Goal: Transaction & Acquisition: Purchase product/service

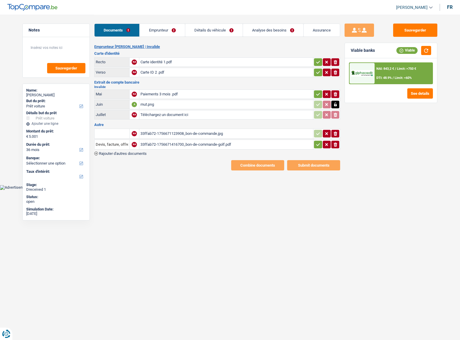
select select "car"
select select "36"
click at [160, 26] on link "Emprunteur" at bounding box center [162, 30] width 45 height 13
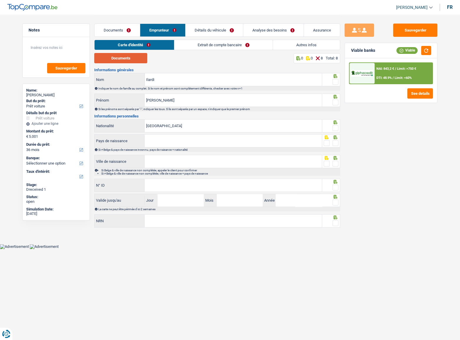
drag, startPoint x: 124, startPoint y: 61, endPoint x: 128, endPoint y: 59, distance: 4.7
click at [124, 60] on button "Documents" at bounding box center [120, 58] width 53 height 10
click at [338, 78] on div at bounding box center [336, 81] width 6 height 7
click at [335, 105] on div at bounding box center [336, 102] width 6 height 7
drag, startPoint x: 336, startPoint y: 79, endPoint x: 336, endPoint y: 87, distance: 8.5
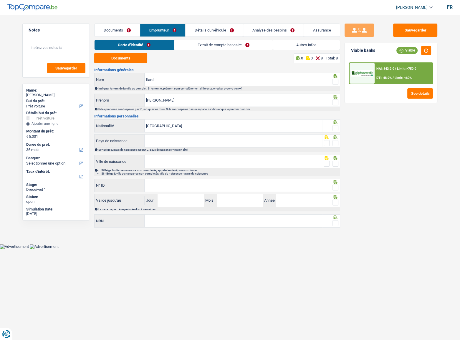
click at [336, 82] on span at bounding box center [336, 82] width 6 height 6
click at [0, 0] on input "radio" at bounding box center [0, 0] width 0 height 0
click at [336, 103] on span at bounding box center [336, 103] width 6 height 6
click at [0, 0] on input "radio" at bounding box center [0, 0] width 0 height 0
drag, startPoint x: 201, startPoint y: 102, endPoint x: 167, endPoint y: 99, distance: 33.7
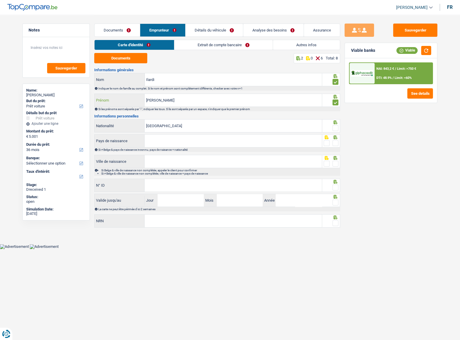
click at [167, 99] on input "Marie-Noëlle Hélène A" at bounding box center [233, 100] width 177 height 13
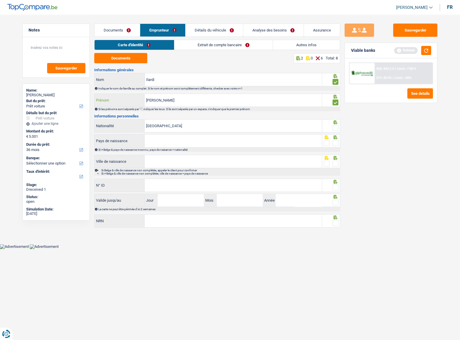
type input "Marie-Noëlle"
click at [334, 129] on span at bounding box center [336, 128] width 6 height 6
click at [0, 0] on input "radio" at bounding box center [0, 0] width 0 height 0
click at [179, 134] on div "Pays de naissance Tous les champs sont obligatoires. Veuillez sélectionner une …" at bounding box center [208, 140] width 228 height 13
click at [177, 143] on input "Pays de naissance" at bounding box center [233, 141] width 177 height 13
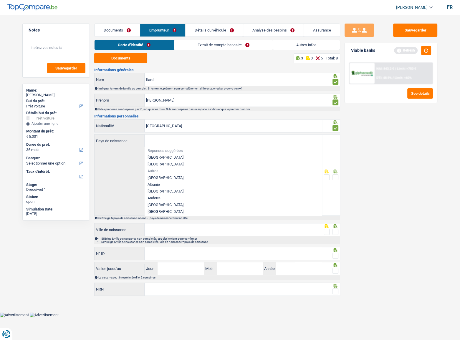
click at [175, 161] on li "[GEOGRAPHIC_DATA]" at bounding box center [233, 164] width 177 height 7
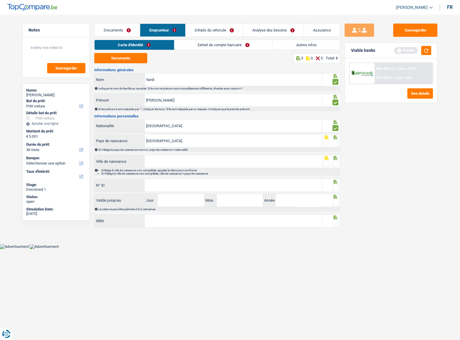
click at [166, 159] on input "Ville de naissance" at bounding box center [233, 161] width 177 height 13
click at [168, 143] on input "[GEOGRAPHIC_DATA]" at bounding box center [233, 141] width 177 height 13
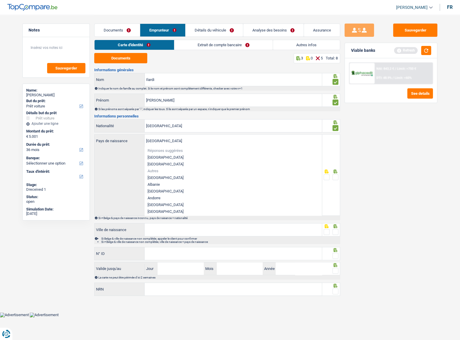
click at [166, 159] on li "[GEOGRAPHIC_DATA]" at bounding box center [233, 157] width 177 height 7
type input "[GEOGRAPHIC_DATA]"
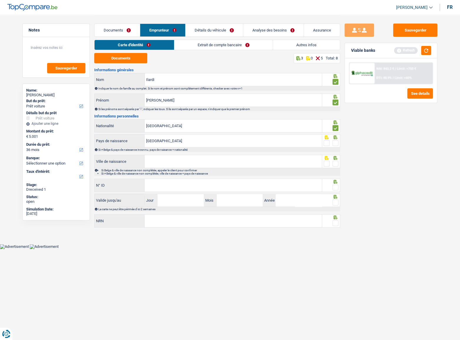
click at [162, 157] on input "Ville de naissance" at bounding box center [233, 161] width 177 height 13
type input "berchem-sainte-agathe"
click at [333, 163] on span at bounding box center [336, 164] width 6 height 6
click at [0, 0] on input "radio" at bounding box center [0, 0] width 0 height 0
click at [336, 140] on span at bounding box center [336, 143] width 6 height 6
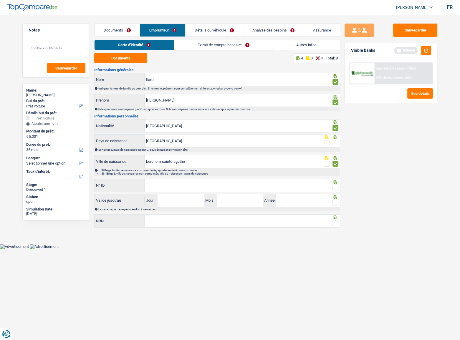
click at [0, 0] on input "radio" at bounding box center [0, 0] width 0 height 0
click at [426, 47] on button "button" at bounding box center [426, 50] width 10 height 9
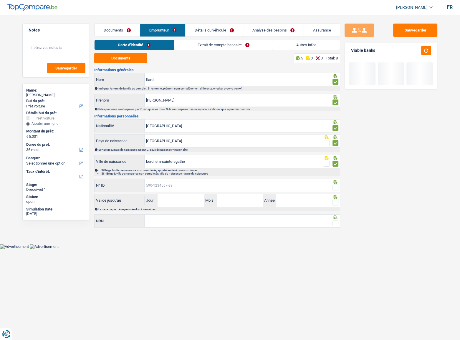
click at [179, 186] on input "N° ID" at bounding box center [233, 185] width 177 height 13
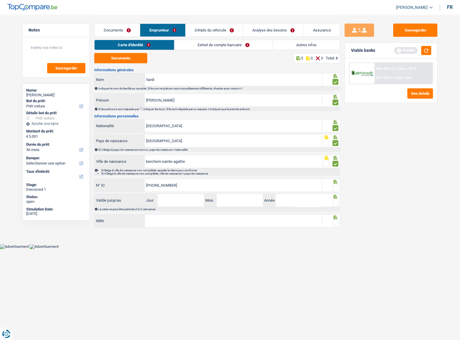
type input "592-8184317-23"
click at [334, 188] on span at bounding box center [336, 188] width 6 height 6
click at [0, 0] on input "radio" at bounding box center [0, 0] width 0 height 0
click at [429, 49] on button "button" at bounding box center [426, 50] width 10 height 9
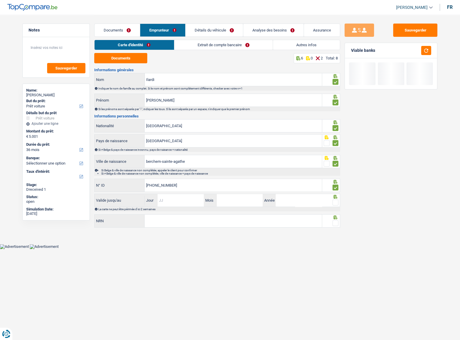
click at [173, 201] on input "Jour" at bounding box center [181, 200] width 46 height 13
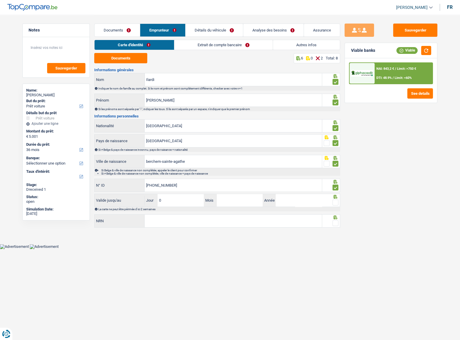
type input "07"
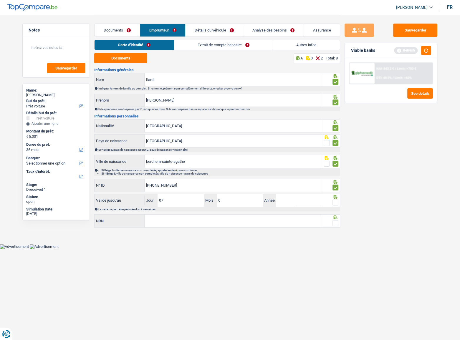
type input "06"
type input "2028"
click at [334, 201] on span at bounding box center [336, 203] width 6 height 6
click at [0, 0] on input "radio" at bounding box center [0, 0] width 0 height 0
click at [257, 222] on input "NRN" at bounding box center [233, 221] width 177 height 13
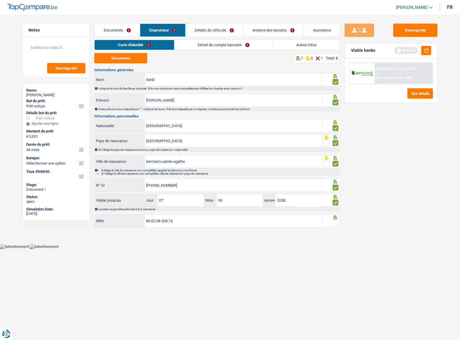
type input "89.02.08-308.74"
click at [335, 224] on span at bounding box center [336, 223] width 6 height 6
click at [0, 0] on input "radio" at bounding box center [0, 0] width 0 height 0
click at [424, 51] on button "button" at bounding box center [426, 50] width 10 height 9
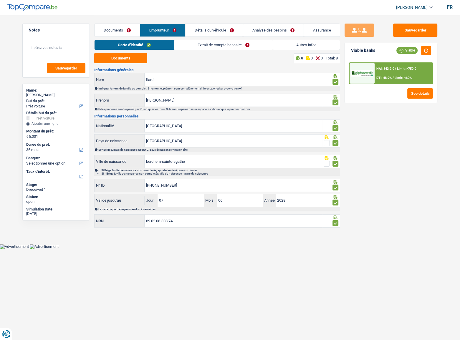
click at [245, 44] on link "Extrait de compte bancaire" at bounding box center [223, 45] width 98 height 10
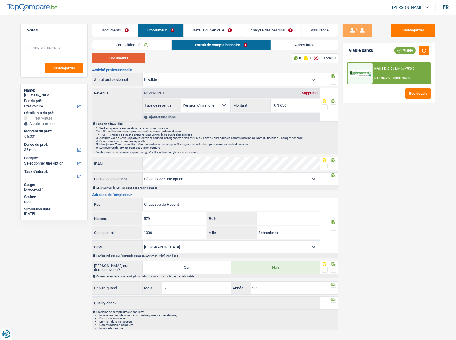
click at [131, 61] on button "Documents" at bounding box center [118, 58] width 53 height 10
click at [311, 43] on link "Autres infos" at bounding box center [304, 45] width 67 height 10
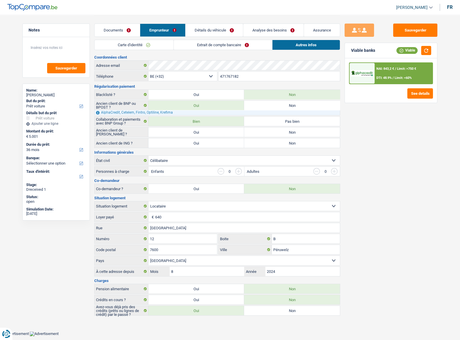
click at [195, 44] on link "Extrait de compte bancaire" at bounding box center [223, 45] width 98 height 10
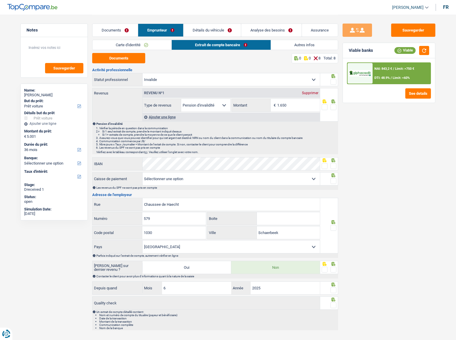
click at [333, 81] on span at bounding box center [334, 82] width 6 height 6
click at [0, 0] on input "radio" at bounding box center [0, 0] width 0 height 0
click at [296, 106] on input "1.650" at bounding box center [298, 105] width 43 height 13
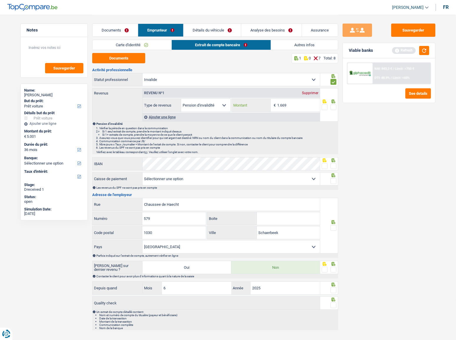
type input "1.669"
click at [334, 108] on span at bounding box center [334, 107] width 6 height 6
click at [0, 0] on input "radio" at bounding box center [0, 0] width 0 height 0
click at [334, 165] on span at bounding box center [334, 166] width 6 height 6
click at [0, 0] on input "radio" at bounding box center [0, 0] width 0 height 0
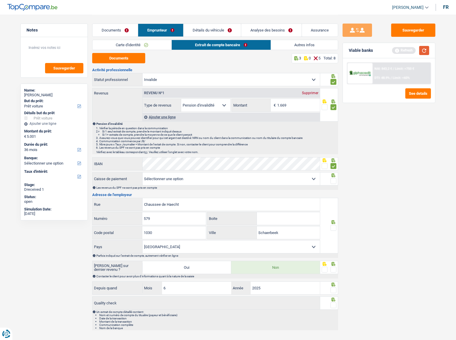
click at [425, 52] on button "button" at bounding box center [424, 50] width 10 height 9
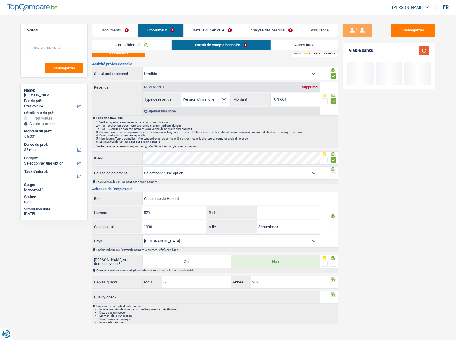
scroll to position [7, 0]
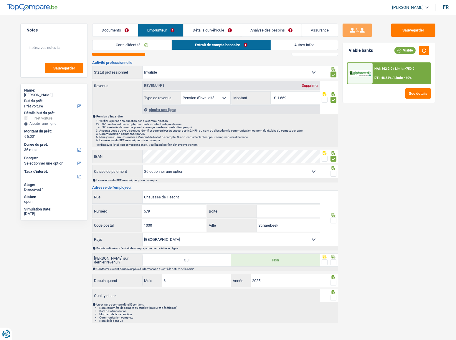
drag, startPoint x: 330, startPoint y: 174, endPoint x: 386, endPoint y: 179, distance: 56.2
click at [331, 174] on fieldset at bounding box center [329, 173] width 15 height 7
drag, startPoint x: 333, startPoint y: 173, endPoint x: 331, endPoint y: 186, distance: 12.5
click at [333, 173] on span at bounding box center [334, 174] width 6 height 6
click at [0, 0] on input "radio" at bounding box center [0, 0] width 0 height 0
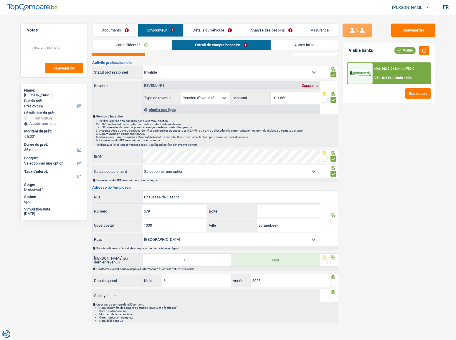
click at [333, 219] on span at bounding box center [334, 221] width 6 height 6
click at [0, 0] on input "radio" at bounding box center [0, 0] width 0 height 0
click at [332, 261] on span at bounding box center [334, 263] width 6 height 6
click at [0, 0] on input "radio" at bounding box center [0, 0] width 0 height 0
click at [334, 283] on span at bounding box center [334, 283] width 6 height 6
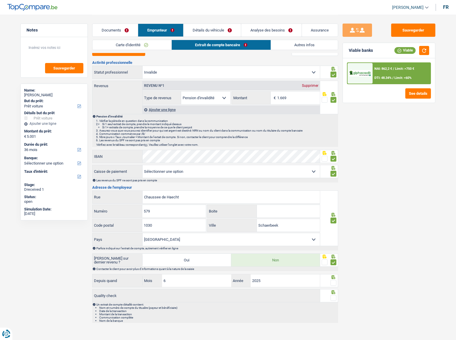
click at [0, 0] on input "radio" at bounding box center [0, 0] width 0 height 0
click at [334, 298] on span at bounding box center [334, 298] width 6 height 6
click at [0, 0] on input "radio" at bounding box center [0, 0] width 0 height 0
drag, startPoint x: 174, startPoint y: 284, endPoint x: 154, endPoint y: 289, distance: 20.8
click at [154, 289] on div "Activité professionnelle Ouvrier Employé privé Employé public Invalide Indépend…" at bounding box center [215, 192] width 246 height 262
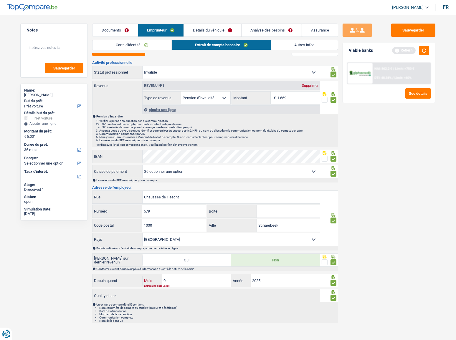
type input "05"
drag, startPoint x: 425, startPoint y: 50, endPoint x: 206, endPoint y: 143, distance: 238.4
click at [424, 50] on button "button" at bounding box center [424, 50] width 10 height 9
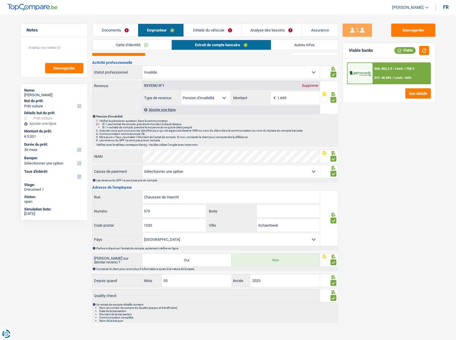
scroll to position [0, 0]
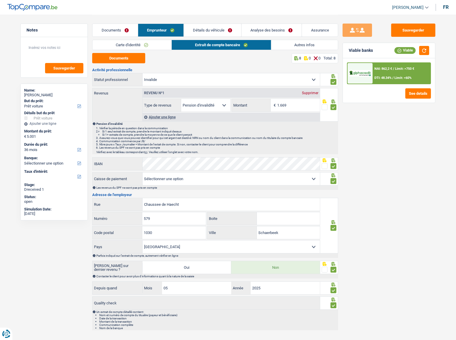
click at [210, 27] on link "Détails du véhicule" at bounding box center [212, 30] width 57 height 13
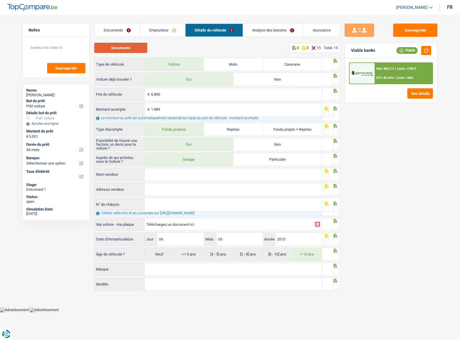
click at [132, 51] on button "Documents" at bounding box center [120, 48] width 53 height 10
drag, startPoint x: 335, startPoint y: 65, endPoint x: 338, endPoint y: 67, distance: 4.6
click at [336, 65] on span at bounding box center [336, 67] width 6 height 6
click at [0, 0] on input "radio" at bounding box center [0, 0] width 0 height 0
click at [333, 82] on span at bounding box center [336, 82] width 6 height 6
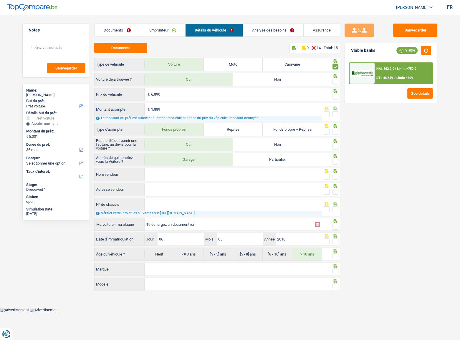
click at [0, 0] on input "radio" at bounding box center [0, 0] width 0 height 0
click at [336, 96] on span at bounding box center [336, 97] width 6 height 6
click at [0, 0] on input "radio" at bounding box center [0, 0] width 0 height 0
click at [334, 113] on span at bounding box center [336, 114] width 6 height 6
click at [0, 0] on input "radio" at bounding box center [0, 0] width 0 height 0
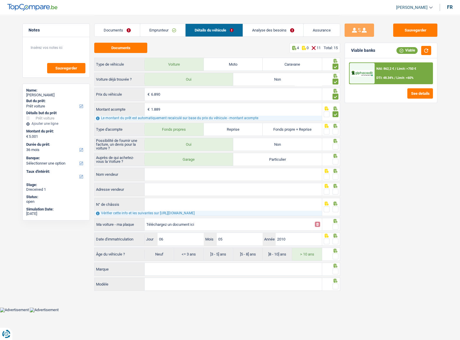
click at [336, 129] on span at bounding box center [336, 132] width 6 height 6
click at [0, 0] on input "radio" at bounding box center [0, 0] width 0 height 0
click at [334, 144] on span at bounding box center [336, 147] width 6 height 6
click at [0, 0] on input "radio" at bounding box center [0, 0] width 0 height 0
click at [336, 160] on span at bounding box center [336, 162] width 6 height 6
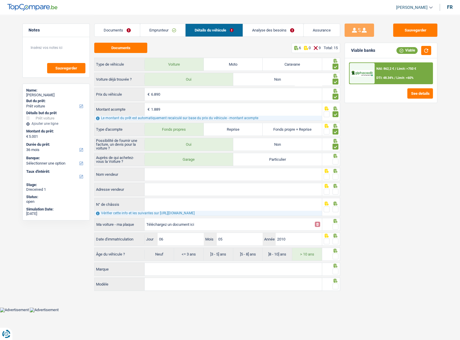
click at [0, 0] on input "radio" at bounding box center [0, 0] width 0 height 0
drag, startPoint x: 255, startPoint y: 174, endPoint x: 259, endPoint y: 174, distance: 3.8
click at [256, 174] on input "Nom vendeur" at bounding box center [233, 174] width 177 height 13
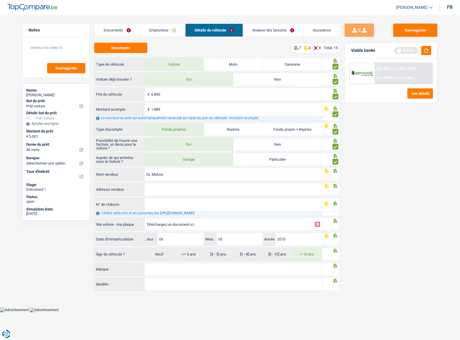
type input "GL Motors"
click at [171, 189] on input "Adresse vendeur" at bounding box center [233, 189] width 177 height 13
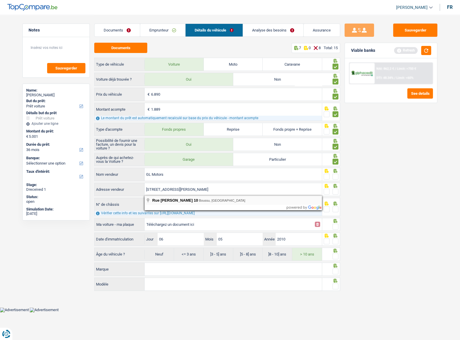
type input "Rue Georges Cordier; 10; 7300; Boussu; BE"
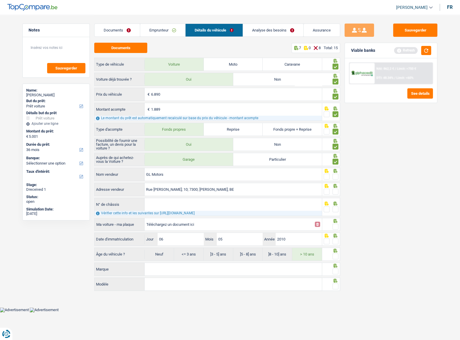
click at [336, 190] on span at bounding box center [336, 192] width 6 height 6
click at [0, 0] on input "radio" at bounding box center [0, 0] width 0 height 0
click at [336, 176] on span at bounding box center [336, 177] width 6 height 6
click at [0, 0] on input "radio" at bounding box center [0, 0] width 0 height 0
click at [425, 50] on button "button" at bounding box center [426, 50] width 10 height 9
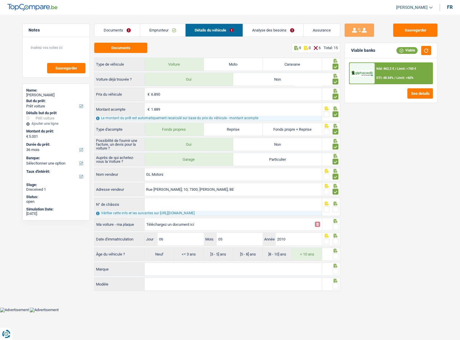
click at [339, 209] on div at bounding box center [331, 207] width 18 height 18
click at [163, 224] on input "Téléchargez un document ici" at bounding box center [228, 224] width 165 height 9
type input "C:\fakepath\chassis.png"
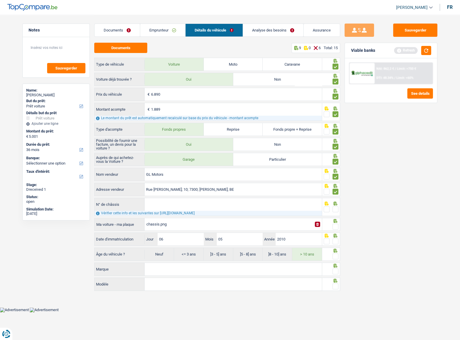
click at [448, 162] on main "Notes Sauvegarder Name: Marie-Noëlle Ilardi But du prêt: Confort maison: meuble…" at bounding box center [230, 154] width 460 height 308
click at [166, 206] on input "N° de châssis" at bounding box center [233, 204] width 177 height 13
paste input "WvWZZZ1KZAM66993"
type input "WvWZZZ1KZAM66993"
click at [336, 209] on span at bounding box center [336, 209] width 6 height 6
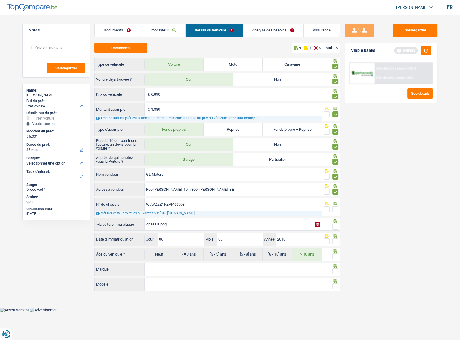
click at [0, 0] on input "radio" at bounding box center [0, 0] width 0 height 0
click at [333, 225] on span at bounding box center [336, 227] width 6 height 6
click at [0, 0] on input "radio" at bounding box center [0, 0] width 0 height 0
click at [336, 241] on span at bounding box center [336, 242] width 6 height 6
click at [0, 0] on input "radio" at bounding box center [0, 0] width 0 height 0
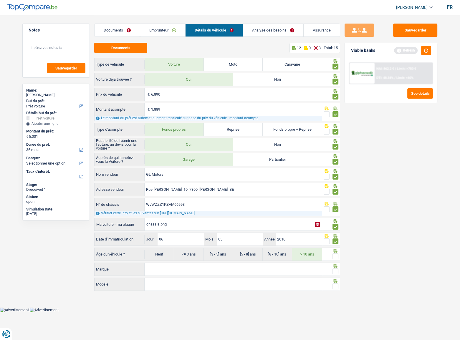
click at [335, 257] on span at bounding box center [336, 257] width 6 height 6
click at [0, 0] on input "radio" at bounding box center [0, 0] width 0 height 0
drag, startPoint x: 232, startPoint y: 273, endPoint x: 407, endPoint y: 272, distance: 175.6
click at [233, 273] on input "Marque" at bounding box center [233, 269] width 177 height 13
type input "volkswagen"
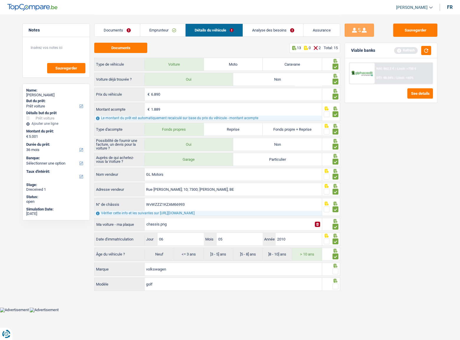
type input "golf"
click at [336, 269] on span at bounding box center [336, 272] width 6 height 6
click at [0, 0] on input "radio" at bounding box center [0, 0] width 0 height 0
click at [334, 285] on span at bounding box center [336, 287] width 6 height 6
click at [0, 0] on input "radio" at bounding box center [0, 0] width 0 height 0
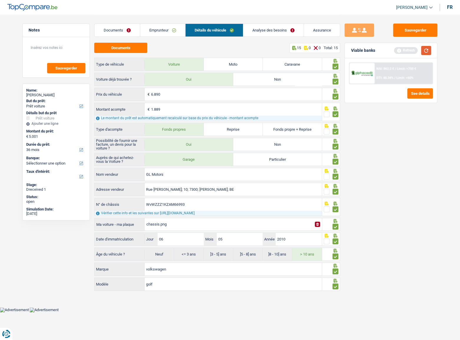
drag, startPoint x: 423, startPoint y: 51, endPoint x: 460, endPoint y: 87, distance: 51.2
click at [425, 51] on button "button" at bounding box center [426, 50] width 10 height 9
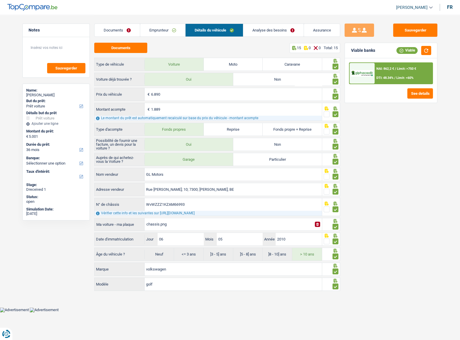
click at [258, 31] on link "Analyse des besoins" at bounding box center [273, 30] width 60 height 13
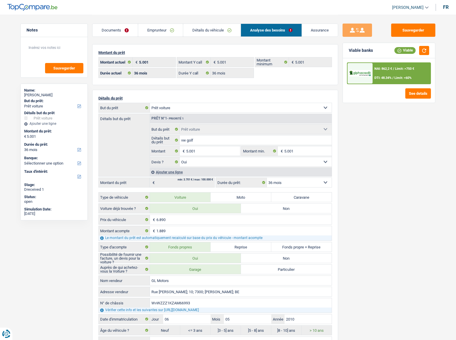
click at [381, 67] on span "NAI: 862,2 €" at bounding box center [383, 69] width 18 height 4
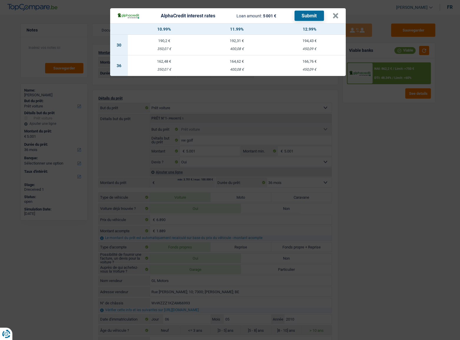
click at [303, 61] on div "166,76 €" at bounding box center [309, 62] width 73 height 4
select select "alphacredit"
type input "12,99"
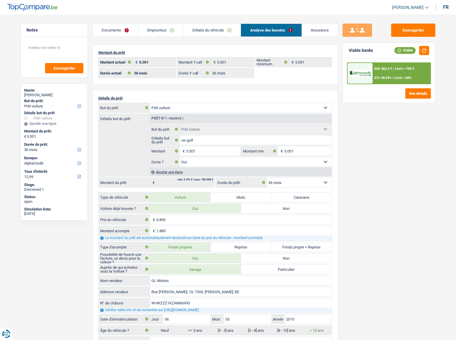
click at [176, 28] on link "Emprunteur" at bounding box center [160, 30] width 45 height 13
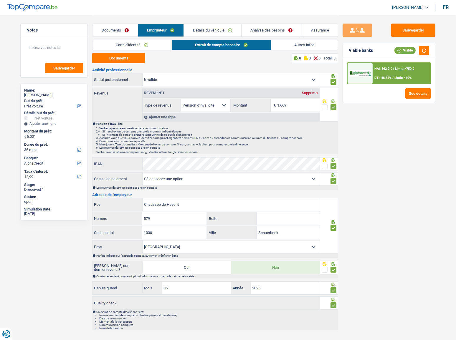
click at [326, 45] on link "Autres infos" at bounding box center [304, 45] width 67 height 10
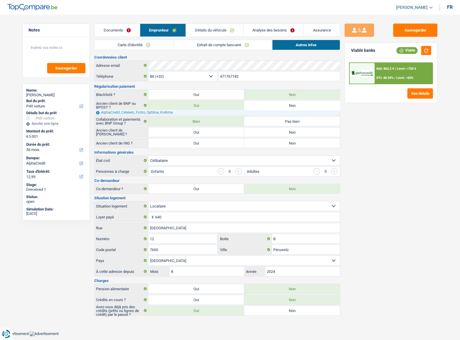
click at [282, 27] on link "Analyse des besoins" at bounding box center [274, 30] width 60 height 13
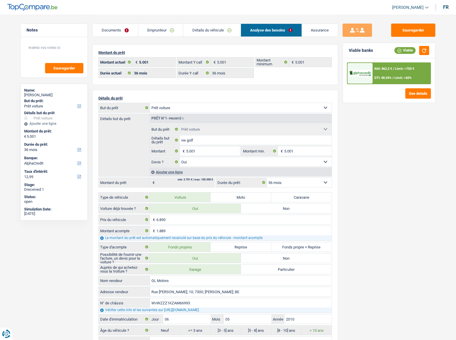
click at [168, 27] on link "Emprunteur" at bounding box center [160, 30] width 45 height 13
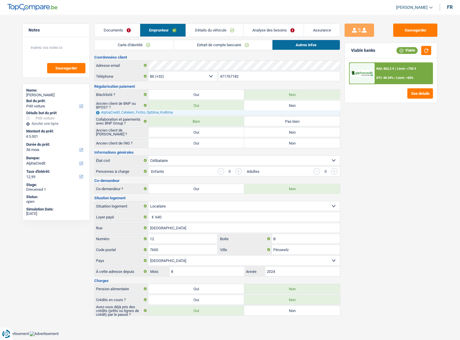
click at [271, 24] on link "Analyse des besoins" at bounding box center [274, 30] width 60 height 13
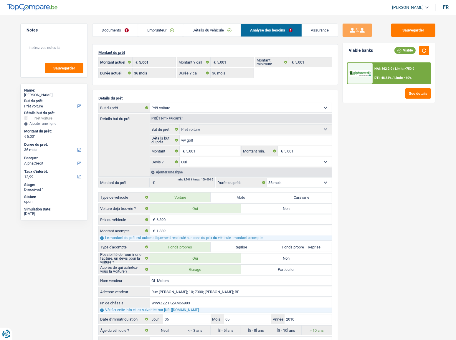
click at [267, 29] on link "Analyse des besoins" at bounding box center [271, 30] width 61 height 13
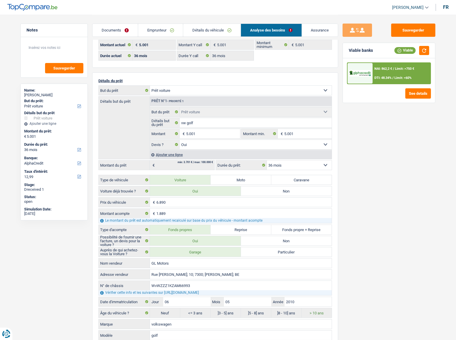
scroll to position [27, 0]
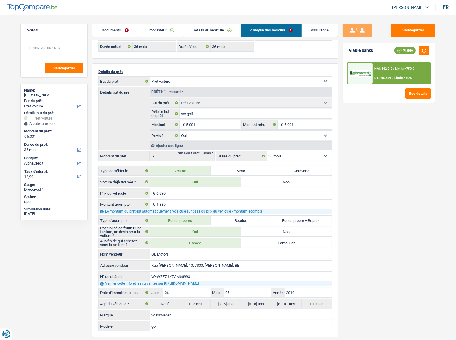
click at [404, 70] on span "Limit: >750 €" at bounding box center [404, 69] width 19 height 4
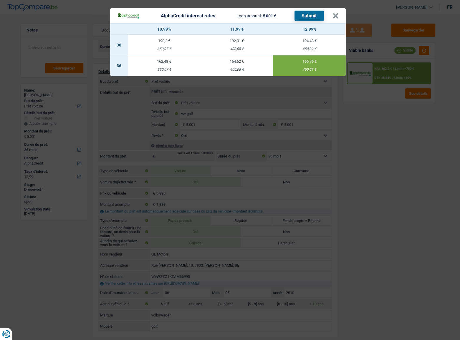
click at [312, 16] on button "Submit" at bounding box center [309, 16] width 29 height 10
click at [334, 18] on button "×" at bounding box center [336, 16] width 6 height 6
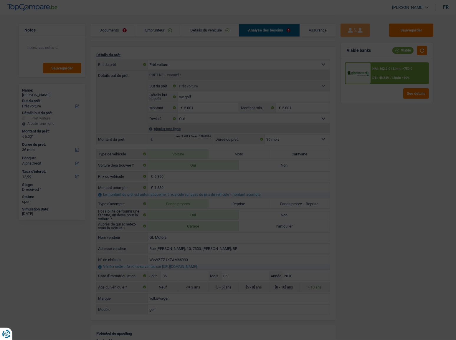
scroll to position [107, 0]
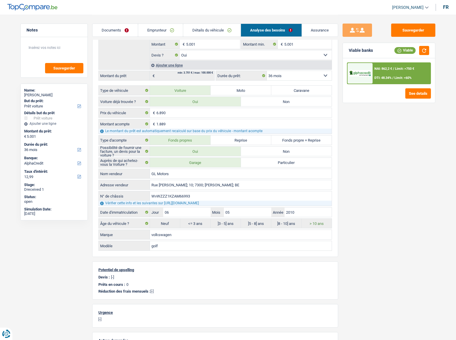
click at [164, 29] on link "Emprunteur" at bounding box center [160, 30] width 45 height 13
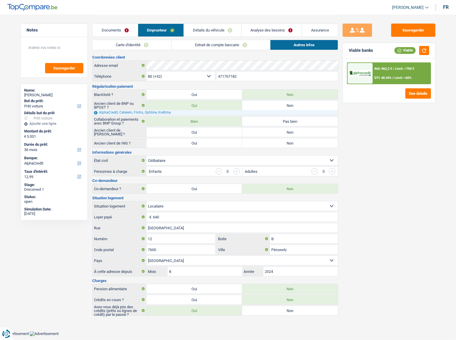
scroll to position [0, 0]
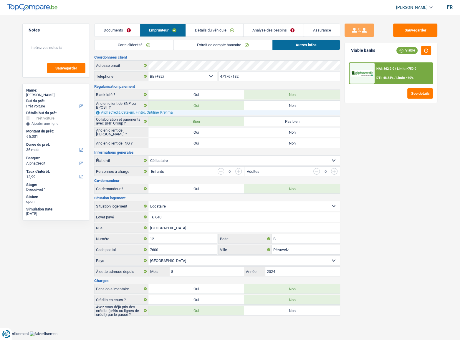
click at [214, 32] on link "Détails du véhicule" at bounding box center [214, 30] width 57 height 13
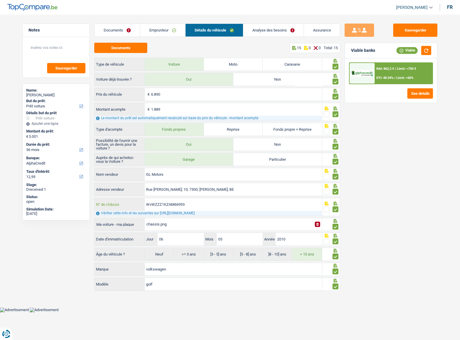
drag, startPoint x: 205, startPoint y: 204, endPoint x: 131, endPoint y: 205, distance: 73.4
click at [131, 205] on div "WvWZZZ1KZAM66993 N° de châssis" at bounding box center [208, 204] width 227 height 13
click at [399, 75] on div "NAI: 862,2 € / Limit: >750 € DTI: 48.34% / Limit: <60%" at bounding box center [404, 73] width 58 height 21
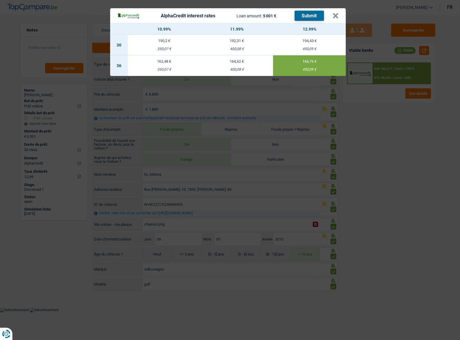
drag, startPoint x: 415, startPoint y: 134, endPoint x: 433, endPoint y: 135, distance: 18.6
click at [415, 135] on div "AlphaCredit interest rates Loan amount: 5 001 € Submit × 10.99% 11.99% 12.99% 3…" at bounding box center [230, 170] width 460 height 340
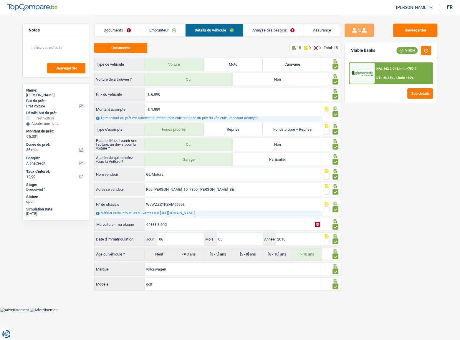
click at [399, 75] on div "NAI: 862,2 € / Limit: >750 € DTI: 48.34% / Limit: <60%" at bounding box center [404, 73] width 58 height 21
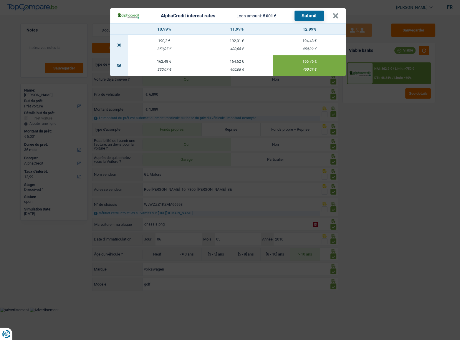
click at [309, 12] on button "Submit" at bounding box center [309, 16] width 29 height 10
drag, startPoint x: 334, startPoint y: 17, endPoint x: 242, endPoint y: 109, distance: 130.8
click at [334, 16] on button "×" at bounding box center [336, 16] width 6 height 6
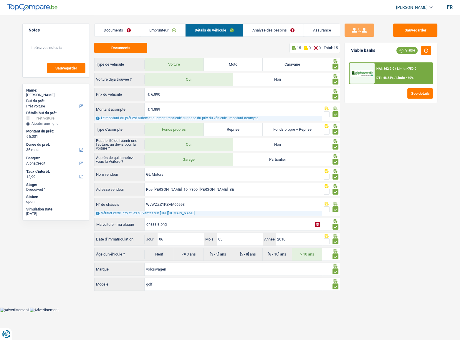
drag, startPoint x: 170, startPoint y: 26, endPoint x: 175, endPoint y: 27, distance: 4.8
click at [171, 26] on link "Emprunteur" at bounding box center [162, 30] width 45 height 13
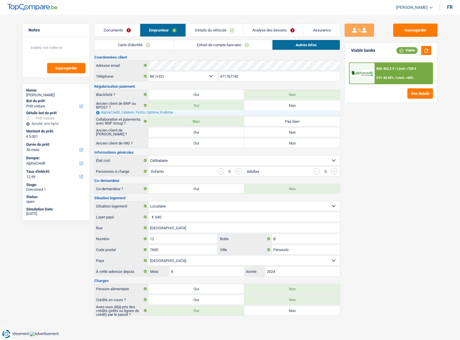
click at [220, 44] on link "Extrait de compte bancaire" at bounding box center [223, 45] width 98 height 10
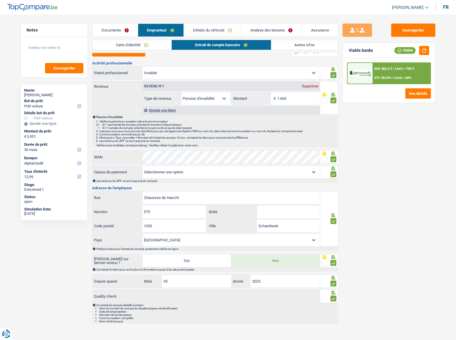
scroll to position [7, 0]
click at [266, 31] on link "Analyse des besoins" at bounding box center [272, 30] width 60 height 13
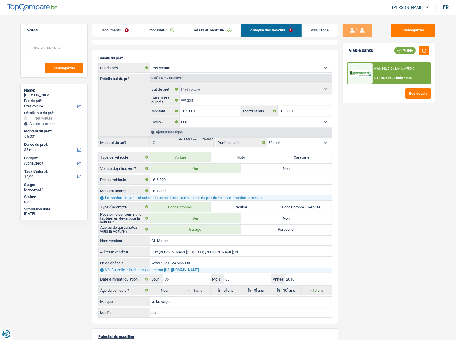
scroll to position [88, 0]
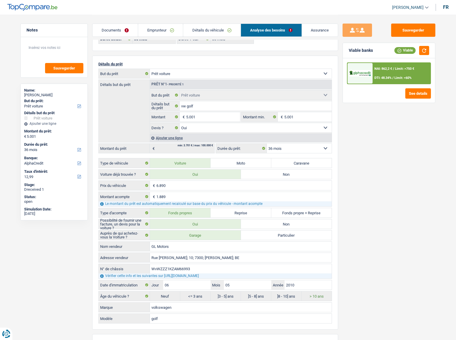
click at [171, 32] on link "Emprunteur" at bounding box center [160, 30] width 45 height 13
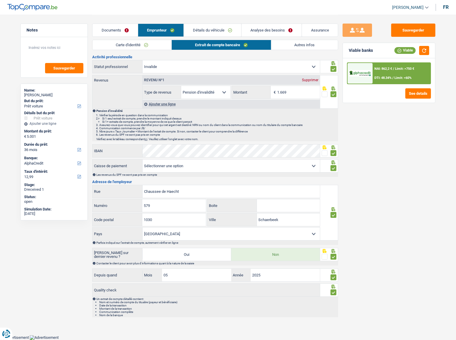
scroll to position [7, 0]
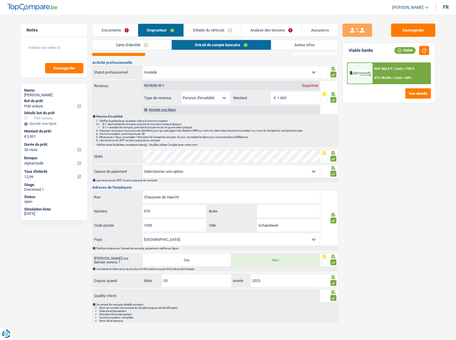
click at [129, 45] on link "Carte d'identité" at bounding box center [131, 45] width 79 height 10
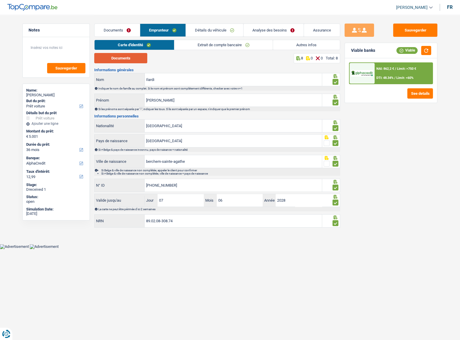
click at [140, 59] on button "Documents" at bounding box center [120, 58] width 53 height 10
click at [228, 45] on link "Extrait de compte bancaire" at bounding box center [223, 45] width 98 height 10
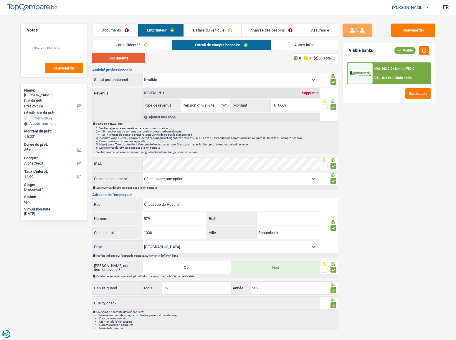
click at [130, 61] on button "Documents" at bounding box center [118, 58] width 53 height 10
click at [224, 30] on link "Détails du véhicule" at bounding box center [212, 30] width 57 height 13
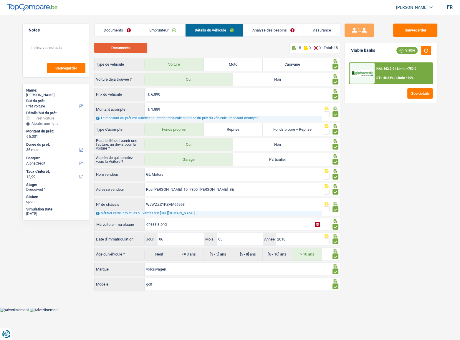
click at [119, 45] on button "Documents" at bounding box center [120, 48] width 53 height 10
drag, startPoint x: 202, startPoint y: 204, endPoint x: 130, endPoint y: 206, distance: 72.5
click at [130, 206] on div "WvWZZZ1KZAM66993 N° de châssis" at bounding box center [208, 204] width 227 height 13
click at [121, 28] on link "Documents" at bounding box center [117, 30] width 45 height 13
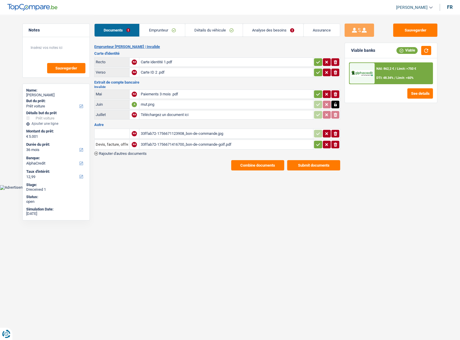
click at [177, 132] on div "33ffab72-1756671123908_bon-de-commande.jpg" at bounding box center [226, 133] width 171 height 9
click at [185, 144] on div "33ffab72-1756671416700_bon-de-commande-golf.pdf" at bounding box center [226, 144] width 171 height 9
click at [336, 132] on icon "button" at bounding box center [336, 134] width 4 height 4
click at [267, 163] on button "Combine documents" at bounding box center [257, 165] width 53 height 10
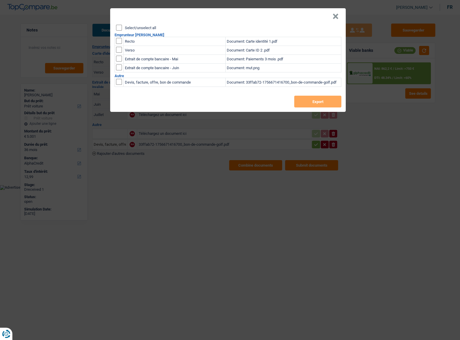
click at [336, 17] on button "×" at bounding box center [336, 17] width 6 height 6
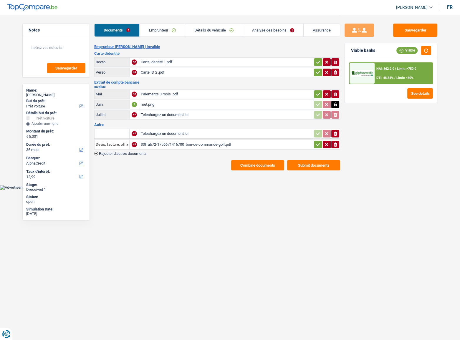
click at [166, 100] on div "mut.png" at bounding box center [226, 104] width 171 height 9
click at [151, 91] on div "Paiements 3 mois .pdf" at bounding box center [226, 94] width 171 height 9
click at [269, 160] on button "Combine documents" at bounding box center [257, 165] width 53 height 10
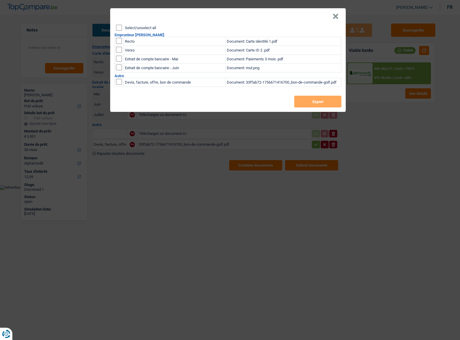
click at [119, 26] on input "Select/unselect all" at bounding box center [119, 28] width 6 height 6
checkbox input "true"
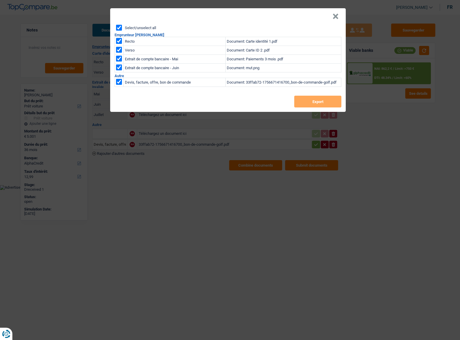
checkbox input "true"
click at [118, 68] on input "checkbox" at bounding box center [119, 68] width 6 height 6
checkbox input "false"
click at [120, 57] on input "checkbox" at bounding box center [119, 59] width 6 height 6
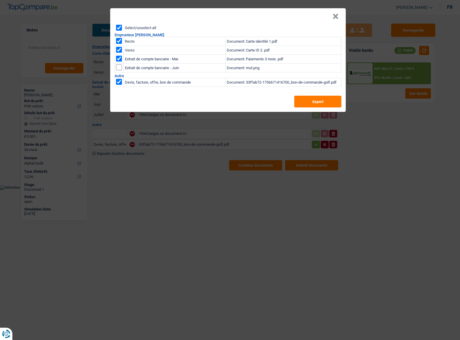
checkbox input "false"
click at [118, 65] on input "checkbox" at bounding box center [119, 68] width 6 height 6
checkbox input "true"
click at [315, 101] on button "Export" at bounding box center [317, 102] width 47 height 12
click at [331, 19] on header "×" at bounding box center [228, 16] width 236 height 16
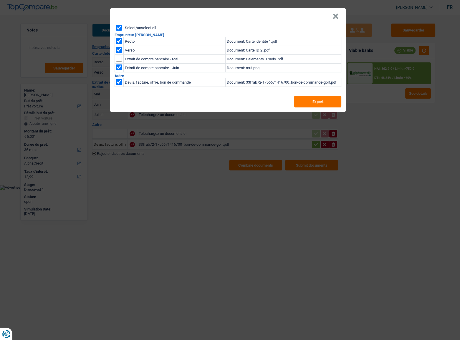
click at [336, 14] on button "×" at bounding box center [336, 17] width 6 height 6
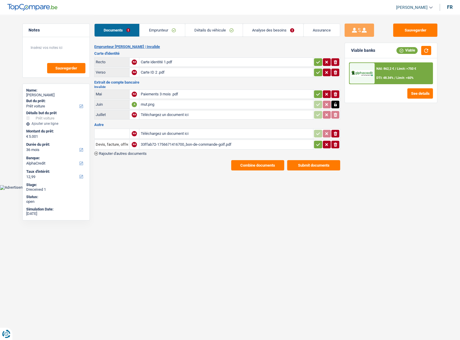
click at [260, 32] on link "Analyse des besoins" at bounding box center [273, 30] width 60 height 13
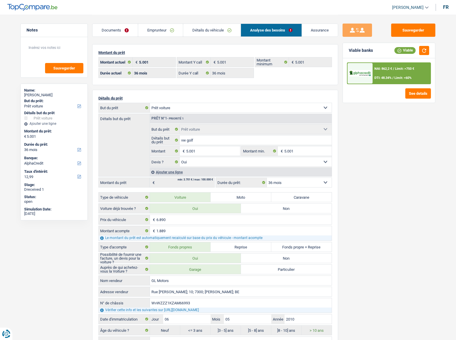
click at [171, 34] on link "Emprunteur" at bounding box center [160, 30] width 45 height 13
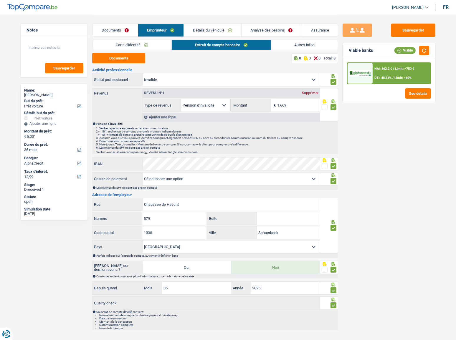
click at [290, 43] on link "Autres infos" at bounding box center [304, 45] width 67 height 10
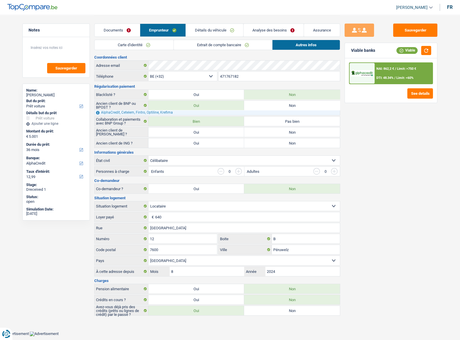
click at [213, 46] on link "Extrait de compte bancaire" at bounding box center [223, 45] width 98 height 10
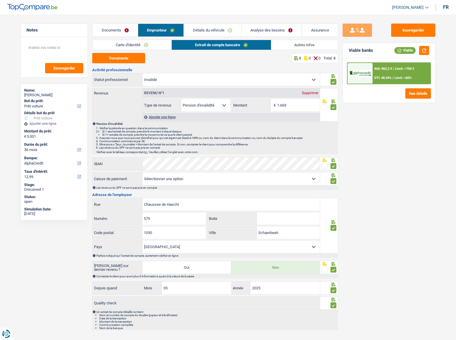
click at [226, 24] on link "Détails du véhicule" at bounding box center [212, 30] width 57 height 13
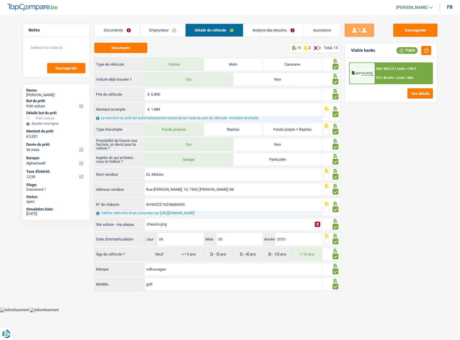
click at [265, 33] on link "Analyse des besoins" at bounding box center [273, 30] width 60 height 13
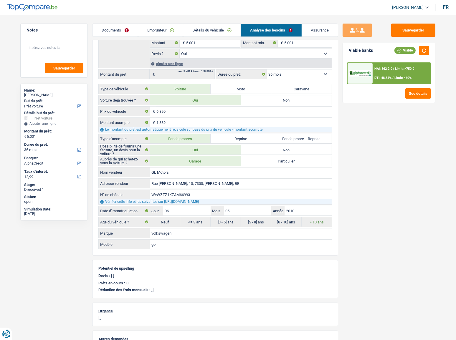
scroll to position [95, 0]
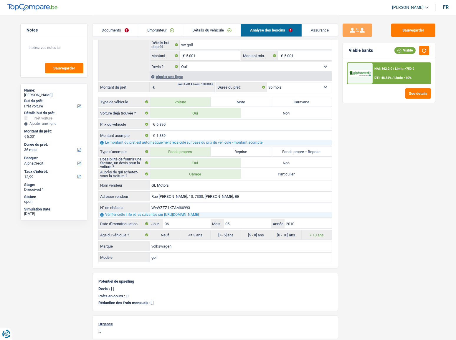
click at [178, 78] on div "Ajouter une ligne" at bounding box center [241, 76] width 182 height 9
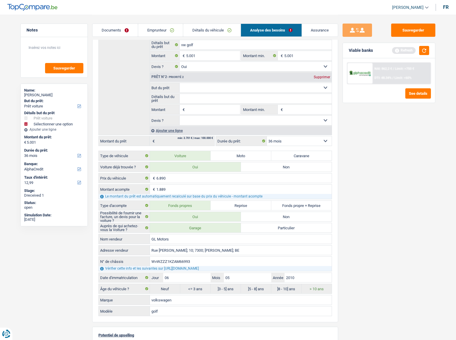
click at [192, 113] on input "Montant" at bounding box center [213, 109] width 54 height 9
type input "1.500"
type input "6.501"
select select "42"
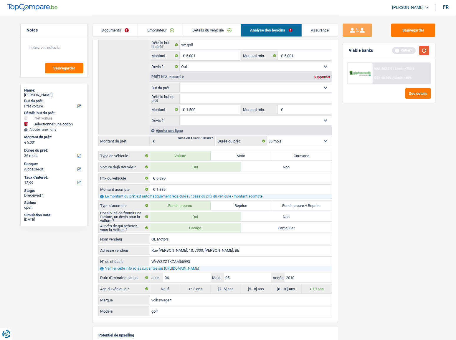
type input "6.501"
click at [423, 50] on button "button" at bounding box center [424, 50] width 10 height 9
select select "42"
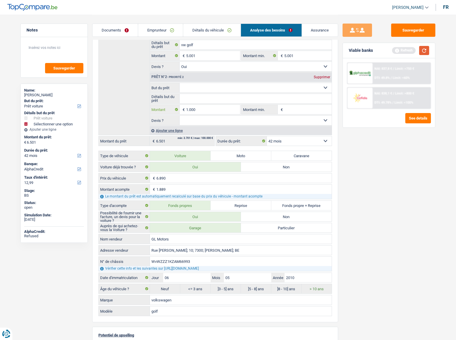
type input "1.000"
type input "6.001"
click at [423, 51] on button "button" at bounding box center [424, 50] width 10 height 9
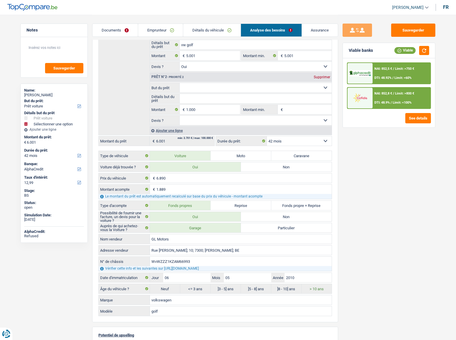
click at [373, 90] on div "NAI: 852,8 € / Limit: >800 € DTI: 48.9% / Limit: <100%" at bounding box center [402, 98] width 58 height 21
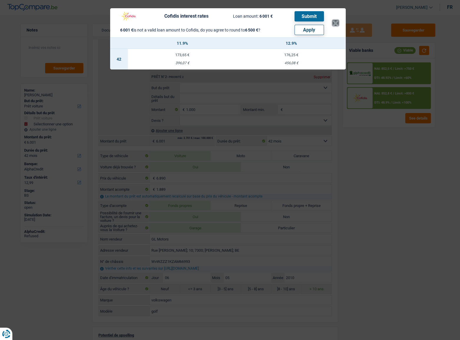
click at [336, 24] on button "×" at bounding box center [336, 23] width 6 height 6
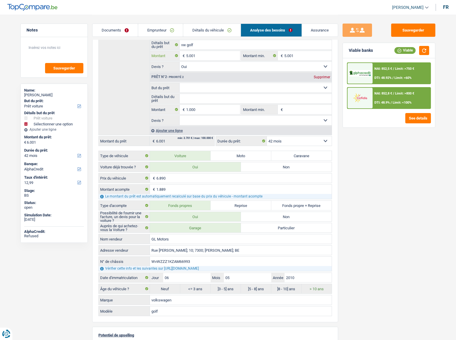
click at [209, 54] on input "5.001" at bounding box center [213, 55] width 54 height 9
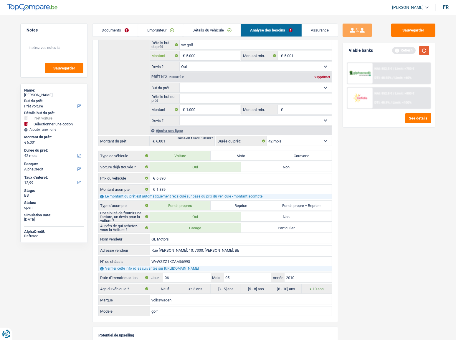
type input "5.000"
type input "6.000"
click at [425, 50] on button "button" at bounding box center [424, 50] width 10 height 9
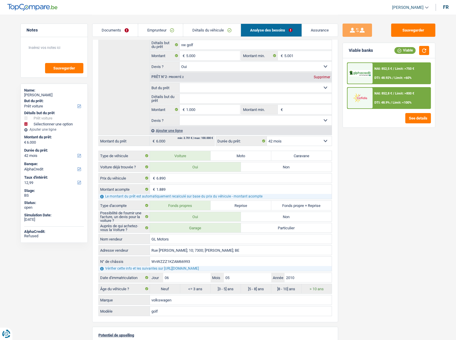
click at [380, 94] on span "NAI: 852,8 €" at bounding box center [383, 94] width 18 height 4
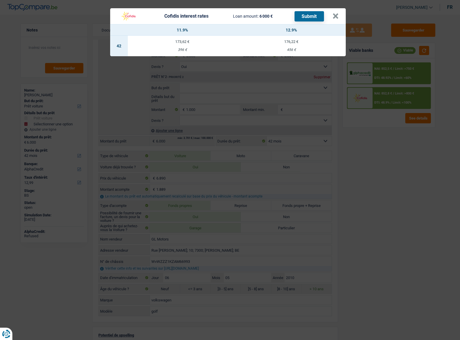
click at [178, 50] on div "396 €" at bounding box center [182, 50] width 109 height 4
select select "cofidis"
type input "11,90"
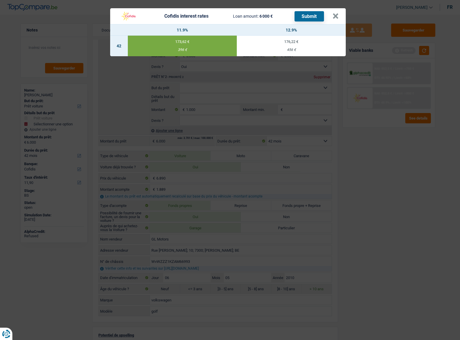
click at [306, 16] on button "Submit" at bounding box center [309, 16] width 29 height 10
drag, startPoint x: 338, startPoint y: 14, endPoint x: 265, endPoint y: 37, distance: 76.4
click at [337, 14] on button "×" at bounding box center [336, 16] width 6 height 6
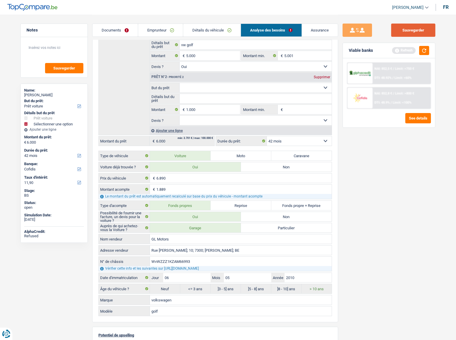
click at [401, 31] on button "Sauvegarder" at bounding box center [413, 30] width 44 height 13
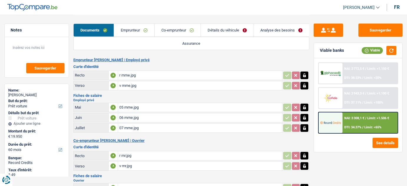
select select "car"
select select "60"
click at [224, 28] on link "Détails du véhicule" at bounding box center [227, 30] width 53 height 13
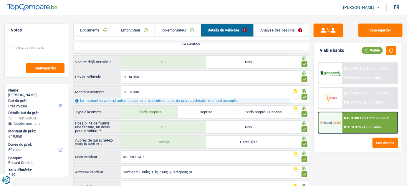
scroll to position [53, 0]
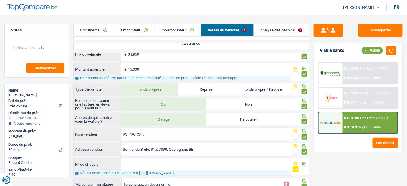
click at [138, 31] on link "Emprunteur" at bounding box center [134, 30] width 40 height 13
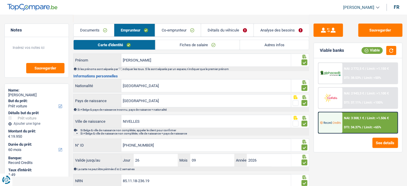
click at [267, 44] on link "Autres infos" at bounding box center [274, 45] width 69 height 10
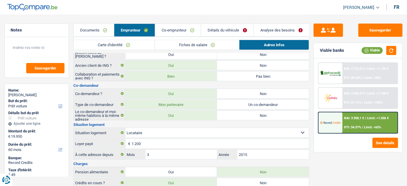
scroll to position [0, 0]
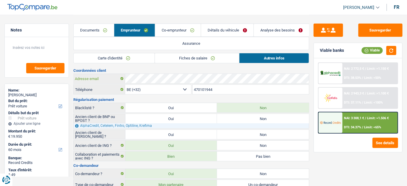
click at [108, 80] on div "Adresse email" at bounding box center [192, 78] width 236 height 9
click at [179, 60] on link "Fiches de salaire" at bounding box center [197, 58] width 85 height 10
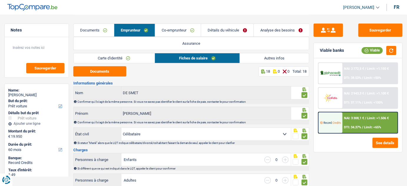
drag, startPoint x: 184, startPoint y: 34, endPoint x: 187, endPoint y: 36, distance: 3.8
click at [184, 34] on link "Co-emprunteur" at bounding box center [178, 30] width 46 height 13
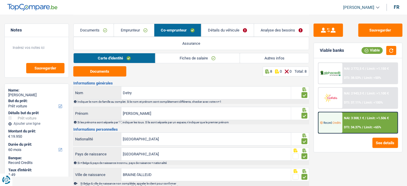
click at [199, 57] on link "Fiches de salaire" at bounding box center [198, 58] width 85 height 10
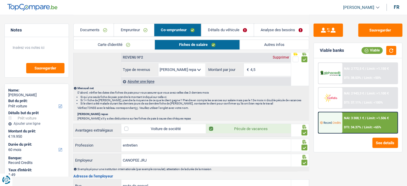
scroll to position [241, 0]
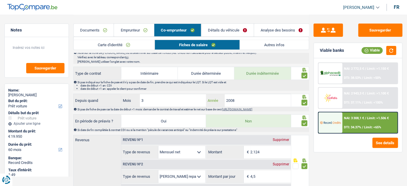
drag, startPoint x: 242, startPoint y: 98, endPoint x: 232, endPoint y: 99, distance: 10.9
click at [232, 99] on input "2008" at bounding box center [258, 100] width 66 height 13
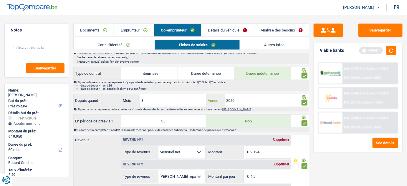
type input "2020"
click at [183, 102] on input "3" at bounding box center [173, 100] width 66 height 13
type input "2"
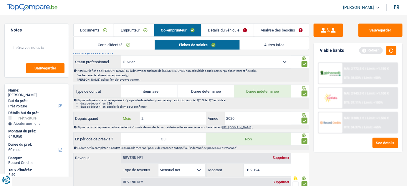
scroll to position [163, 0]
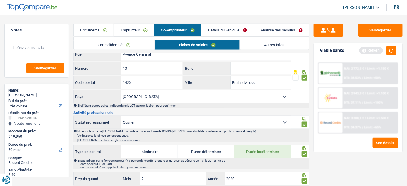
click at [134, 31] on link "Emprunteur" at bounding box center [134, 30] width 40 height 13
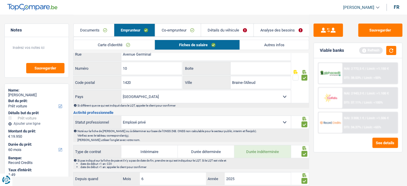
click at [235, 44] on link "Fiches de salaire" at bounding box center [197, 45] width 85 height 10
click at [264, 44] on link "Autres infos" at bounding box center [274, 45] width 69 height 10
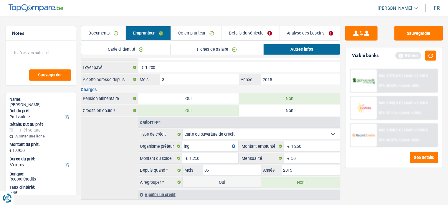
scroll to position [0, 0]
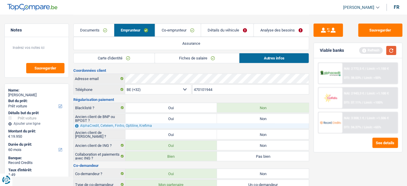
click at [393, 51] on button "button" at bounding box center [391, 50] width 10 height 9
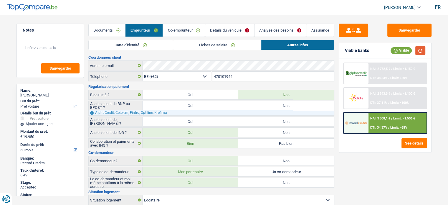
drag, startPoint x: 423, startPoint y: 52, endPoint x: 398, endPoint y: 53, distance: 24.8
click at [407, 52] on button "button" at bounding box center [420, 50] width 10 height 9
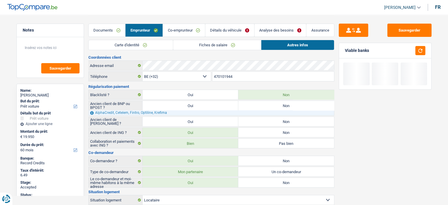
click at [179, 31] on link "Co-emprunteur" at bounding box center [184, 30] width 42 height 13
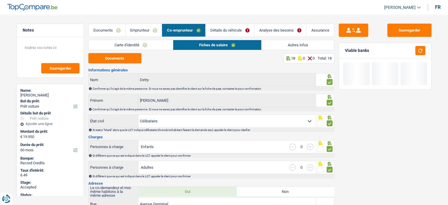
click at [284, 46] on link "Autres infos" at bounding box center [298, 45] width 72 height 10
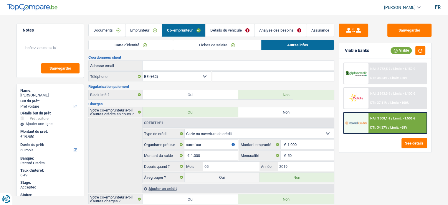
click at [226, 29] on link "Détails du véhicule" at bounding box center [230, 30] width 49 height 13
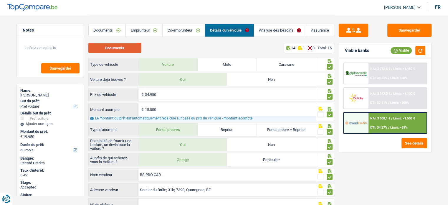
click at [133, 45] on button "Documents" at bounding box center [114, 48] width 53 height 10
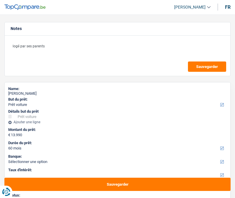
select select "car"
select select "60"
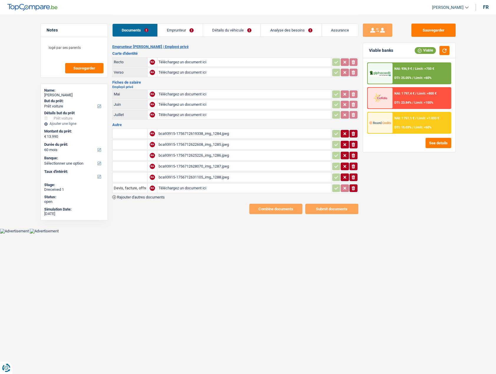
click at [234, 135] on div "bca93915-1756712619338_img_1284.jpeg" at bounding box center [243, 133] width 171 height 9
click at [184, 144] on div "bca93915-1756712622608_img_1285.jpeg" at bounding box center [243, 144] width 171 height 9
click at [189, 158] on div "bca93915-1756712625226_img_1286.jpeg" at bounding box center [243, 155] width 171 height 9
click at [188, 168] on div "bca93915-1756712628070_img_1287.jpeg" at bounding box center [243, 166] width 171 height 9
click at [200, 174] on div "bca93915-1756712631105_img_1288.jpeg" at bounding box center [243, 177] width 171 height 9
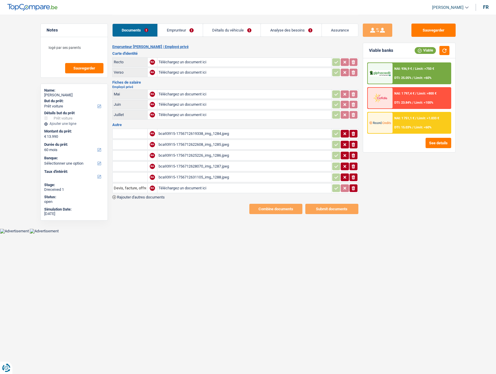
click at [225, 57] on table "Recto NA Téléchargez un document ici ionicons-v5-e Verso NA Téléchargez un docu…" at bounding box center [235, 68] width 246 height 22
click at [219, 62] on input "Téléchargez un document ici" at bounding box center [243, 62] width 171 height 9
type input "C:\fakepath\r.jpeg"
click at [175, 73] on input "Téléchargez un document ici" at bounding box center [243, 72] width 171 height 9
type input "C:\fakepath\v.jpeg"
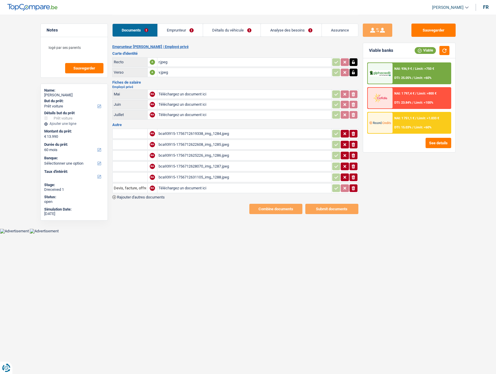
click at [176, 95] on input "Téléchargez un document ici" at bounding box center [243, 94] width 171 height 9
type input "C:\fakepath\06.jpeg"
click at [176, 106] on input "Téléchargez un document ici" at bounding box center [243, 104] width 171 height 9
type input "C:\fakepath\07.jpeg"
click at [191, 116] on input "Téléchargez un document ici" at bounding box center [243, 114] width 171 height 9
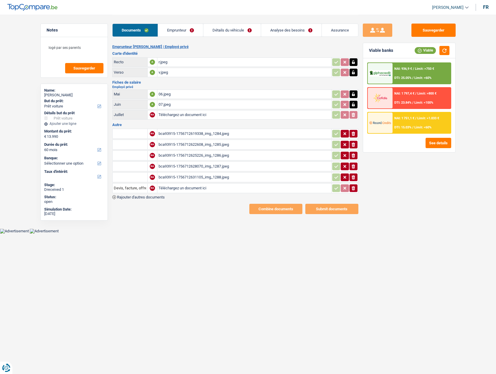
type input "C:\fakepath\08.jpeg"
drag, startPoint x: 353, startPoint y: 136, endPoint x: 353, endPoint y: 148, distance: 11.8
click at [235, 138] on td "ionicons-v5-e" at bounding box center [344, 134] width 27 height 10
click at [235, 148] on button "ionicons-v5-e" at bounding box center [353, 145] width 8 height 8
click at [235, 158] on icon "ionicons-v5-e" at bounding box center [353, 156] width 5 height 6
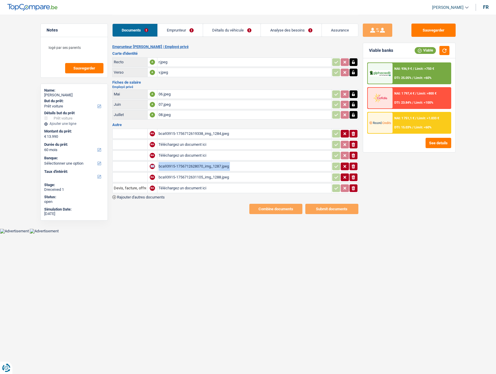
click at [235, 163] on table "NA bca93915-1756712619338_img_1284.jpeg ionicons-v5-e NA Téléchargez un documen…" at bounding box center [235, 161] width 246 height 66
click at [235, 168] on icon "ionicons-v5-e" at bounding box center [353, 166] width 5 height 6
click at [235, 178] on icon "button" at bounding box center [353, 177] width 4 height 4
click at [235, 183] on table "NA bca93915-1756712619338_img_1284.jpeg ionicons-v5-e NA Téléchargez un documen…" at bounding box center [235, 161] width 246 height 66
click at [235, 135] on icon "ionicons-v5-e" at bounding box center [353, 134] width 5 height 6
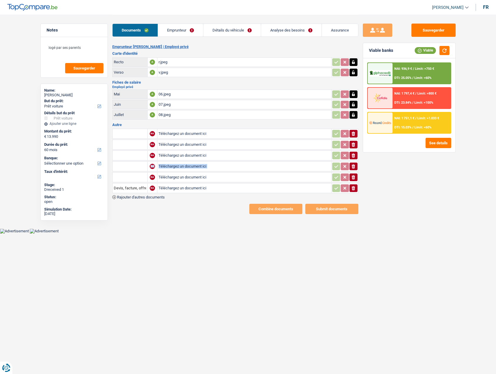
click at [187, 134] on input "Téléchargez un document ici" at bounding box center [243, 133] width 171 height 9
type input "C:\fakepath\bdc.png"
click at [235, 192] on button "ionicons-v5-e" at bounding box center [353, 188] width 8 height 8
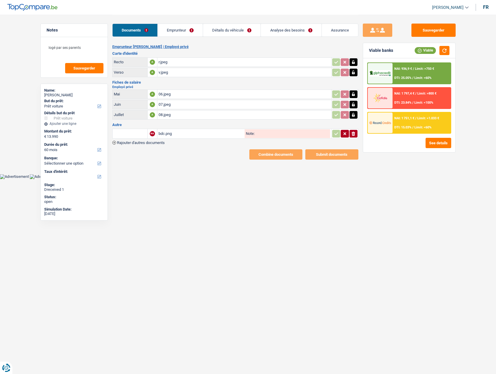
click at [135, 133] on input "text" at bounding box center [130, 133] width 32 height 9
click at [138, 146] on li "Devis, facture, offre, bon de commande" at bounding box center [151, 145] width 72 height 7
type input "Devis, facture, offre, bon de commande"
drag, startPoint x: 335, startPoint y: 136, endPoint x: 220, endPoint y: 39, distance: 151.1
click at [235, 135] on icon "button" at bounding box center [336, 134] width 5 height 6
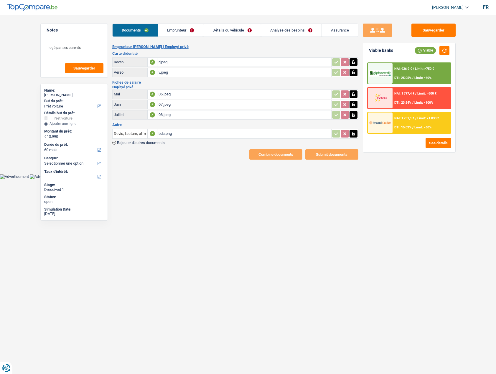
click at [184, 27] on link "Emprunteur" at bounding box center [180, 30] width 45 height 13
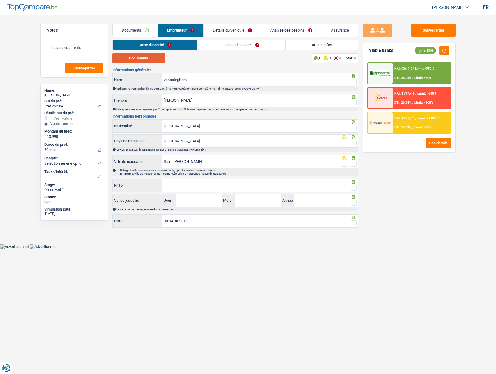
click at [146, 62] on button "Documents" at bounding box center [138, 58] width 53 height 10
click at [235, 84] on span at bounding box center [354, 82] width 6 height 6
click at [0, 0] on input "radio" at bounding box center [0, 0] width 0 height 0
click at [235, 103] on span at bounding box center [354, 103] width 6 height 6
click at [0, 0] on input "radio" at bounding box center [0, 0] width 0 height 0
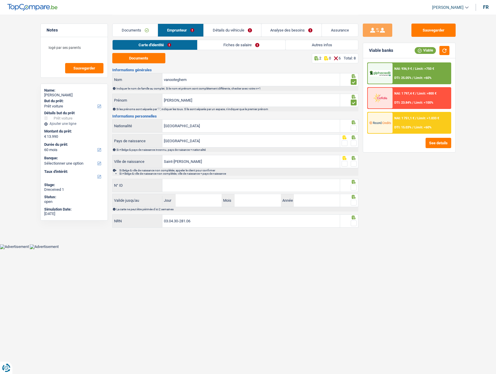
click at [235, 127] on span at bounding box center [354, 128] width 6 height 6
click at [0, 0] on input "radio" at bounding box center [0, 0] width 0 height 0
click at [235, 142] on span at bounding box center [354, 143] width 6 height 6
click at [0, 0] on input "radio" at bounding box center [0, 0] width 0 height 0
click at [235, 166] on span at bounding box center [354, 164] width 6 height 6
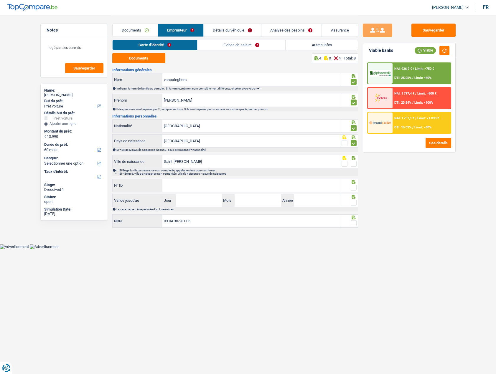
click at [0, 0] on input "radio" at bounding box center [0, 0] width 0 height 0
drag, startPoint x: 194, startPoint y: 187, endPoint x: 467, endPoint y: 190, distance: 272.8
click at [220, 188] on input "N° ID" at bounding box center [250, 185] width 177 height 13
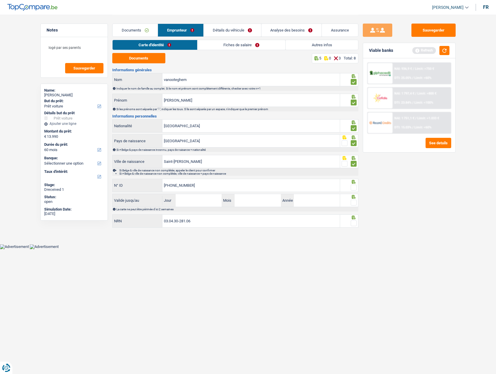
type input "595-0347788-61"
click at [235, 188] on span at bounding box center [354, 188] width 6 height 6
click at [0, 0] on input "radio" at bounding box center [0, 0] width 0 height 0
click at [235, 50] on button "button" at bounding box center [444, 50] width 10 height 9
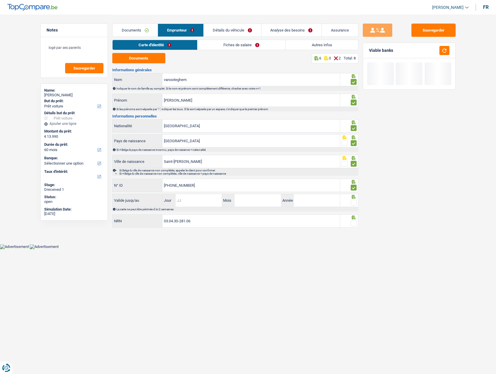
drag, startPoint x: 187, startPoint y: 197, endPoint x: 492, endPoint y: 209, distance: 305.1
click at [187, 197] on input "Jour" at bounding box center [199, 200] width 46 height 13
type input "14"
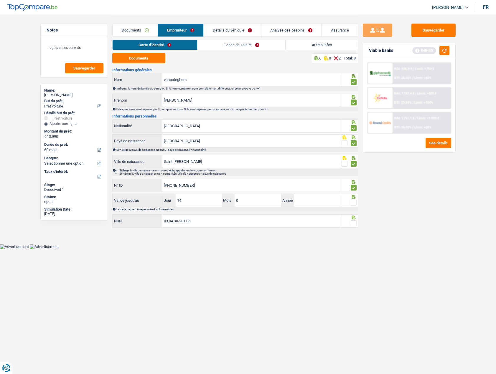
type input "06"
type input "2031"
drag, startPoint x: 353, startPoint y: 201, endPoint x: 407, endPoint y: 12, distance: 196.3
click at [235, 198] on span at bounding box center [354, 203] width 6 height 6
click at [0, 0] on input "radio" at bounding box center [0, 0] width 0 height 0
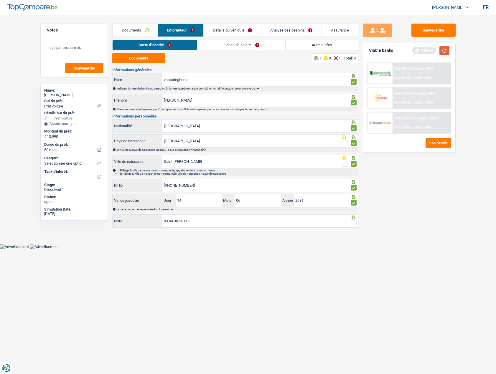
click at [235, 49] on button "button" at bounding box center [444, 50] width 10 height 9
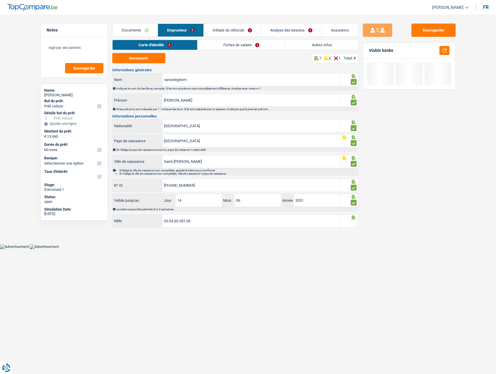
click at [235, 198] on span at bounding box center [354, 223] width 6 height 6
click at [0, 0] on input "radio" at bounding box center [0, 0] width 0 height 0
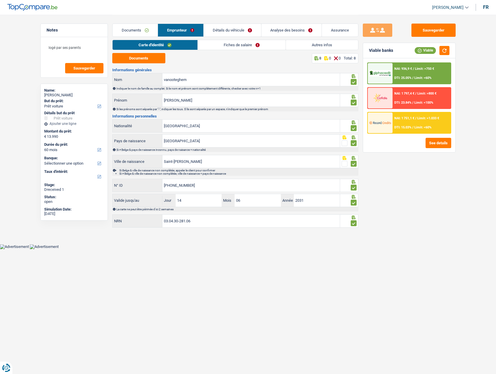
click at [230, 45] on link "Fiches de salaire" at bounding box center [242, 45] width 88 height 10
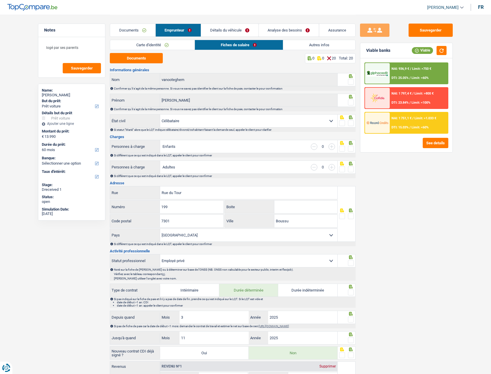
click at [145, 49] on link "Carte d'identité" at bounding box center [152, 45] width 85 height 10
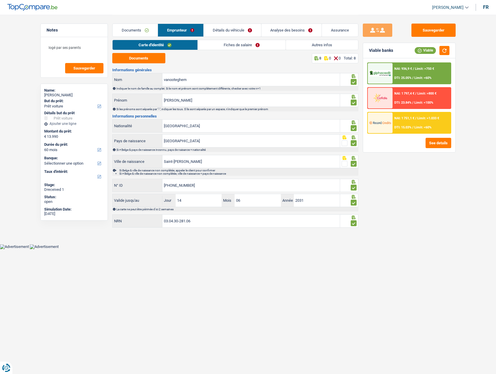
click at [227, 42] on link "Fiches de salaire" at bounding box center [242, 45] width 88 height 10
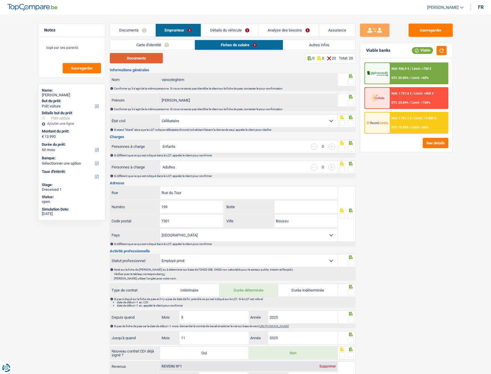
click at [149, 59] on button "Documents" at bounding box center [136, 58] width 53 height 10
drag, startPoint x: 353, startPoint y: 81, endPoint x: 351, endPoint y: 98, distance: 16.6
click at [235, 81] on span at bounding box center [351, 82] width 6 height 6
click at [0, 0] on input "radio" at bounding box center [0, 0] width 0 height 0
drag, startPoint x: 349, startPoint y: 102, endPoint x: 348, endPoint y: 109, distance: 6.6
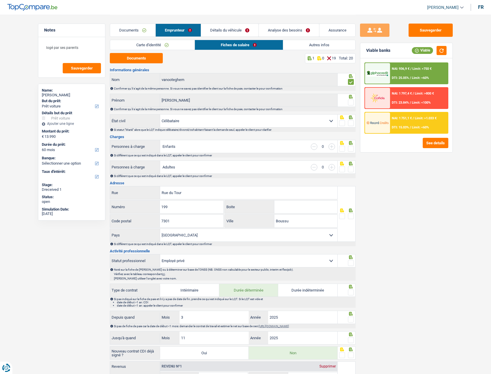
click at [235, 102] on span at bounding box center [351, 103] width 6 height 6
click at [0, 0] on input "radio" at bounding box center [0, 0] width 0 height 0
click at [235, 123] on span at bounding box center [351, 123] width 6 height 6
click at [0, 0] on input "radio" at bounding box center [0, 0] width 0 height 0
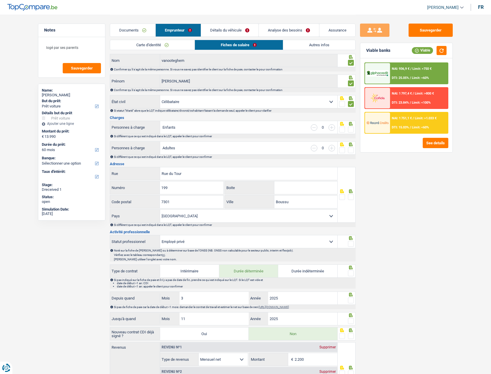
scroll to position [29, 0]
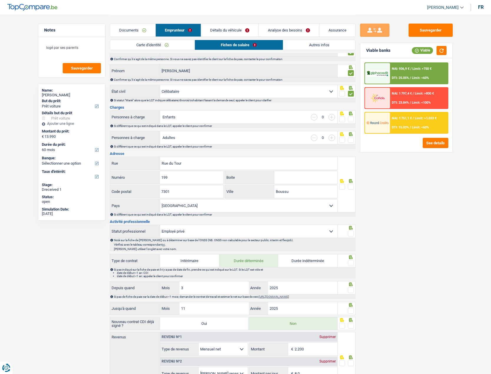
click at [235, 121] on span at bounding box center [351, 119] width 6 height 6
click at [0, 0] on input "radio" at bounding box center [0, 0] width 0 height 0
click at [235, 139] on span at bounding box center [351, 140] width 6 height 6
click at [0, 0] on input "radio" at bounding box center [0, 0] width 0 height 0
click at [235, 185] on span at bounding box center [351, 187] width 6 height 6
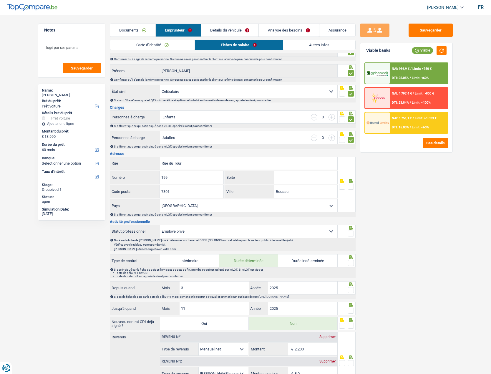
click at [0, 0] on input "radio" at bounding box center [0, 0] width 0 height 0
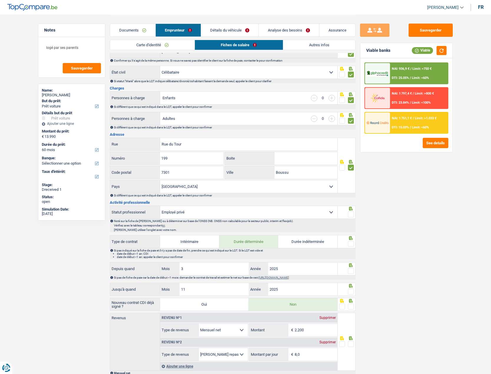
scroll to position [59, 0]
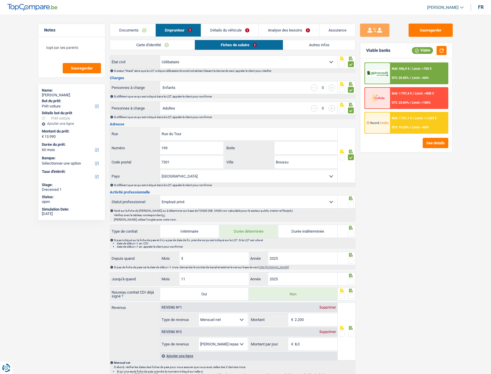
click at [235, 198] on span at bounding box center [351, 204] width 6 height 6
click at [0, 0] on input "radio" at bounding box center [0, 0] width 0 height 0
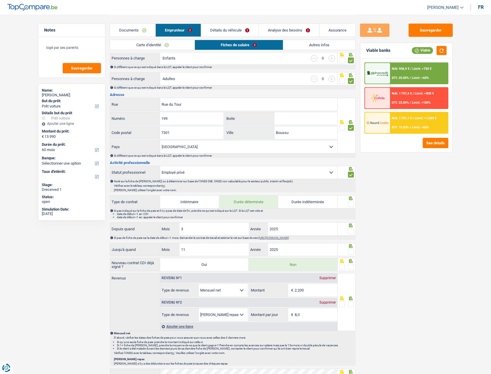
click at [235, 198] on span at bounding box center [351, 204] width 6 height 6
click at [0, 0] on input "radio" at bounding box center [0, 0] width 0 height 0
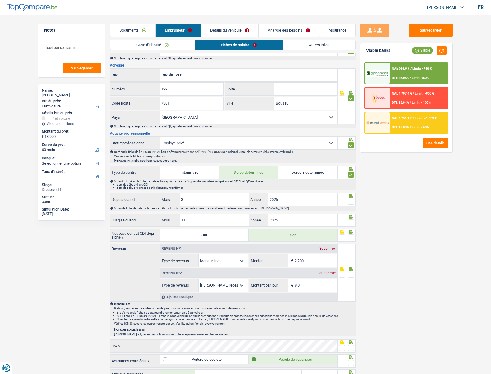
click at [235, 198] on span at bounding box center [351, 202] width 6 height 6
click at [0, 0] on input "radio" at bounding box center [0, 0] width 0 height 0
click at [235, 198] on span at bounding box center [351, 222] width 6 height 6
click at [0, 0] on input "radio" at bounding box center [0, 0] width 0 height 0
click at [235, 198] on span at bounding box center [351, 237] width 6 height 6
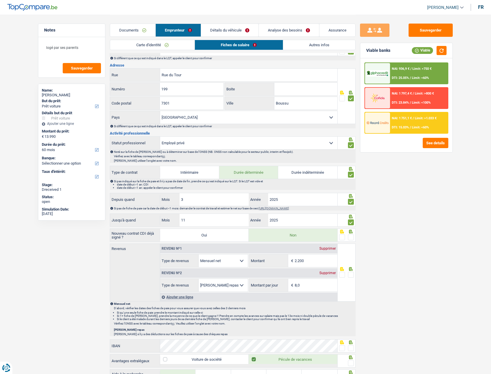
click at [0, 0] on input "radio" at bounding box center [0, 0] width 0 height 0
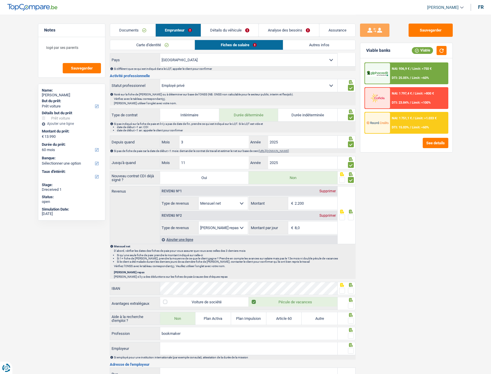
scroll to position [177, 0]
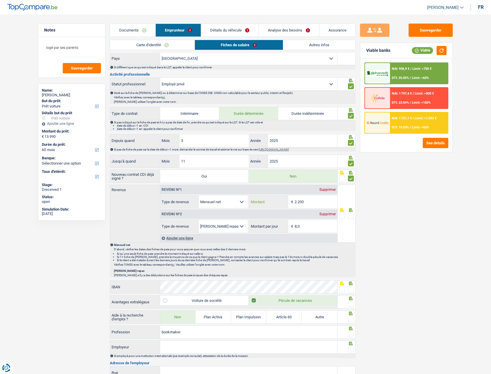
drag, startPoint x: 280, startPoint y: 196, endPoint x: 244, endPoint y: 196, distance: 35.9
click at [235, 196] on div "Allocation d'handicap Allocations chômage Allocations familiales Chèques repas …" at bounding box center [248, 201] width 177 height 13
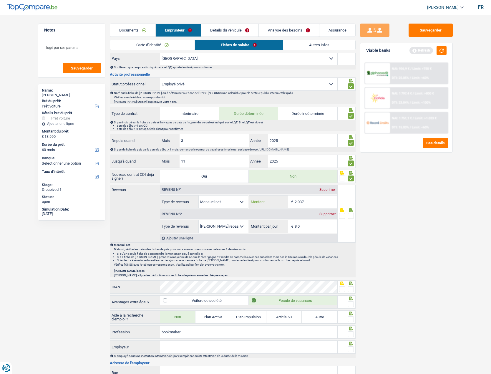
type input "2.037"
click at [235, 198] on span at bounding box center [351, 216] width 6 height 6
click at [0, 0] on input "radio" at bounding box center [0, 0] width 0 height 0
drag, startPoint x: 442, startPoint y: 50, endPoint x: 493, endPoint y: 67, distance: 53.1
click at [235, 50] on button "button" at bounding box center [442, 50] width 10 height 9
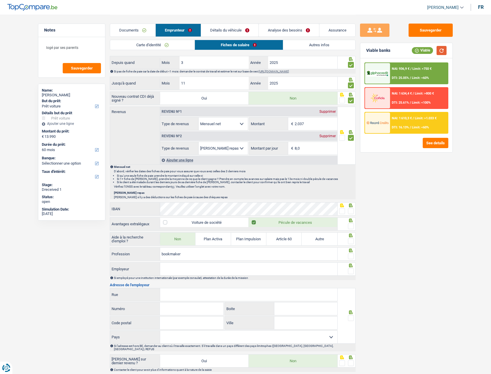
scroll to position [265, 0]
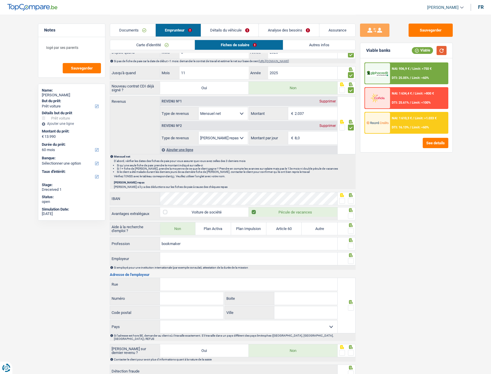
click at [235, 50] on button "button" at bounding box center [442, 50] width 10 height 9
drag, startPoint x: 305, startPoint y: 139, endPoint x: 285, endPoint y: 139, distance: 19.5
click at [235, 139] on div "8,0 € Montant par jour" at bounding box center [294, 138] width 88 height 13
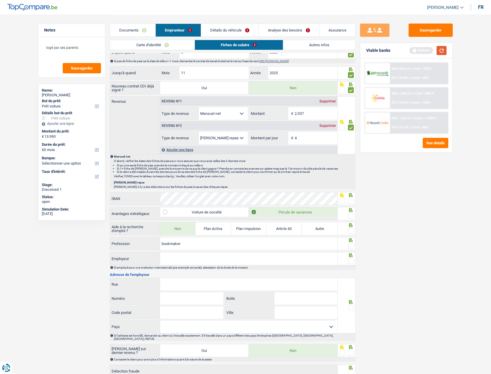
type input "4,0"
click at [235, 49] on button "button" at bounding box center [442, 50] width 10 height 9
click at [235, 198] on span at bounding box center [351, 201] width 6 height 6
click at [0, 0] on input "radio" at bounding box center [0, 0] width 0 height 0
click at [235, 198] on span at bounding box center [351, 216] width 6 height 6
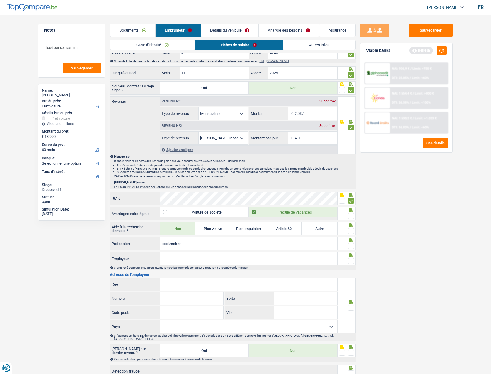
click at [0, 0] on input "radio" at bounding box center [0, 0] width 0 height 0
click at [235, 198] on span at bounding box center [351, 231] width 6 height 6
click at [0, 0] on input "radio" at bounding box center [0, 0] width 0 height 0
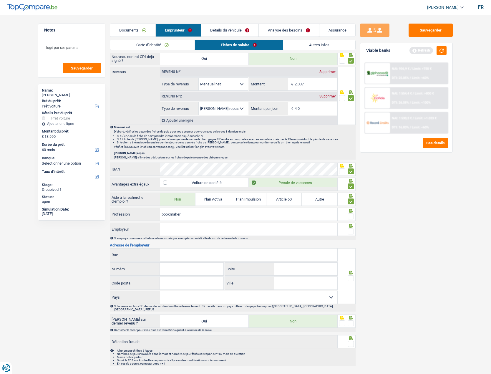
scroll to position [301, 0]
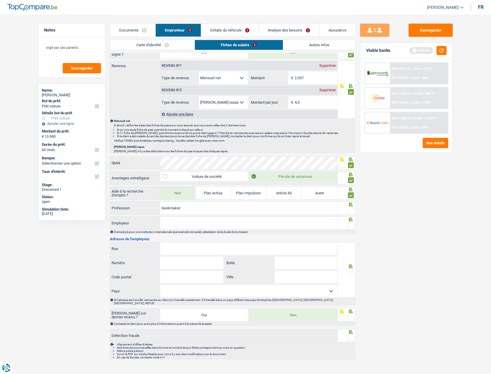
click at [235, 198] on span at bounding box center [351, 210] width 6 height 6
click at [0, 0] on input "radio" at bounding box center [0, 0] width 0 height 0
click at [235, 50] on button "button" at bounding box center [442, 50] width 10 height 9
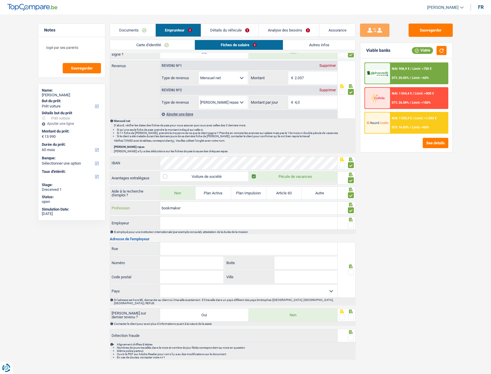
drag, startPoint x: 224, startPoint y: 211, endPoint x: 334, endPoint y: 205, distance: 110.1
click at [231, 198] on input "bookmaker" at bounding box center [248, 208] width 177 height 13
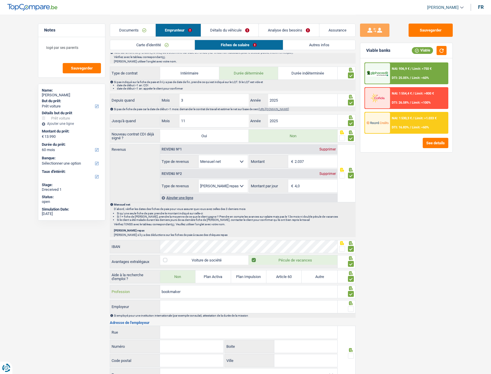
scroll to position [183, 0]
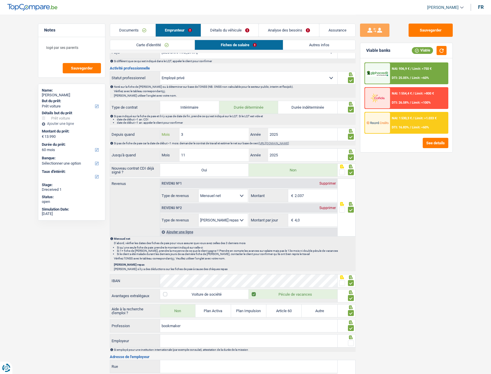
drag, startPoint x: 189, startPoint y: 135, endPoint x: 178, endPoint y: 133, distance: 11.0
click at [178, 133] on div "3 Mois" at bounding box center [204, 134] width 89 height 13
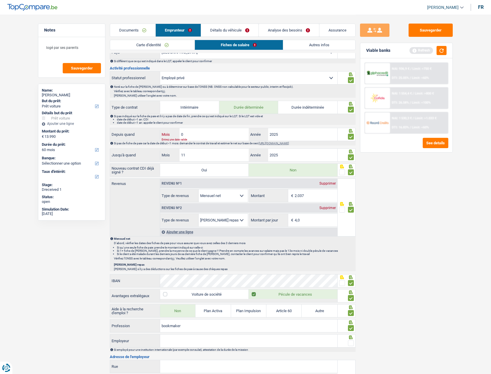
type input "05"
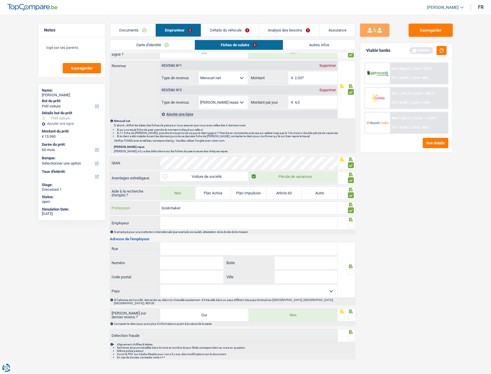
drag, startPoint x: 201, startPoint y: 212, endPoint x: 154, endPoint y: 209, distance: 47.9
click at [154, 198] on div "bookmaker Profession" at bounding box center [223, 208] width 227 height 13
type input "loketmedewerker"
click at [235, 49] on button "button" at bounding box center [442, 50] width 10 height 9
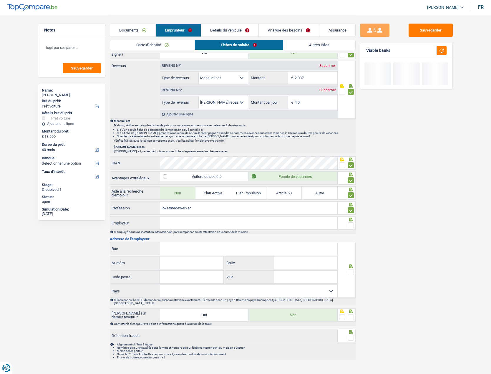
click at [176, 198] on input "Employeur" at bounding box center [248, 223] width 177 height 13
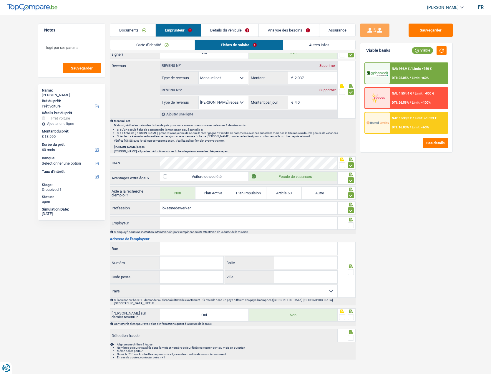
click at [193, 198] on input "Employeur" at bounding box center [248, 223] width 177 height 13
drag, startPoint x: 186, startPoint y: 227, endPoint x: 276, endPoint y: 227, distance: 89.8
click at [189, 198] on input "Employeur" at bounding box center [248, 223] width 177 height 13
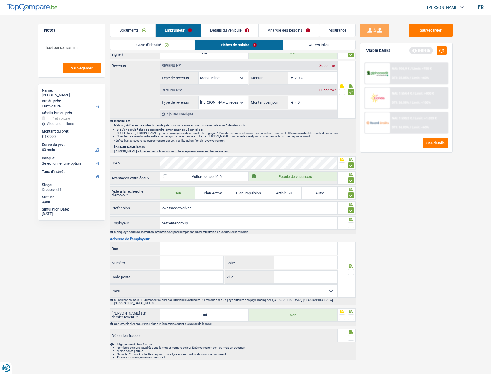
type input "betcenter group"
click at [235, 198] on span at bounding box center [351, 225] width 6 height 6
click at [0, 0] on input "radio" at bounding box center [0, 0] width 0 height 0
click at [235, 53] on button "button" at bounding box center [442, 50] width 10 height 9
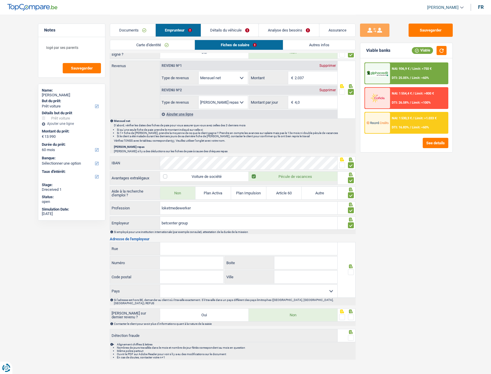
drag, startPoint x: 193, startPoint y: 246, endPoint x: 203, endPoint y: 243, distance: 10.4
click at [193, 198] on input "Rue" at bounding box center [248, 248] width 177 height 13
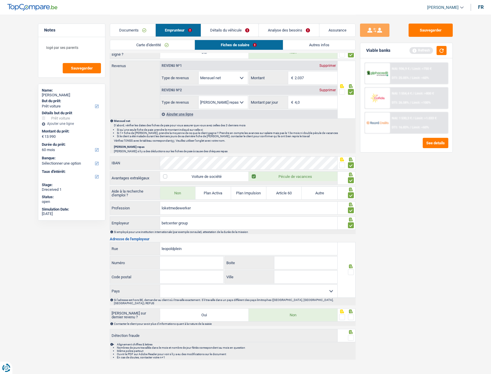
type input "leopoldplein"
type input "16"
type input "3500"
type input "hasselt"
click at [184, 198] on div "Si l'adresse est hors BE, demander au client où il travaille exactement. S'il t…" at bounding box center [233, 302] width 246 height 8
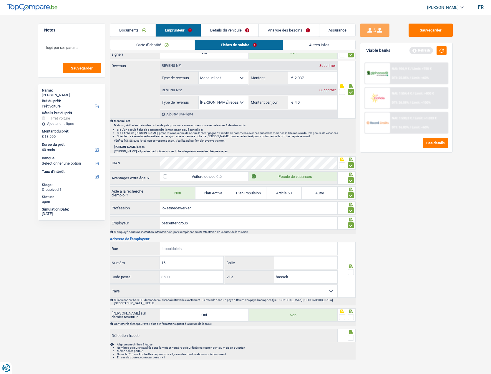
click at [187, 198] on select "Belgique France Allemagne Italie Luxembourg Pays-Bas Espagne Suisse Sélectionne…" at bounding box center [248, 291] width 177 height 13
select select "BE"
click at [160, 198] on select "Belgique France Allemagne Italie Luxembourg Pays-Bas Espagne Suisse Sélectionne…" at bounding box center [248, 291] width 177 height 13
click at [235, 198] on span at bounding box center [351, 272] width 6 height 6
click at [0, 0] on input "radio" at bounding box center [0, 0] width 0 height 0
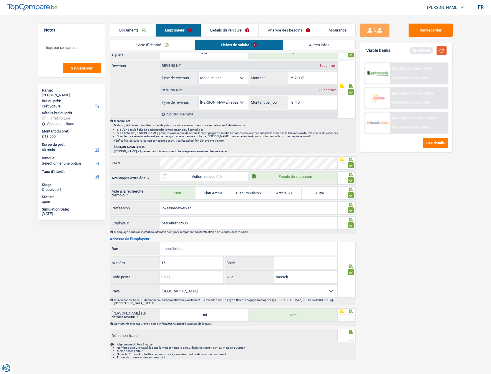
click at [235, 50] on button "button" at bounding box center [442, 50] width 10 height 9
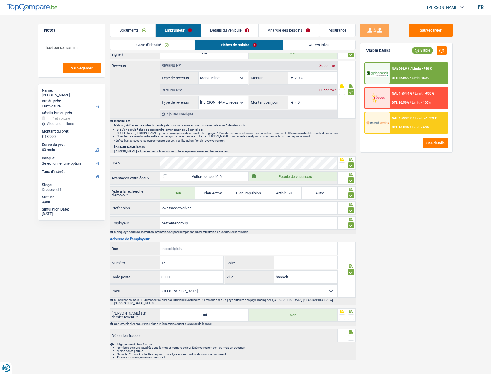
click at [235, 198] on span at bounding box center [351, 317] width 6 height 6
click at [0, 0] on input "radio" at bounding box center [0, 0] width 0 height 0
click at [235, 198] on span at bounding box center [351, 338] width 6 height 6
click at [0, 0] on input "radio" at bounding box center [0, 0] width 0 height 0
click at [235, 51] on button "button" at bounding box center [442, 50] width 10 height 9
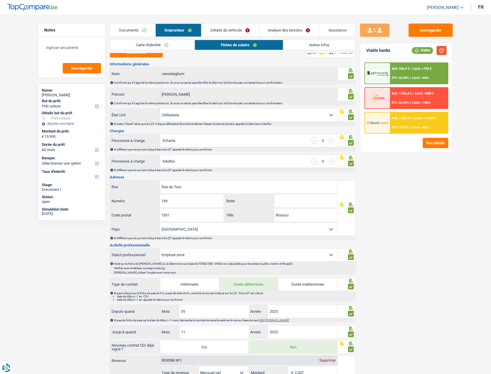
scroll to position [0, 0]
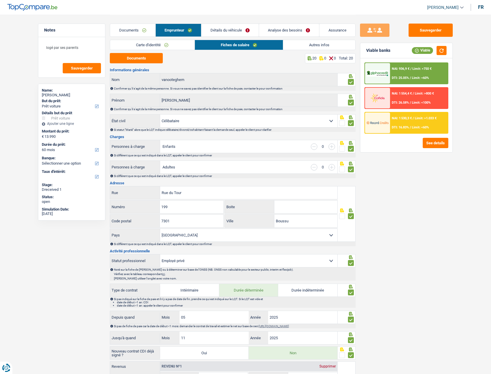
click at [235, 49] on link "Autres infos" at bounding box center [319, 45] width 72 height 10
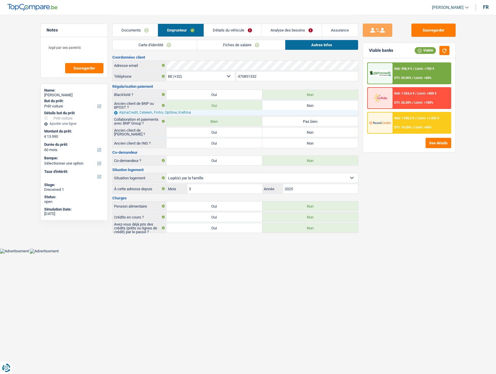
click at [217, 30] on link "Détails du véhicule" at bounding box center [232, 30] width 57 height 13
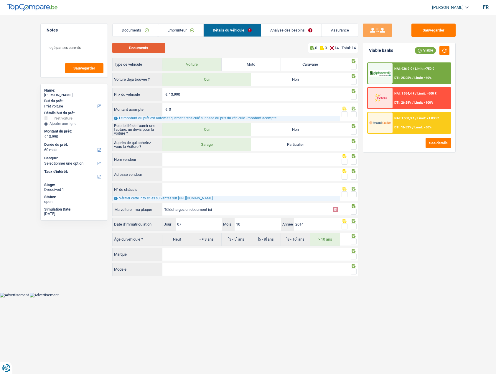
click at [155, 47] on button "Documents" at bounding box center [138, 48] width 53 height 10
click at [235, 67] on span at bounding box center [354, 67] width 6 height 6
click at [0, 0] on input "radio" at bounding box center [0, 0] width 0 height 0
click at [235, 81] on span at bounding box center [354, 82] width 6 height 6
click at [0, 0] on input "radio" at bounding box center [0, 0] width 0 height 0
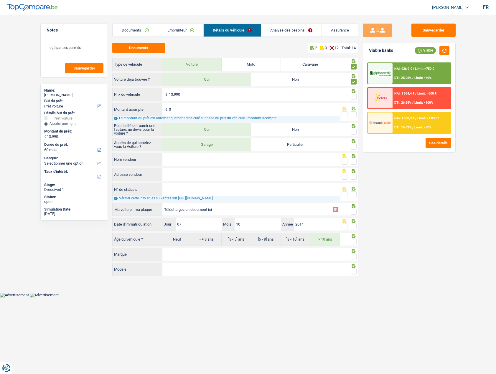
click at [235, 95] on span at bounding box center [354, 97] width 6 height 6
click at [0, 0] on input "radio" at bounding box center [0, 0] width 0 height 0
click at [235, 114] on span at bounding box center [354, 114] width 6 height 6
click at [0, 0] on input "radio" at bounding box center [0, 0] width 0 height 0
click at [235, 135] on span at bounding box center [354, 132] width 6 height 6
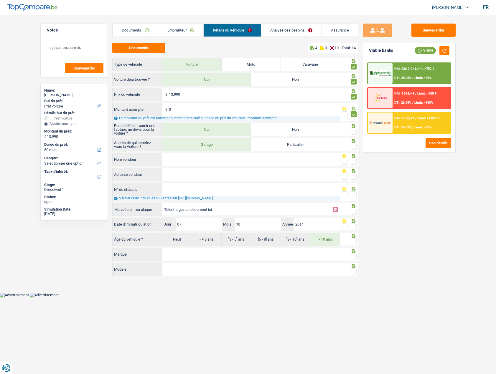
click at [0, 0] on input "radio" at bounding box center [0, 0] width 0 height 0
click at [235, 147] on span at bounding box center [354, 147] width 6 height 6
click at [0, 0] on input "radio" at bounding box center [0, 0] width 0 height 0
drag, startPoint x: 229, startPoint y: 159, endPoint x: 494, endPoint y: 157, distance: 265.7
click at [233, 158] on input "Nom vendeur" at bounding box center [250, 159] width 177 height 13
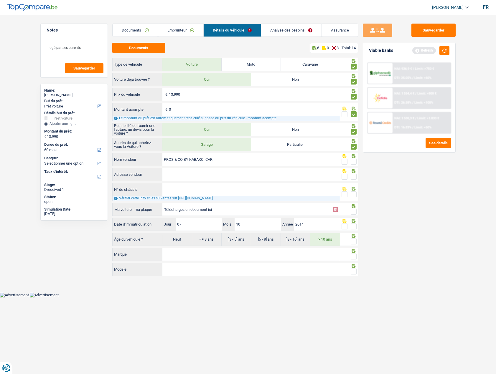
type input "PROS & CO BY KABAKCI CAR"
click at [235, 163] on span at bounding box center [354, 162] width 6 height 6
click at [0, 0] on input "radio" at bounding box center [0, 0] width 0 height 0
click at [210, 176] on input "Adresse vendeur" at bounding box center [250, 174] width 177 height 13
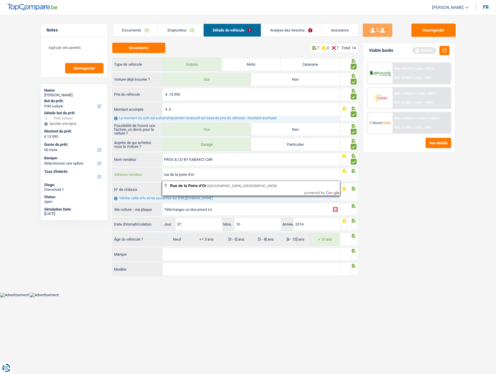
click at [235, 173] on input "rue de la poire d'or" at bounding box center [250, 174] width 177 height 13
type input "Rue de la Poire d'Or; 3; 7033; Mons; BE"
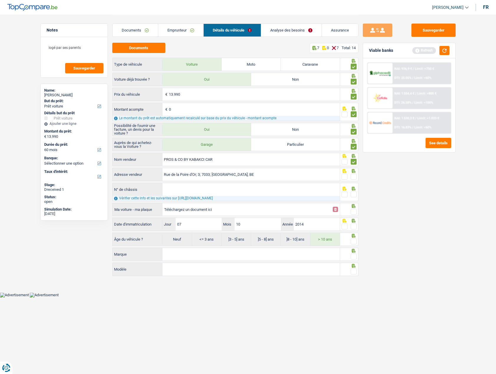
click at [235, 176] on span at bounding box center [354, 177] width 6 height 6
click at [0, 0] on input "radio" at bounding box center [0, 0] width 0 height 0
click at [224, 185] on input "N° de châssis" at bounding box center [250, 189] width 177 height 13
click at [197, 198] on input "Téléchargez un document ici" at bounding box center [246, 209] width 165 height 9
type input "C:\fakepath\chassis .png"
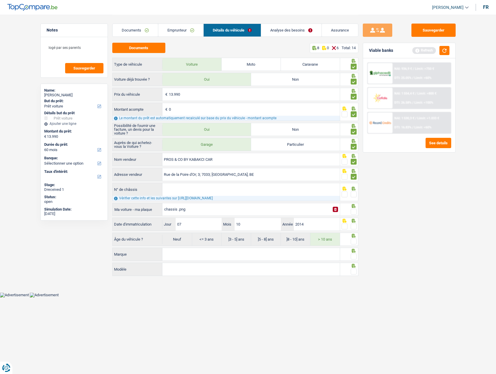
click at [235, 192] on input "N° de châssis" at bounding box center [250, 189] width 177 height 13
click at [235, 51] on button "button" at bounding box center [444, 50] width 10 height 9
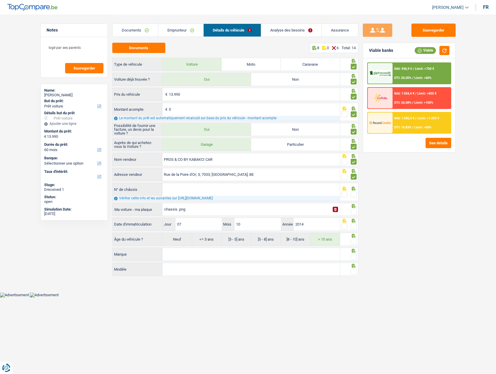
click at [191, 189] on input "N° de châssis" at bounding box center [250, 189] width 177 height 13
click at [188, 191] on input "N° de châssis" at bounding box center [250, 189] width 177 height 13
paste input "WBA5J51030D581773"
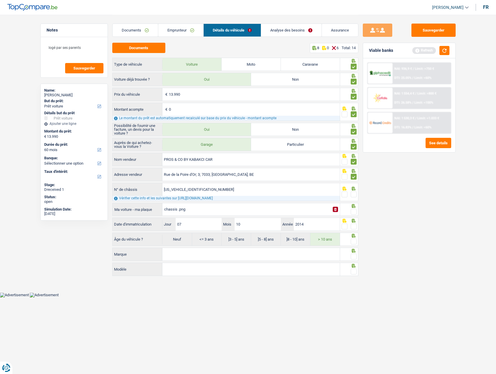
type input "WBA5J51030D581773"
click at [235, 193] on span at bounding box center [354, 194] width 6 height 6
click at [0, 0] on input "radio" at bounding box center [0, 0] width 0 height 0
click at [235, 198] on span at bounding box center [354, 212] width 6 height 6
click at [0, 0] on input "radio" at bounding box center [0, 0] width 0 height 0
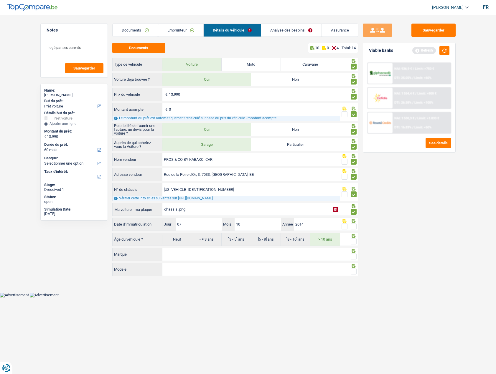
click at [235, 52] on div "Viable banks Refresh" at bounding box center [409, 50] width 92 height 15
click at [235, 52] on button "button" at bounding box center [444, 50] width 10 height 9
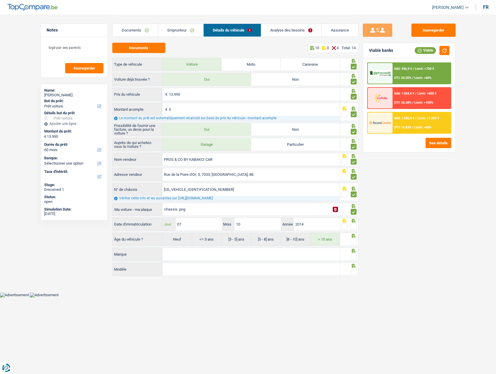
drag, startPoint x: 196, startPoint y: 226, endPoint x: 187, endPoint y: 227, distance: 8.9
click at [187, 198] on input "07" at bounding box center [199, 224] width 46 height 13
click at [194, 198] on input "07" at bounding box center [199, 224] width 46 height 13
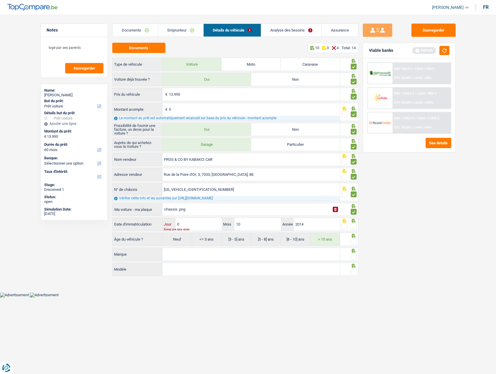
type input "04"
click at [235, 198] on input "10" at bounding box center [257, 224] width 46 height 13
type input "1"
type input "05"
click at [235, 198] on input "2014" at bounding box center [317, 224] width 46 height 13
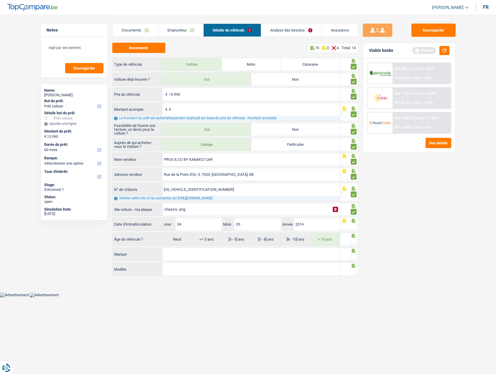
drag, startPoint x: 355, startPoint y: 227, endPoint x: 354, endPoint y: 239, distance: 11.5
click at [235, 198] on span at bounding box center [354, 227] width 6 height 6
click at [0, 0] on input "radio" at bounding box center [0, 0] width 0 height 0
drag, startPoint x: 353, startPoint y: 242, endPoint x: 342, endPoint y: 246, distance: 12.3
click at [235, 198] on span at bounding box center [354, 242] width 6 height 6
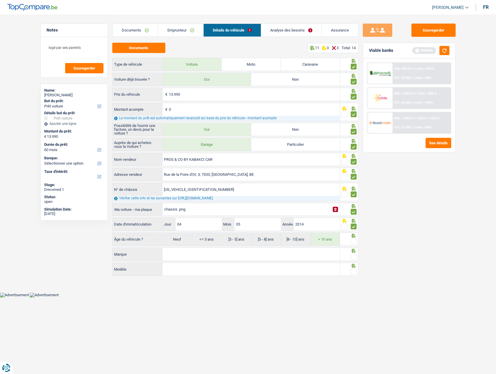
click at [0, 0] on input "radio" at bounding box center [0, 0] width 0 height 0
click at [235, 198] on div "13.990 € Prix du véhicule 0 € Montant acompte Le montant du prêt est automatiqu…" at bounding box center [235, 182] width 246 height 189
click at [196, 198] on input "Marque" at bounding box center [250, 254] width 177 height 13
type input "bmw"
type input "520"
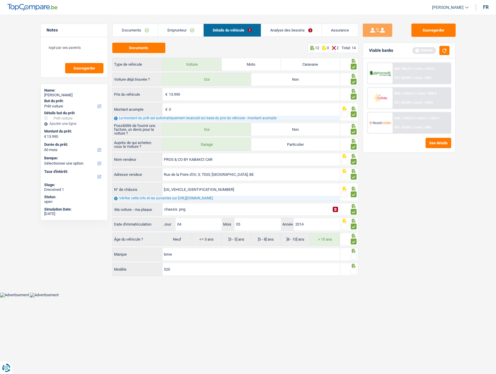
click at [235, 198] on span at bounding box center [354, 257] width 6 height 6
click at [0, 0] on input "radio" at bounding box center [0, 0] width 0 height 0
click at [235, 198] on span at bounding box center [354, 272] width 6 height 6
click at [0, 0] on input "radio" at bounding box center [0, 0] width 0 height 0
click at [235, 50] on button "button" at bounding box center [444, 50] width 10 height 9
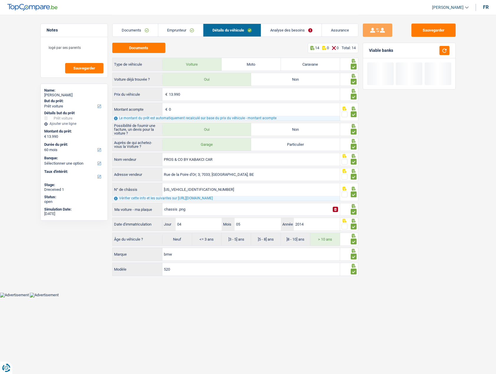
click at [235, 27] on link "Analyse des besoins" at bounding box center [291, 30] width 60 height 13
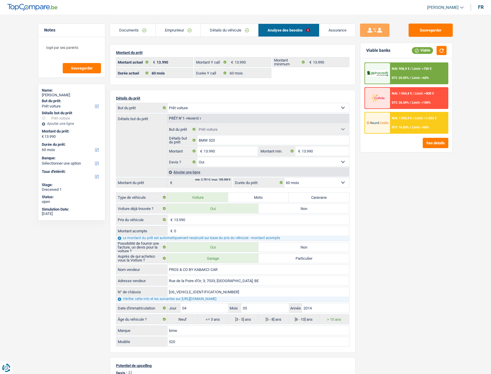
click at [235, 67] on span "NAI: 936,9 €" at bounding box center [401, 69] width 18 height 4
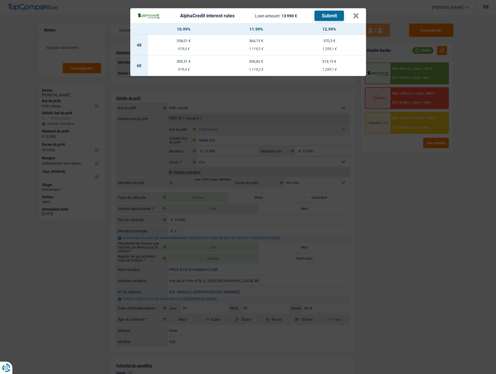
click at [235, 65] on td "313,15 € 1 259,1 €" at bounding box center [329, 65] width 73 height 21
select select "alphacredit"
type input "12,99"
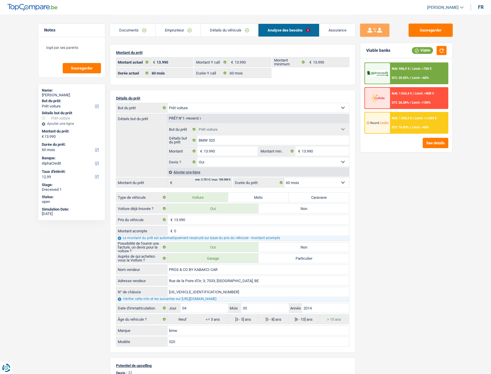
click at [235, 79] on span "DTI: 25.05%" at bounding box center [400, 78] width 17 height 4
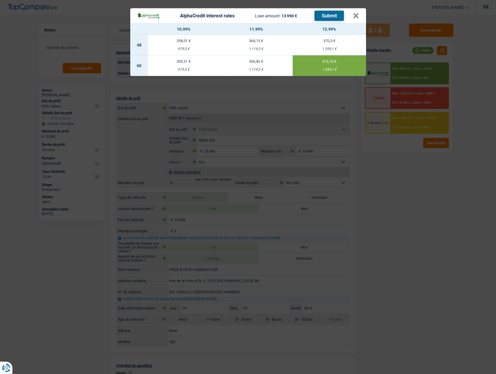
click at [235, 14] on button "Submit" at bounding box center [328, 16] width 29 height 10
click at [235, 15] on button "×" at bounding box center [356, 16] width 6 height 6
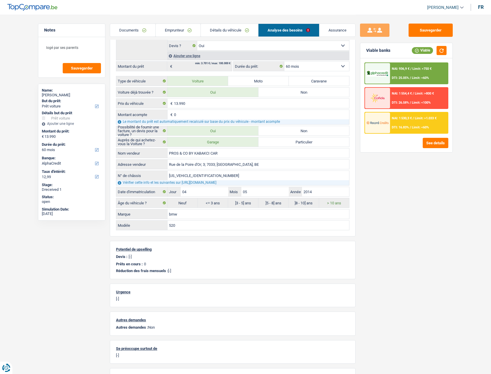
scroll to position [118, 0]
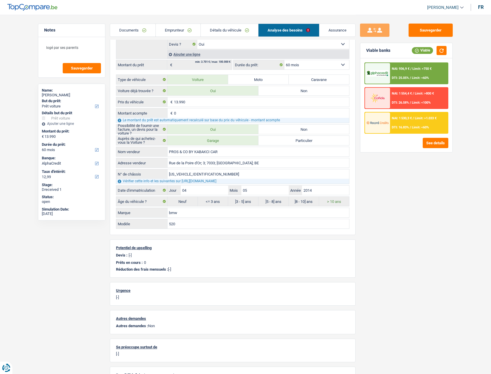
click at [235, 27] on link "Détails du véhicule" at bounding box center [229, 30] width 57 height 13
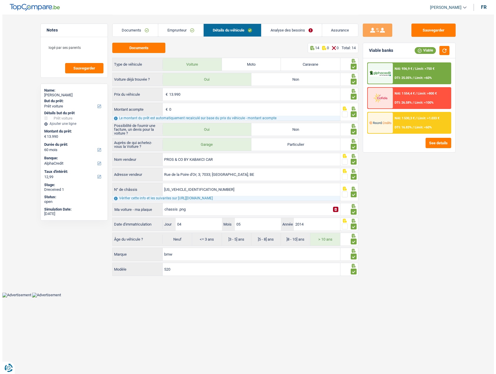
scroll to position [0, 0]
drag, startPoint x: 224, startPoint y: 193, endPoint x: 136, endPoint y: 194, distance: 88.1
click at [136, 194] on div "WBA5J51030D581773 N° de châssis" at bounding box center [226, 189] width 227 height 13
drag, startPoint x: 278, startPoint y: 29, endPoint x: 274, endPoint y: 60, distance: 31.5
click at [235, 29] on link "Analyse des besoins" at bounding box center [291, 30] width 60 height 13
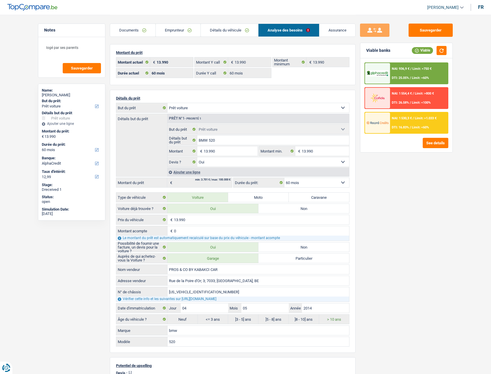
click at [235, 72] on div "NAI: 936,9 € / Limit: >750 € DTI: 25.05% / Limit: <60%" at bounding box center [419, 73] width 58 height 21
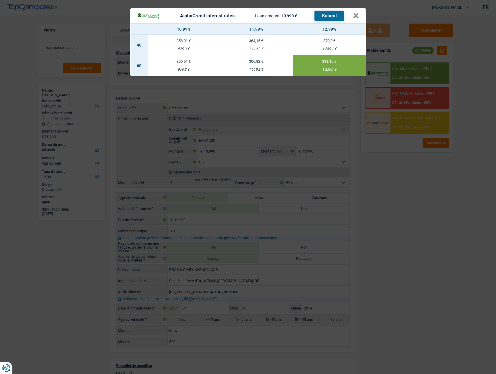
drag, startPoint x: 414, startPoint y: 203, endPoint x: 483, endPoint y: 203, distance: 68.6
click at [235, 198] on div "AlphaCredit interest rates Loan amount: 13 990 € Submit × 10.99% 11.99% 12.99% …" at bounding box center [248, 187] width 496 height 374
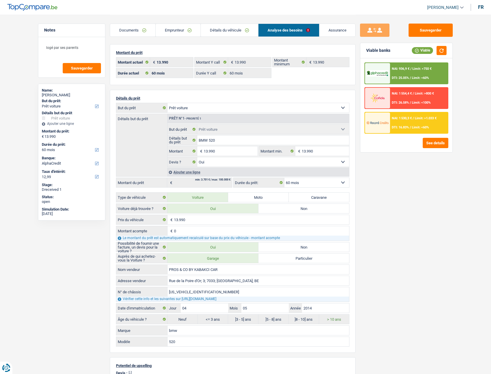
click at [171, 30] on link "Emprunteur" at bounding box center [178, 30] width 45 height 13
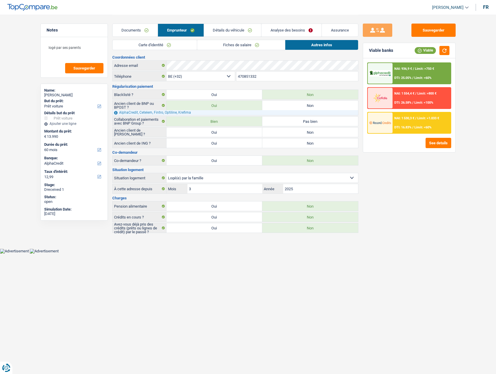
click at [235, 123] on img at bounding box center [380, 122] width 22 height 11
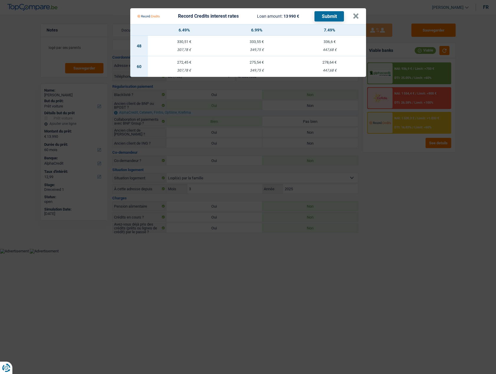
click at [235, 65] on td "278,64 € 447,68 €" at bounding box center [329, 66] width 73 height 21
select select "record credits"
type input "7,49"
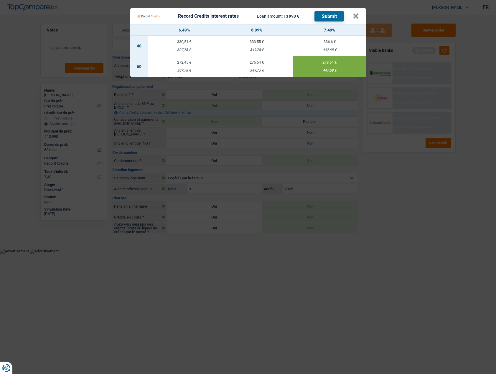
click at [235, 14] on button "Submit" at bounding box center [328, 16] width 29 height 10
click at [235, 16] on button "×" at bounding box center [356, 16] width 6 height 6
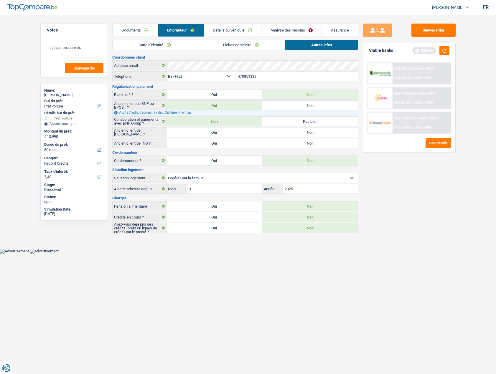
click at [127, 22] on div "Documents Emprunteur Détails du véhicule Analyse des besoins Assurance" at bounding box center [235, 27] width 246 height 25
click at [126, 29] on link "Documents" at bounding box center [135, 30] width 45 height 13
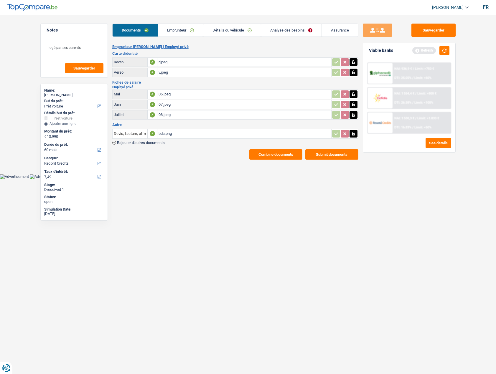
click at [235, 154] on button "Combine documents" at bounding box center [275, 154] width 53 height 10
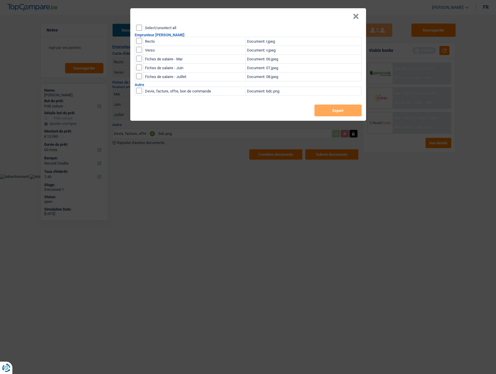
click at [141, 29] on input "Select/unselect all" at bounding box center [139, 28] width 6 height 6
checkbox input "true"
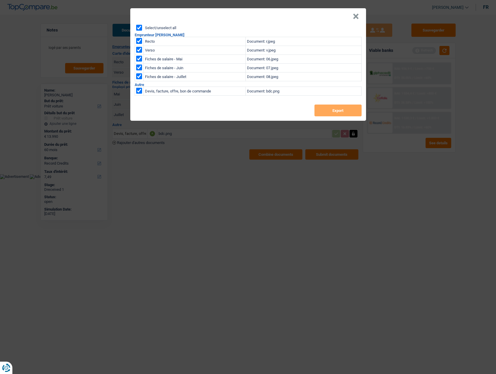
checkbox input "true"
click at [235, 109] on button "Export" at bounding box center [337, 111] width 47 height 12
drag, startPoint x: 356, startPoint y: 14, endPoint x: 274, endPoint y: 50, distance: 89.4
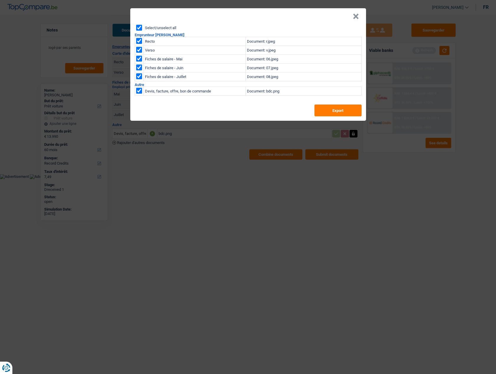
click at [235, 14] on button "×" at bounding box center [356, 17] width 6 height 6
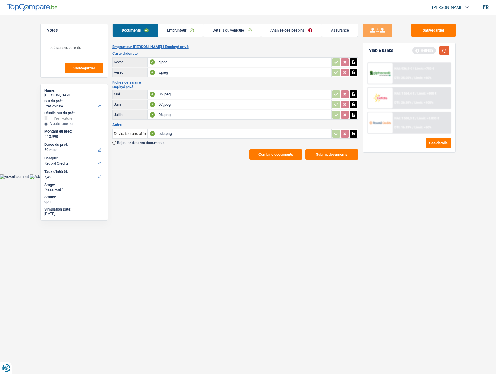
drag, startPoint x: 441, startPoint y: 52, endPoint x: 461, endPoint y: 53, distance: 20.4
click at [235, 51] on button "button" at bounding box center [444, 50] width 10 height 9
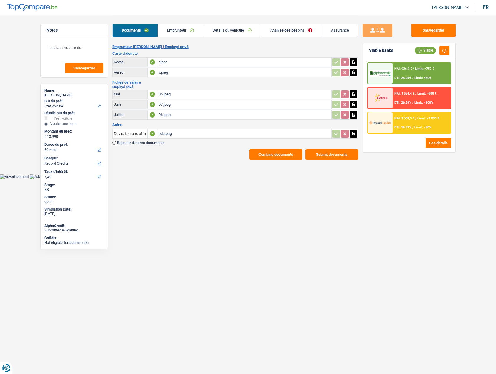
click at [235, 29] on link "Analyse des besoins" at bounding box center [291, 30] width 60 height 13
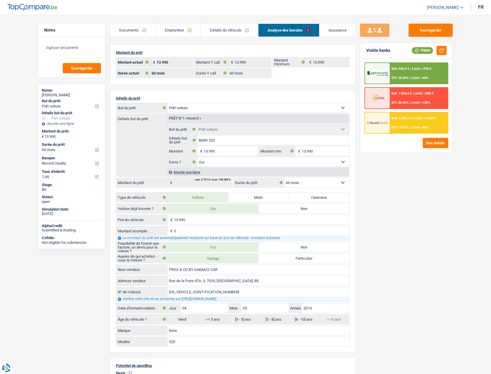
click at [235, 31] on link "Détails du véhicule" at bounding box center [229, 30] width 57 height 13
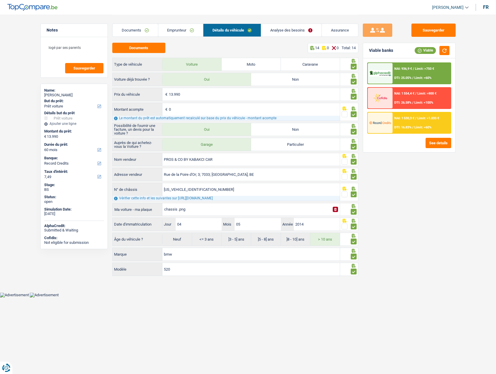
drag, startPoint x: 285, startPoint y: 33, endPoint x: 273, endPoint y: 24, distance: 15.6
click at [235, 32] on link "Analyse des besoins" at bounding box center [291, 30] width 60 height 13
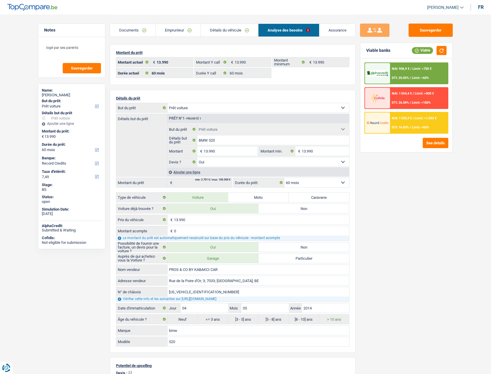
click at [235, 35] on link "Détails du véhicule" at bounding box center [229, 30] width 57 height 13
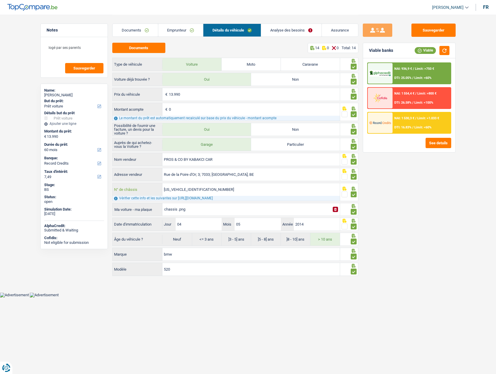
drag, startPoint x: 189, startPoint y: 189, endPoint x: 147, endPoint y: 192, distance: 41.4
click at [147, 192] on div "WBA5J51030D581773 N° de châssis" at bounding box center [226, 189] width 227 height 13
drag, startPoint x: 232, startPoint y: 194, endPoint x: 219, endPoint y: 204, distance: 17.0
click at [232, 194] on input "WBA5J51030D581773" at bounding box center [250, 189] width 177 height 13
drag, startPoint x: 222, startPoint y: 161, endPoint x: 135, endPoint y: 162, distance: 87.2
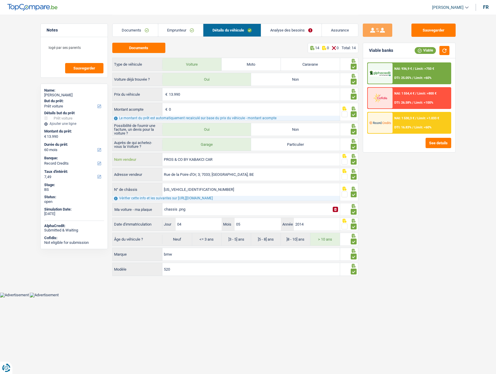
click at [135, 162] on div "PROS & CO BY KABAKCI CAR Nom vendeur" at bounding box center [226, 159] width 227 height 13
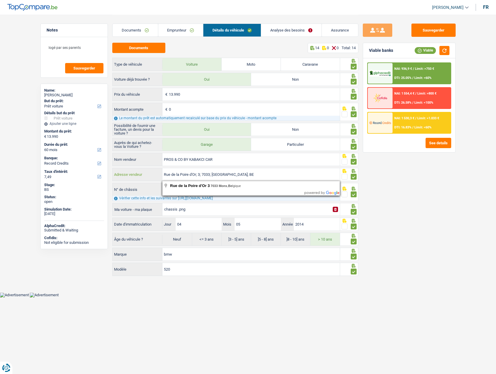
drag, startPoint x: 241, startPoint y: 174, endPoint x: 158, endPoint y: 175, distance: 82.5
click at [158, 175] on div "Rue de la Poire d'Or; 3; 7033; Mons; BE Adresse vendeur" at bounding box center [226, 174] width 227 height 13
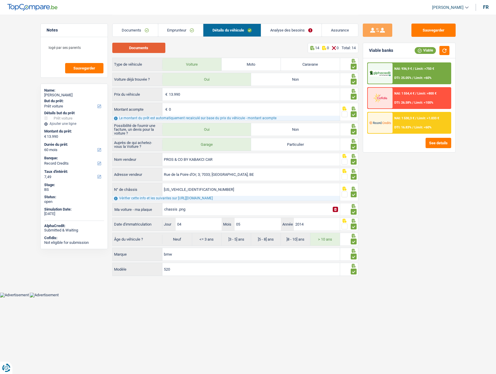
click at [145, 46] on button "Documents" at bounding box center [138, 48] width 53 height 10
click at [176, 28] on link "Emprunteur" at bounding box center [180, 30] width 45 height 13
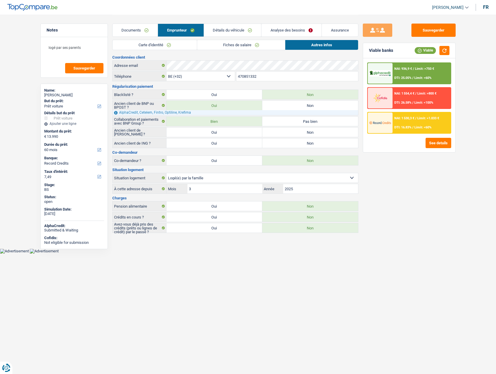
click at [174, 49] on link "Carte d'identité" at bounding box center [155, 45] width 84 height 10
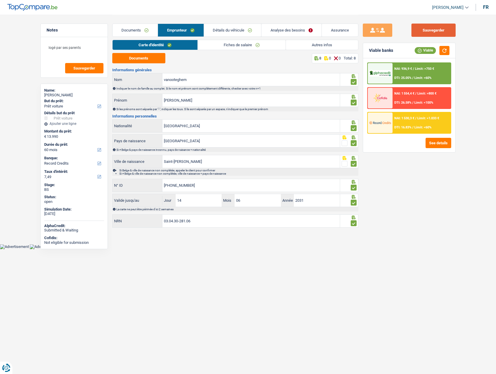
click at [235, 28] on button "Sauvegarder" at bounding box center [433, 30] width 44 height 13
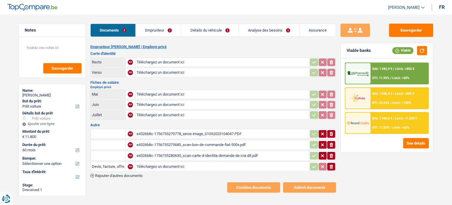
select select "car"
select select "60"
click at [178, 129] on div "e4326b8c-1756735270778_xerox-image_01092025104047.PDF" at bounding box center [222, 133] width 171 height 9
click at [188, 141] on div "e4326b8c-1756735275685_scan-bon-de-commande-fiat-500x.pdf" at bounding box center [222, 144] width 171 height 9
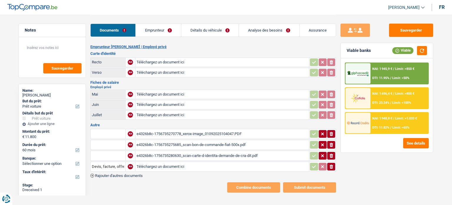
click at [184, 152] on div "e4326b8c-1756735280630_scan-carte-d-identita-demande-de-cra-dit.pdf" at bounding box center [222, 155] width 171 height 9
click at [192, 132] on div "e4326b8c-1756735270778_xerox-image_01092025104047.PDF" at bounding box center [222, 133] width 171 height 9
click at [153, 62] on input "Téléchargez un document ici" at bounding box center [222, 62] width 171 height 9
type input "C:\fakepath\id.pdf"
click at [331, 133] on icon "button" at bounding box center [332, 134] width 4 height 4
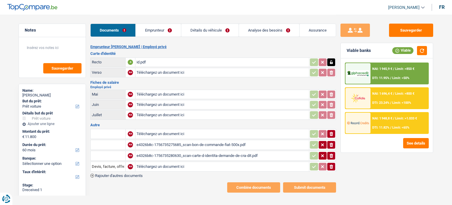
drag, startPoint x: 331, startPoint y: 138, endPoint x: 330, endPoint y: 149, distance: 10.3
click at [331, 141] on button "ionicons-v5-e" at bounding box center [332, 145] width 8 height 8
drag, startPoint x: 331, startPoint y: 151, endPoint x: 255, endPoint y: 146, distance: 75.6
click at [331, 153] on icon "button" at bounding box center [332, 155] width 4 height 4
drag, startPoint x: 333, startPoint y: 164, endPoint x: 324, endPoint y: 164, distance: 9.1
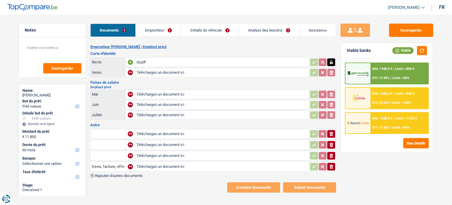
click at [333, 164] on icon "ionicons-v5-e" at bounding box center [331, 166] width 5 height 6
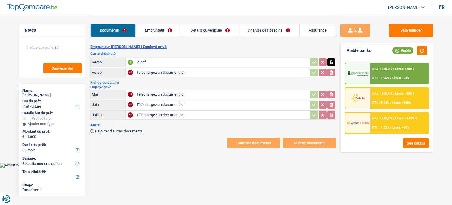
click at [123, 130] on span "Rajouter d'autres documents" at bounding box center [119, 131] width 48 height 4
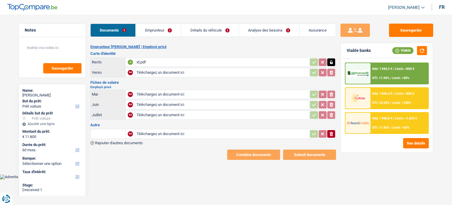
click at [167, 130] on input "Téléchargez un document ici" at bounding box center [222, 133] width 171 height 9
type input "C:\fakepath\bdc.pdf"
click at [112, 131] on input "text" at bounding box center [108, 133] width 32 height 9
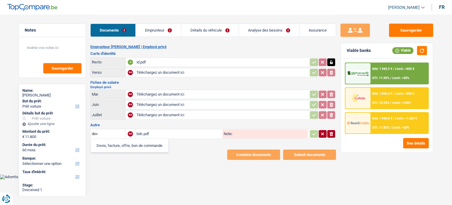
drag, startPoint x: 120, startPoint y: 142, endPoint x: 142, endPoint y: 123, distance: 29.4
click at [121, 142] on li "Devis, facture, offre, bon de commande" at bounding box center [130, 145] width 72 height 7
type input "Devis, facture, offre, bon de commande"
click at [207, 114] on input "Téléchargez un document ici" at bounding box center [222, 114] width 171 height 9
type input "C:\fakepath\fp.PDF"
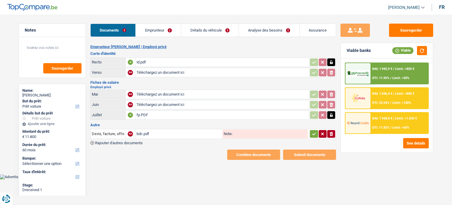
click at [313, 131] on icon "button" at bounding box center [314, 134] width 5 height 6
click at [151, 35] on link "Emprunteur" at bounding box center [158, 30] width 45 height 13
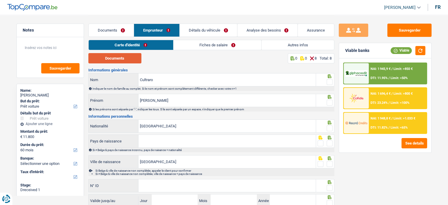
click at [118, 58] on button "Documents" at bounding box center [114, 58] width 53 height 10
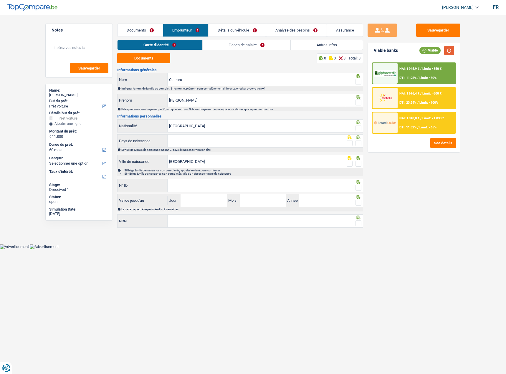
click at [451, 49] on button "button" at bounding box center [449, 50] width 10 height 9
click at [358, 82] on span at bounding box center [359, 82] width 6 height 6
click at [0, 0] on input "radio" at bounding box center [0, 0] width 0 height 0
drag, startPoint x: 357, startPoint y: 101, endPoint x: 479, endPoint y: 120, distance: 123.4
click at [358, 101] on span at bounding box center [359, 103] width 6 height 6
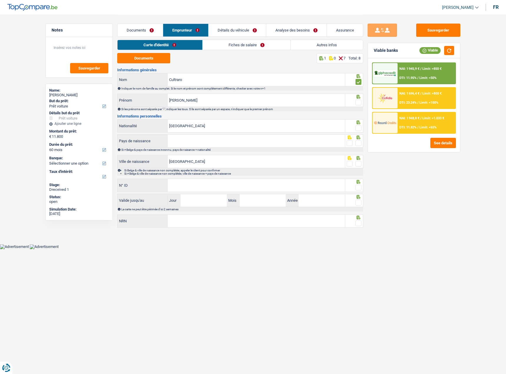
click at [0, 0] on input "radio" at bounding box center [0, 0] width 0 height 0
click at [359, 127] on span at bounding box center [359, 128] width 6 height 6
click at [0, 0] on input "radio" at bounding box center [0, 0] width 0 height 0
click at [293, 150] on div "Si ≠ Belge & pays de naissance inconnu, pays de naisance = nationalité" at bounding box center [241, 149] width 241 height 3
click at [306, 144] on input "Pays de naissance" at bounding box center [256, 141] width 177 height 13
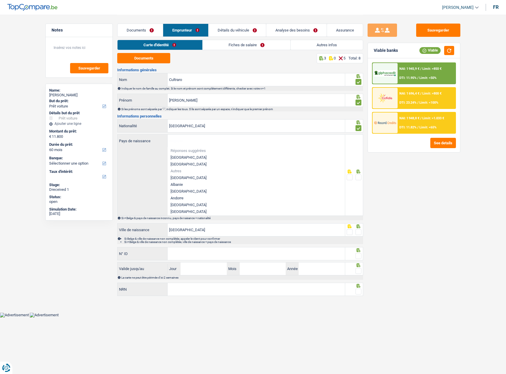
click at [204, 159] on li "[GEOGRAPHIC_DATA]" at bounding box center [256, 157] width 177 height 7
type input "[GEOGRAPHIC_DATA]"
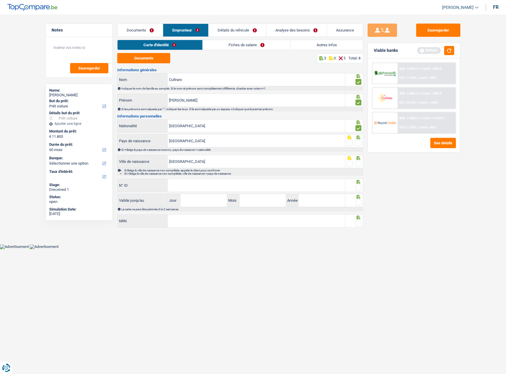
click at [361, 144] on span at bounding box center [359, 143] width 6 height 6
click at [0, 0] on input "radio" at bounding box center [0, 0] width 0 height 0
click at [361, 161] on span at bounding box center [359, 164] width 6 height 6
click at [0, 0] on input "radio" at bounding box center [0, 0] width 0 height 0
click at [452, 50] on button "button" at bounding box center [449, 50] width 10 height 9
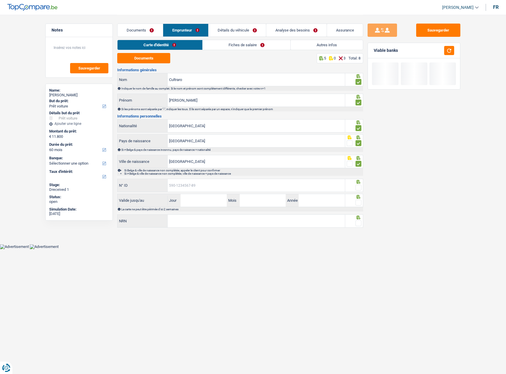
click at [215, 185] on input "N° ID" at bounding box center [256, 185] width 177 height 13
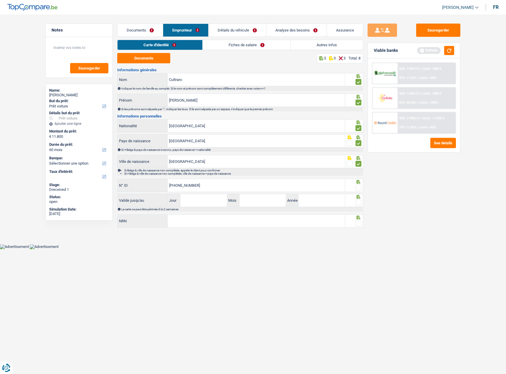
type input "592-6011412-15"
drag, startPoint x: 358, startPoint y: 184, endPoint x: 360, endPoint y: 186, distance: 3.4
click at [358, 185] on div at bounding box center [354, 185] width 18 height 13
drag, startPoint x: 357, startPoint y: 187, endPoint x: 353, endPoint y: 188, distance: 3.9
click at [356, 187] on span at bounding box center [359, 188] width 6 height 6
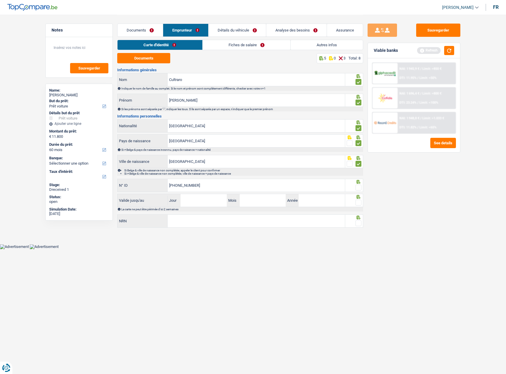
click at [0, 0] on input "radio" at bounding box center [0, 0] width 0 height 0
click at [444, 51] on div "Refresh" at bounding box center [435, 50] width 37 height 9
click at [207, 204] on div "La carte ne peut être périmée d'ici 2 semaines" at bounding box center [241, 209] width 241 height 3
click at [206, 202] on input "Jour" at bounding box center [204, 200] width 46 height 13
type input "02"
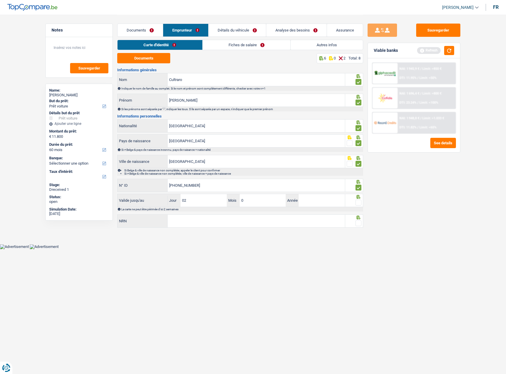
type input "06"
type input "2027"
drag, startPoint x: 361, startPoint y: 202, endPoint x: 357, endPoint y: 206, distance: 6.3
click at [360, 202] on span at bounding box center [359, 203] width 6 height 6
click at [0, 0] on input "radio" at bounding box center [0, 0] width 0 height 0
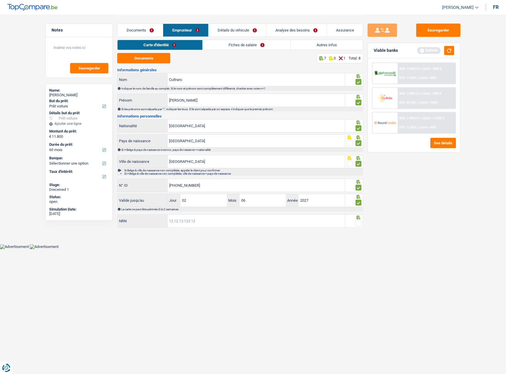
click at [244, 204] on input "NRN" at bounding box center [256, 221] width 177 height 13
type input "88.09.24-200.21"
click at [355, 204] on fieldset at bounding box center [354, 223] width 15 height 7
drag, startPoint x: 356, startPoint y: 224, endPoint x: 369, endPoint y: 216, distance: 15.3
click at [358, 204] on span at bounding box center [359, 223] width 6 height 6
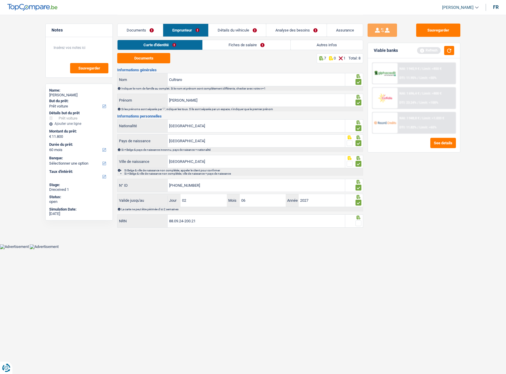
click at [0, 0] on input "radio" at bounding box center [0, 0] width 0 height 0
click at [450, 47] on button "button" at bounding box center [449, 50] width 10 height 9
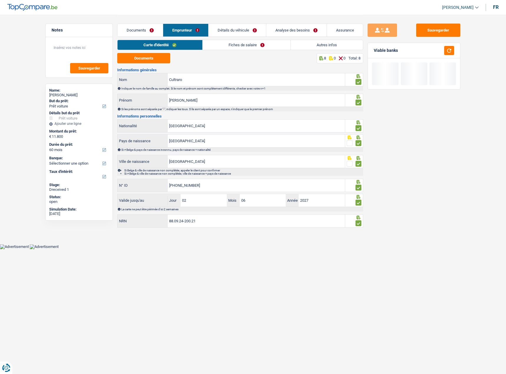
click at [212, 42] on link "Fiches de salaire" at bounding box center [247, 45] width 88 height 10
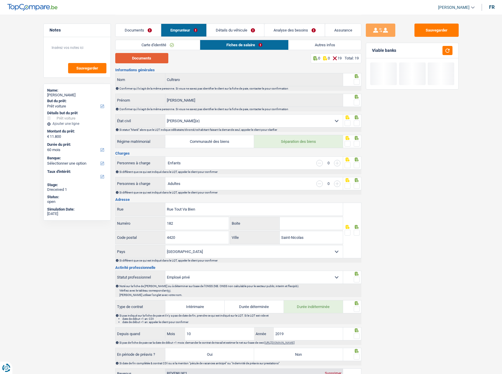
drag, startPoint x: 156, startPoint y: 56, endPoint x: 152, endPoint y: 61, distance: 5.7
click at [156, 56] on button "Documents" at bounding box center [141, 58] width 53 height 10
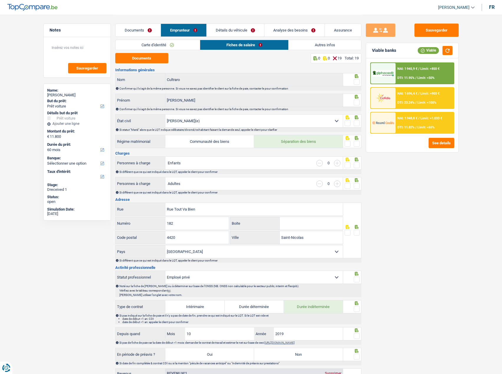
drag, startPoint x: 356, startPoint y: 83, endPoint x: 357, endPoint y: 101, distance: 18.6
click at [356, 83] on span at bounding box center [356, 82] width 6 height 6
click at [0, 0] on input "radio" at bounding box center [0, 0] width 0 height 0
drag, startPoint x: 356, startPoint y: 99, endPoint x: 356, endPoint y: 114, distance: 14.7
click at [356, 102] on div at bounding box center [356, 102] width 6 height 7
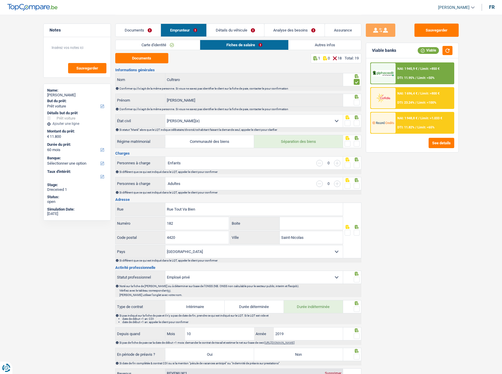
click at [356, 101] on span at bounding box center [356, 103] width 6 height 6
click at [0, 0] on input "radio" at bounding box center [0, 0] width 0 height 0
click at [357, 122] on span at bounding box center [356, 123] width 6 height 6
click at [0, 0] on input "radio" at bounding box center [0, 0] width 0 height 0
drag, startPoint x: 358, startPoint y: 141, endPoint x: 358, endPoint y: 146, distance: 4.7
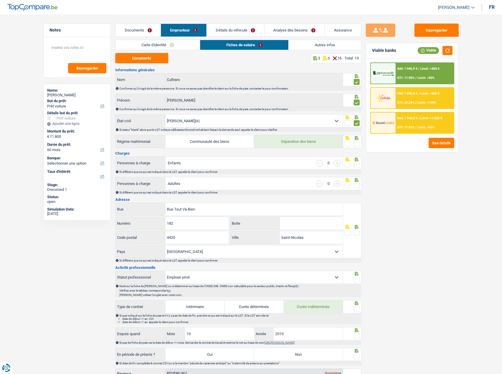
click at [358, 142] on span at bounding box center [356, 144] width 6 height 6
click at [0, 0] on input "radio" at bounding box center [0, 0] width 0 height 0
drag, startPoint x: 356, startPoint y: 162, endPoint x: 355, endPoint y: 165, distance: 3.0
click at [356, 162] on div at bounding box center [356, 165] width 6 height 7
drag, startPoint x: 355, startPoint y: 161, endPoint x: 355, endPoint y: 164, distance: 3.5
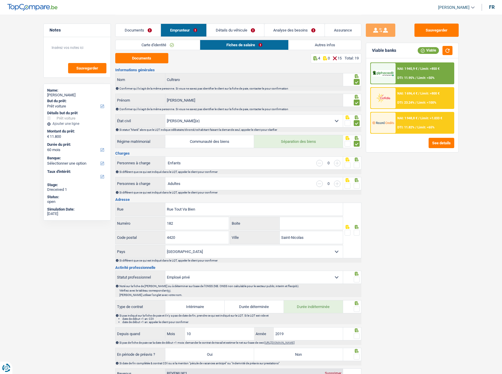
click at [355, 163] on div at bounding box center [352, 162] width 18 height 13
click at [357, 166] on span at bounding box center [356, 165] width 6 height 6
click at [0, 0] on input "radio" at bounding box center [0, 0] width 0 height 0
click at [356, 184] on span at bounding box center [356, 186] width 6 height 6
click at [0, 0] on input "radio" at bounding box center [0, 0] width 0 height 0
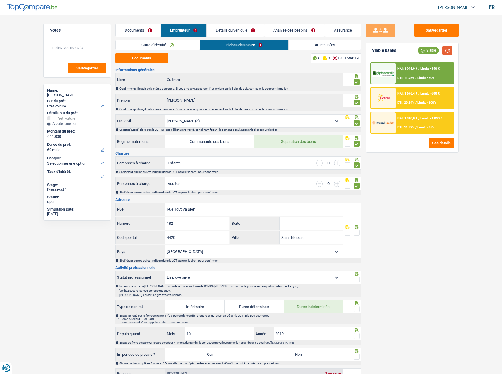
click at [448, 49] on button "button" at bounding box center [447, 50] width 10 height 9
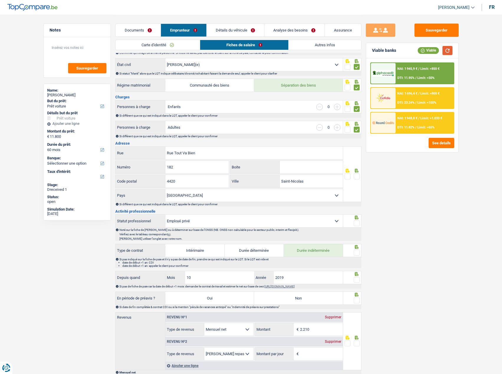
scroll to position [59, 0]
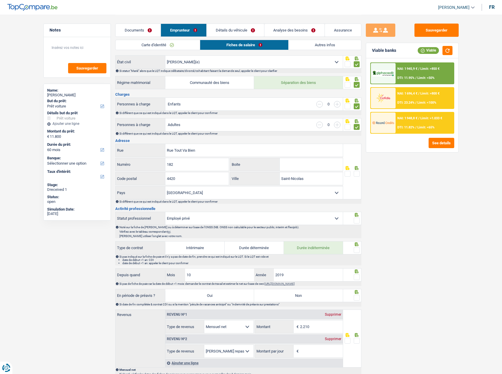
drag, startPoint x: 358, startPoint y: 174, endPoint x: 358, endPoint y: 169, distance: 4.1
click at [358, 173] on span at bounding box center [356, 174] width 6 height 6
click at [0, 0] on input "radio" at bounding box center [0, 0] width 0 height 0
click at [445, 48] on button "button" at bounding box center [447, 50] width 10 height 9
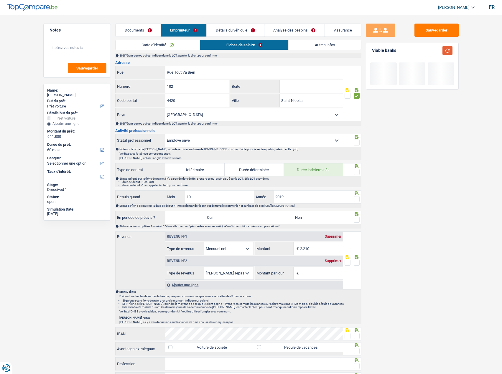
scroll to position [147, 0]
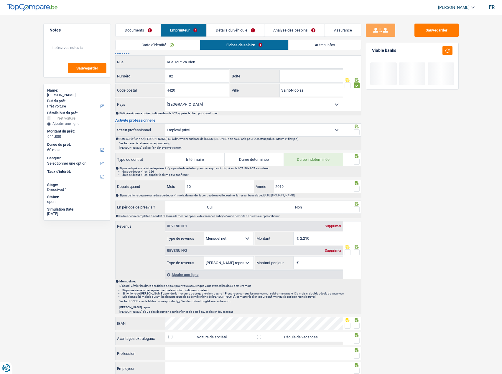
click at [356, 130] on span at bounding box center [356, 132] width 6 height 6
click at [0, 0] on input "radio" at bounding box center [0, 0] width 0 height 0
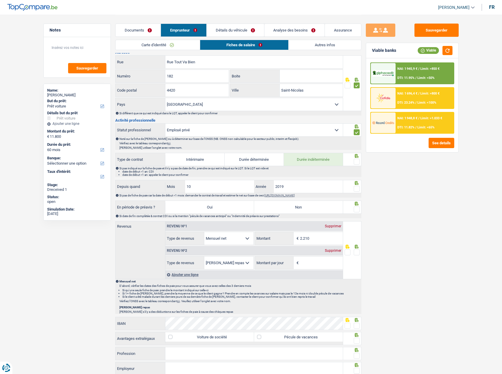
click at [356, 161] on span at bounding box center [356, 162] width 6 height 6
click at [0, 0] on input "radio" at bounding box center [0, 0] width 0 height 0
click at [357, 189] on span at bounding box center [356, 189] width 6 height 6
click at [0, 0] on input "radio" at bounding box center [0, 0] width 0 height 0
click at [310, 202] on label "Non" at bounding box center [298, 207] width 89 height 13
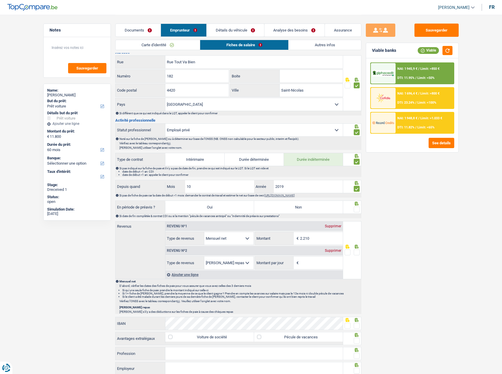
click at [310, 202] on input "Non" at bounding box center [298, 207] width 89 height 13
radio input "true"
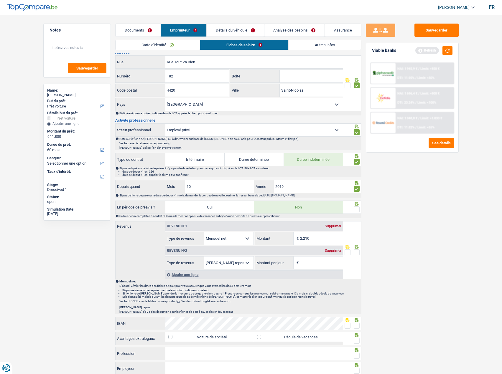
click at [354, 204] on span at bounding box center [356, 209] width 6 height 6
click at [0, 0] on input "radio" at bounding box center [0, 0] width 0 height 0
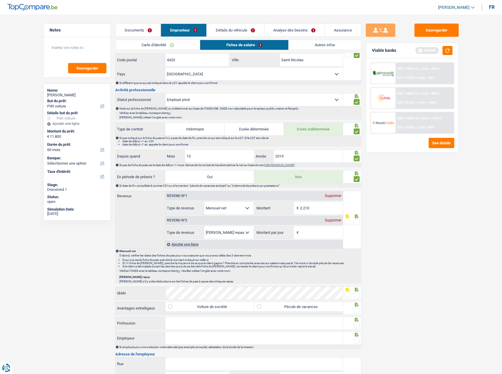
scroll to position [206, 0]
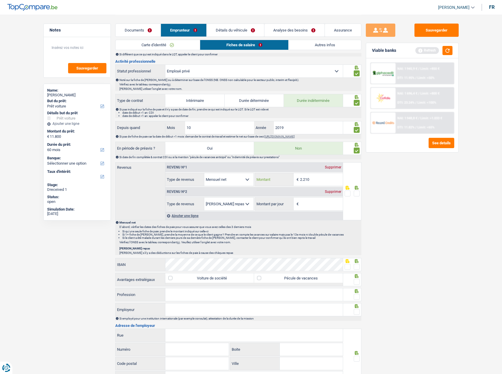
drag, startPoint x: 328, startPoint y: 178, endPoint x: 206, endPoint y: 175, distance: 122.3
click at [206, 178] on div "Allocation d'handicap Allocations chômage Allocations familiales Chèques repas …" at bounding box center [253, 179] width 177 height 13
type input "2.205"
click at [357, 192] on span at bounding box center [356, 194] width 6 height 6
click at [0, 0] on input "radio" at bounding box center [0, 0] width 0 height 0
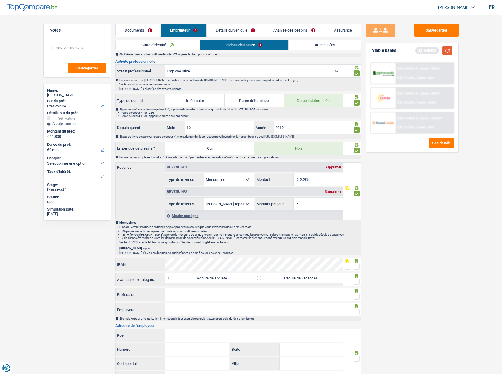
click at [445, 50] on button "button" at bounding box center [447, 50] width 10 height 9
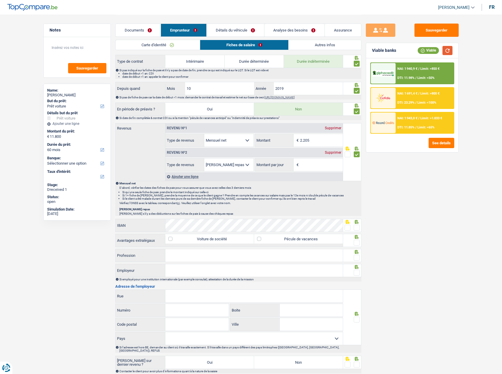
scroll to position [293, 0]
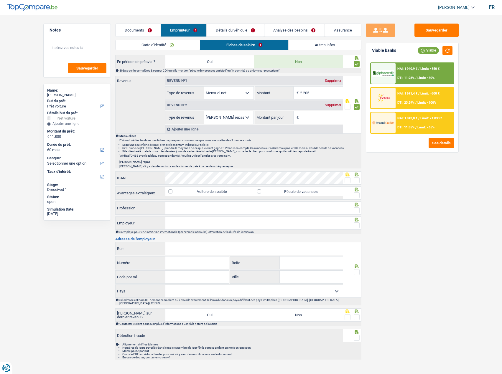
click at [331, 104] on div "Supprimer" at bounding box center [332, 105] width 19 height 4
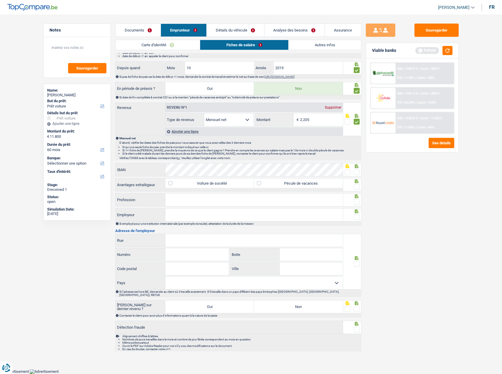
scroll to position [258, 0]
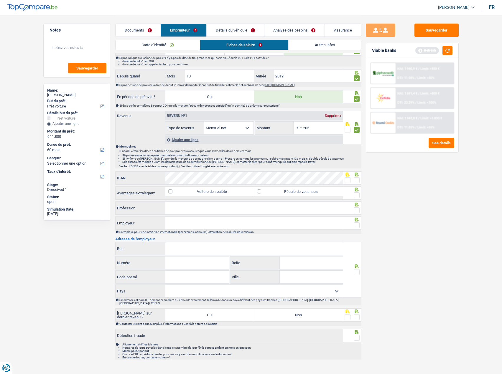
click at [347, 180] on span at bounding box center [347, 180] width 6 height 6
click at [0, 0] on input "radio" at bounding box center [0, 0] width 0 height 0
click at [358, 195] on span at bounding box center [356, 195] width 6 height 6
click at [0, 0] on input "radio" at bounding box center [0, 0] width 0 height 0
click at [358, 182] on span at bounding box center [356, 180] width 6 height 6
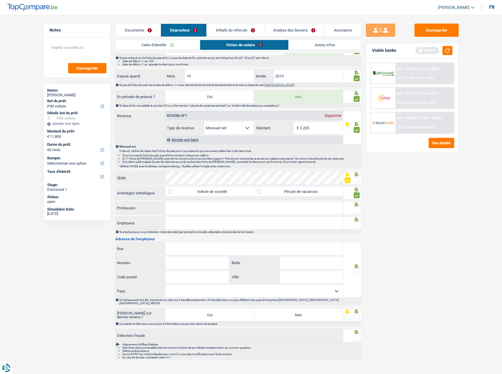
click at [0, 0] on input "radio" at bounding box center [0, 0] width 0 height 0
click at [183, 204] on input "Profession" at bounding box center [253, 208] width 177 height 13
type input "employé administration"
click at [358, 204] on span at bounding box center [356, 210] width 6 height 6
click at [0, 0] on input "radio" at bounding box center [0, 0] width 0 height 0
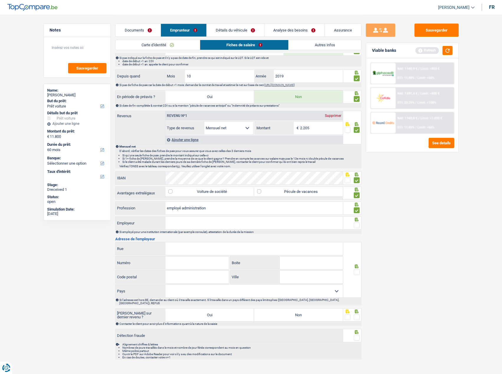
click at [277, 204] on input "Employeur" at bounding box center [253, 223] width 177 height 13
type input "commune de saint-nicolas"
click at [358, 204] on span at bounding box center [356, 225] width 6 height 6
click at [0, 0] on input "radio" at bounding box center [0, 0] width 0 height 0
click at [268, 204] on input "Rue" at bounding box center [253, 248] width 177 height 13
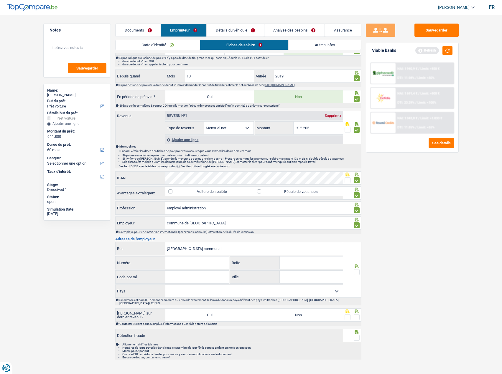
type input "rue de l'hotel communal"
type input "63"
type input "4420"
click at [290, 204] on input "saint)nicolas" at bounding box center [311, 277] width 63 height 13
type input "saint-nicolas"
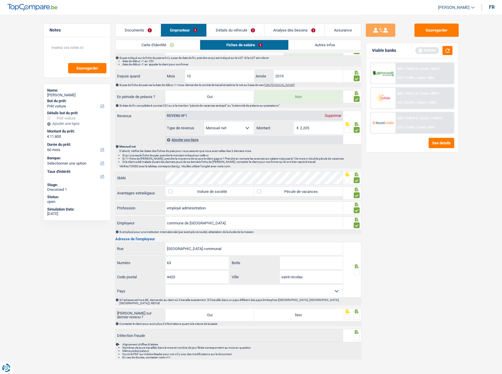
click at [280, 204] on select "Belgique France Allemagne Italie Luxembourg Pays-Bas Espagne Suisse Sélectionne…" at bounding box center [253, 291] width 177 height 13
select select "BE"
click at [165, 204] on select "Belgique France Allemagne Italie Luxembourg Pays-Bas Espagne Suisse Sélectionne…" at bounding box center [253, 291] width 177 height 13
click at [354, 204] on span at bounding box center [356, 272] width 6 height 6
click at [0, 0] on input "radio" at bounding box center [0, 0] width 0 height 0
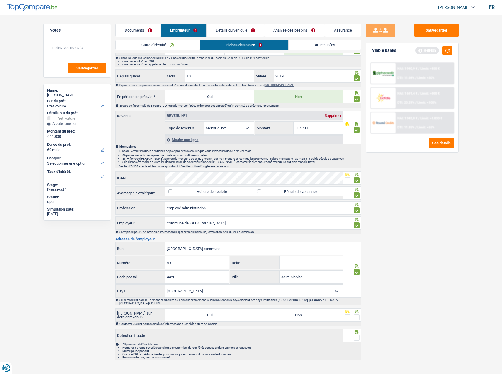
drag, startPoint x: 308, startPoint y: 313, endPoint x: 345, endPoint y: 313, distance: 36.5
click at [317, 204] on label "Non" at bounding box center [298, 315] width 89 height 13
click at [317, 204] on input "Non" at bounding box center [298, 315] width 89 height 13
radio input "true"
drag, startPoint x: 360, startPoint y: 314, endPoint x: 352, endPoint y: 326, distance: 14.7
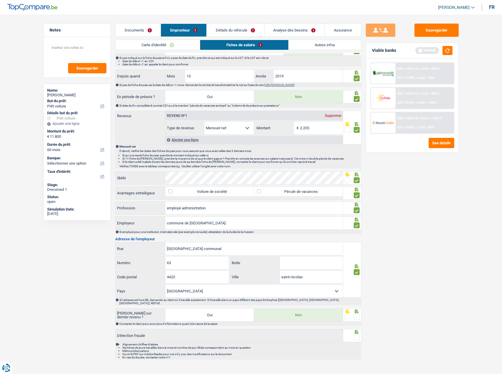
click at [359, 204] on div at bounding box center [352, 314] width 18 height 13
drag, startPoint x: 356, startPoint y: 335, endPoint x: 356, endPoint y: 323, distance: 12.4
click at [356, 204] on div at bounding box center [356, 337] width 6 height 7
click at [356, 204] on span at bounding box center [356, 317] width 6 height 6
click at [0, 0] on input "radio" at bounding box center [0, 0] width 0 height 0
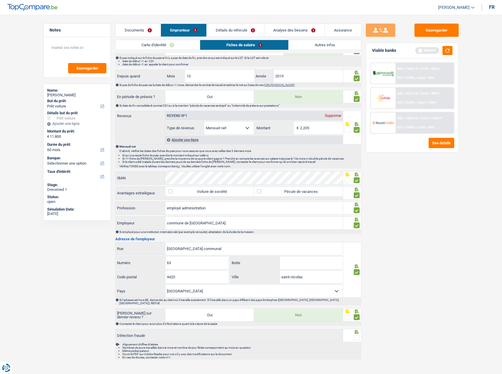
click at [356, 204] on span at bounding box center [356, 338] width 6 height 6
click at [0, 0] on input "radio" at bounding box center [0, 0] width 0 height 0
click at [445, 50] on button "button" at bounding box center [447, 50] width 10 height 9
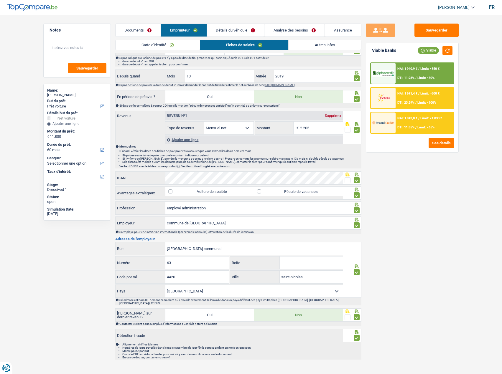
click at [308, 45] on link "Autres infos" at bounding box center [324, 45] width 72 height 10
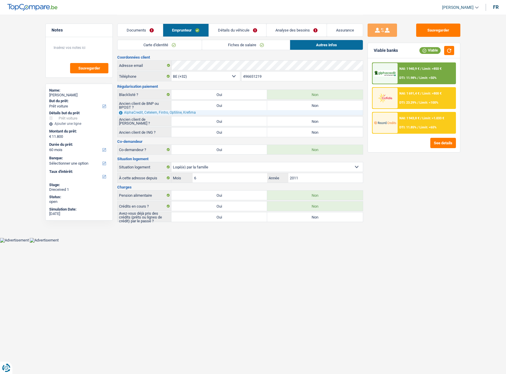
click at [231, 204] on label "Oui" at bounding box center [219, 216] width 96 height 9
click at [231, 204] on input "Oui" at bounding box center [219, 216] width 96 height 9
radio input "true"
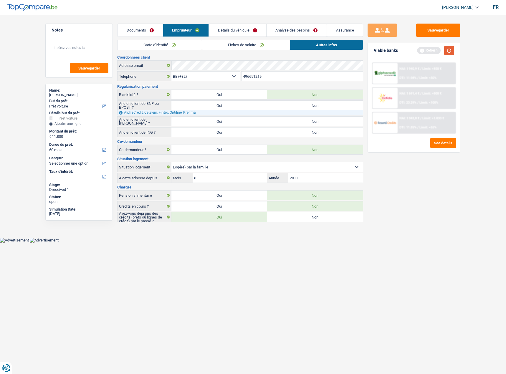
click at [445, 51] on button "button" at bounding box center [449, 50] width 10 height 9
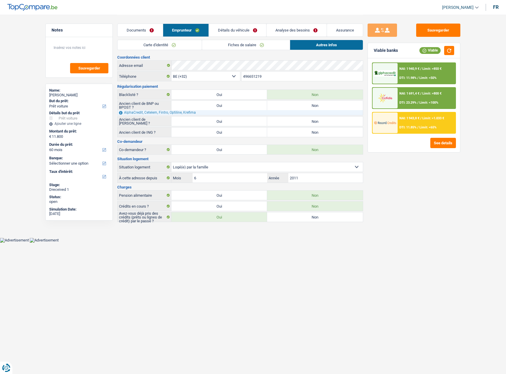
click at [233, 27] on link "Détails du véhicule" at bounding box center [237, 30] width 57 height 13
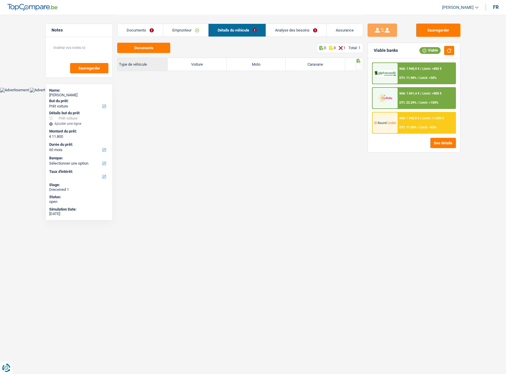
click at [286, 29] on link "Analyse des besoins" at bounding box center [296, 30] width 60 height 13
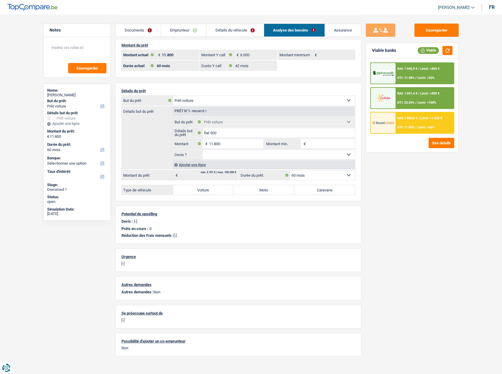
scroll to position [9, 0]
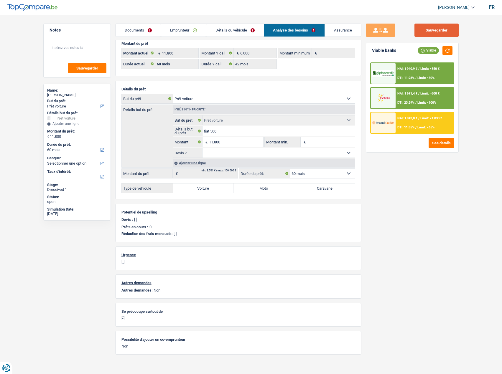
click at [432, 29] on button "Sauvegarder" at bounding box center [436, 30] width 44 height 13
click at [136, 29] on link "Documents" at bounding box center [137, 30] width 45 height 13
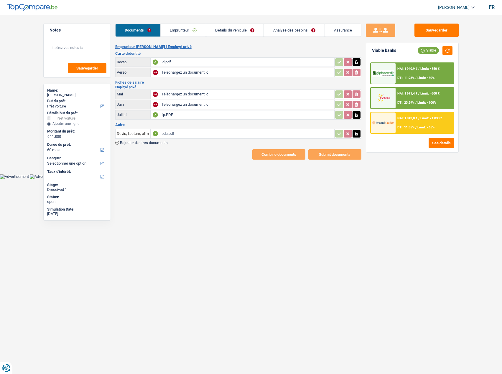
scroll to position [0, 0]
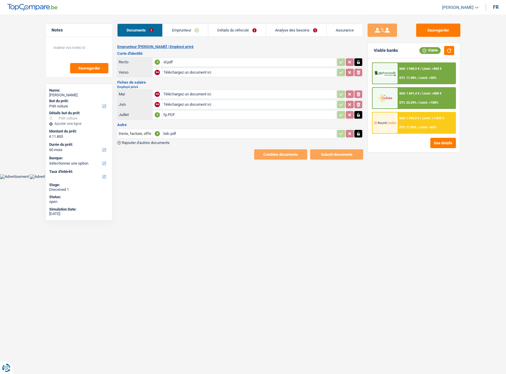
click at [177, 135] on div "bdc.pdf" at bounding box center [248, 133] width 171 height 9
click at [242, 29] on link "Détails du véhicule" at bounding box center [236, 30] width 57 height 13
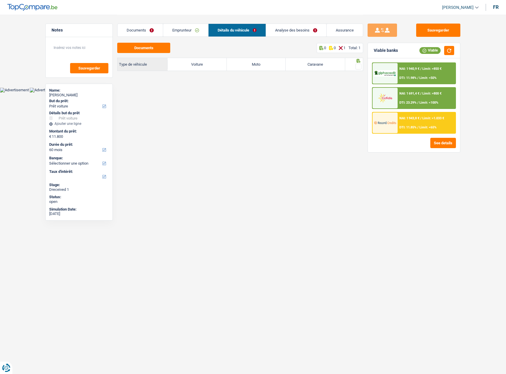
drag, startPoint x: 204, startPoint y: 65, endPoint x: 303, endPoint y: 64, distance: 99.0
click at [209, 64] on label "Voiture" at bounding box center [197, 64] width 59 height 13
click at [209, 64] on input "Voiture" at bounding box center [197, 64] width 59 height 13
radio input "true"
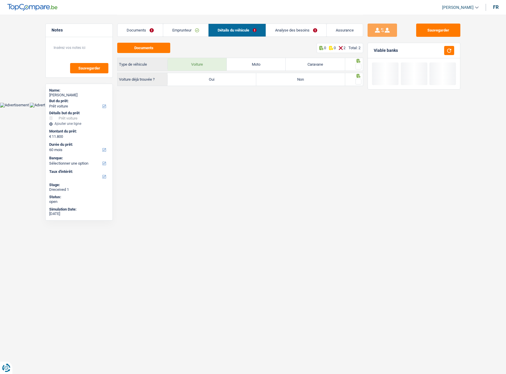
drag, startPoint x: 358, startPoint y: 66, endPoint x: 215, endPoint y: 82, distance: 143.2
click at [353, 67] on fieldset at bounding box center [354, 66] width 15 height 7
drag, startPoint x: 215, startPoint y: 82, endPoint x: 317, endPoint y: 82, distance: 101.9
click at [222, 82] on label "Oui" at bounding box center [212, 79] width 89 height 13
click at [222, 82] on input "Oui" at bounding box center [212, 79] width 89 height 13
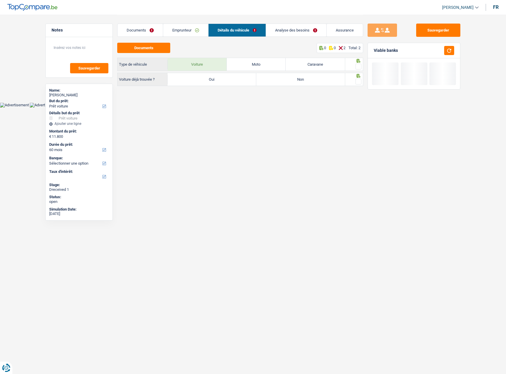
radio input "true"
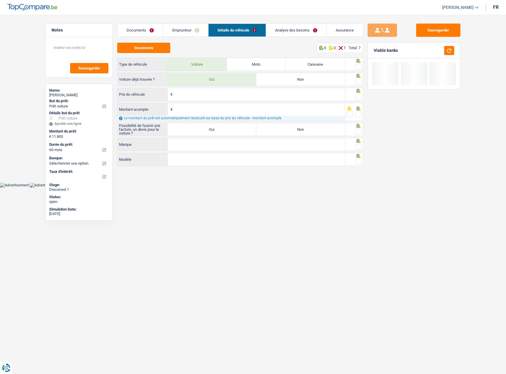
click at [358, 83] on span at bounding box center [359, 82] width 6 height 6
click at [0, 0] on input "radio" at bounding box center [0, 0] width 0 height 0
click at [260, 101] on div "€ Prix du véhicule Tous les champs sont obligatoires. Veuillez fournir une répo…" at bounding box center [231, 95] width 228 height 14
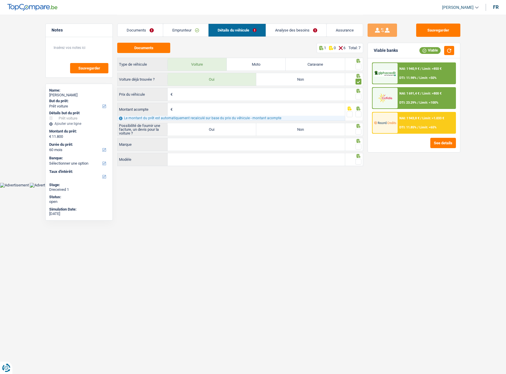
click at [267, 96] on input "Prix du véhicule" at bounding box center [259, 94] width 171 height 13
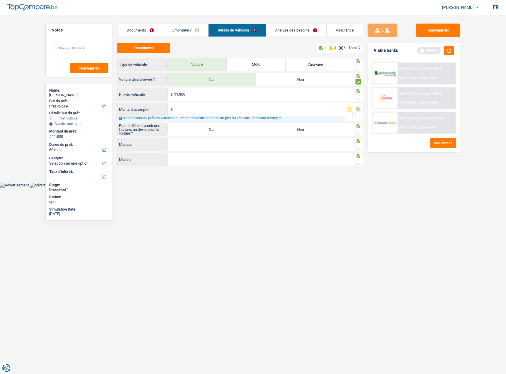
type input "11.800"
drag, startPoint x: 357, startPoint y: 96, endPoint x: 302, endPoint y: 48, distance: 73.5
click at [356, 96] on span at bounding box center [359, 97] width 6 height 6
click at [0, 0] on input "radio" at bounding box center [0, 0] width 0 height 0
click at [293, 28] on link "Analyse des besoins" at bounding box center [296, 30] width 60 height 13
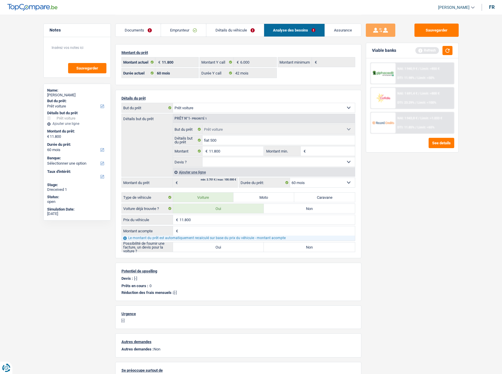
click at [231, 30] on link "Détails du véhicule" at bounding box center [234, 30] width 57 height 13
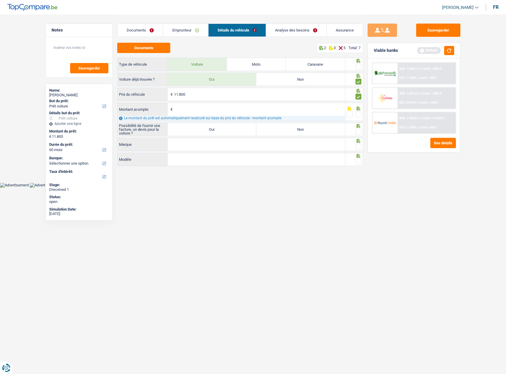
click at [207, 110] on input "Montant acompte" at bounding box center [259, 109] width 171 height 13
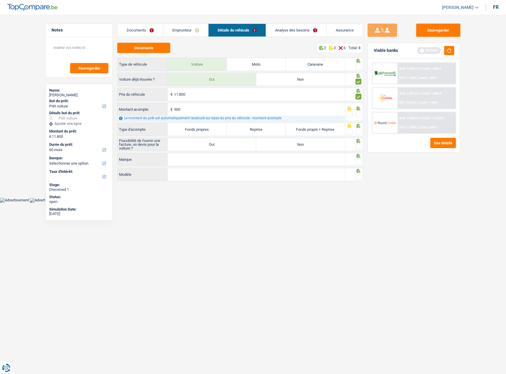
type input "500"
type input "11.300"
click at [357, 112] on span at bounding box center [359, 114] width 6 height 6
click at [0, 0] on input "radio" at bounding box center [0, 0] width 0 height 0
click at [356, 65] on span at bounding box center [359, 67] width 6 height 6
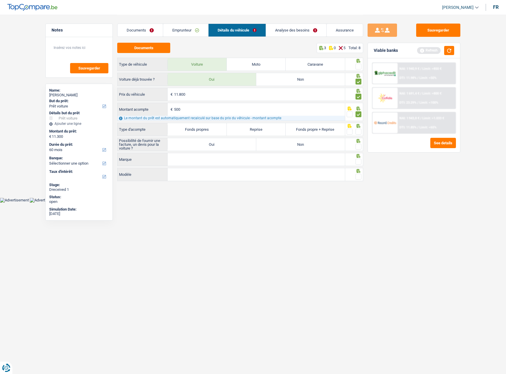
click at [0, 0] on input "radio" at bounding box center [0, 0] width 0 height 0
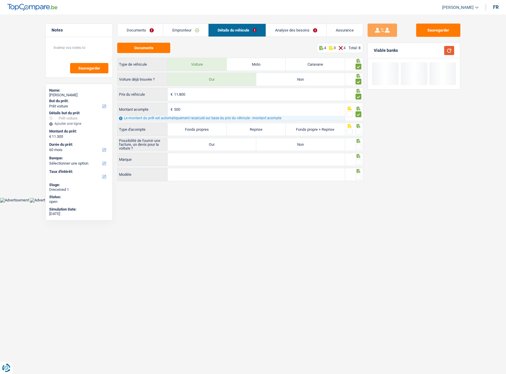
click at [452, 51] on button "button" at bounding box center [449, 50] width 10 height 9
click at [206, 131] on label "Fonds propres" at bounding box center [197, 129] width 59 height 13
click at [206, 131] on input "Fonds propres" at bounding box center [197, 129] width 59 height 13
radio input "true"
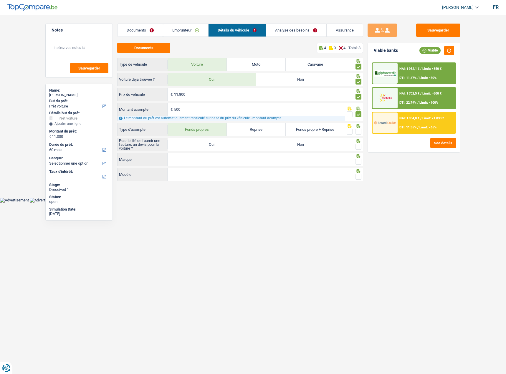
click at [359, 132] on span at bounding box center [359, 132] width 6 height 6
click at [0, 0] on input "radio" at bounding box center [0, 0] width 0 height 0
click at [358, 145] on span at bounding box center [359, 147] width 6 height 6
click at [0, 0] on input "radio" at bounding box center [0, 0] width 0 height 0
click at [218, 143] on label "Oui" at bounding box center [212, 144] width 89 height 13
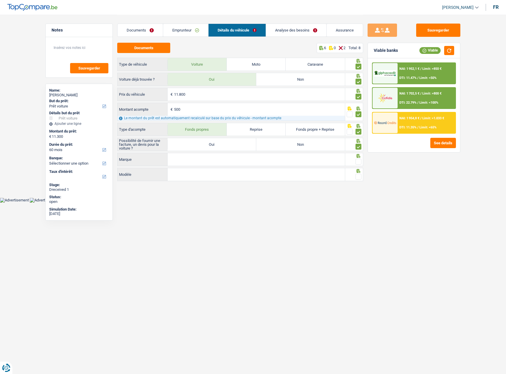
click at [218, 143] on input "Oui" at bounding box center [212, 144] width 89 height 13
radio input "true"
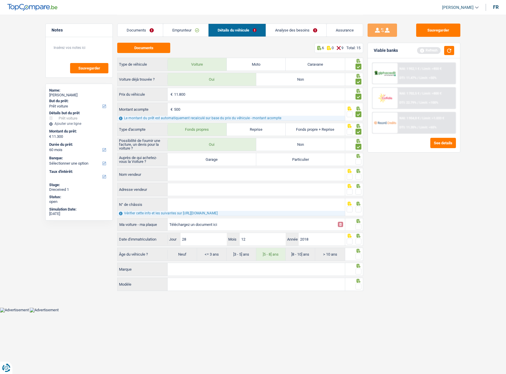
click at [309, 30] on link "Analyse des besoins" at bounding box center [296, 30] width 60 height 13
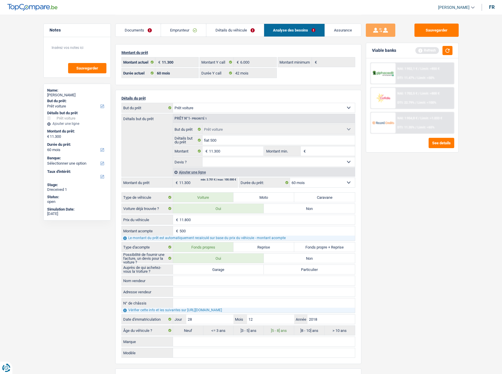
click at [236, 29] on link "Détails du véhicule" at bounding box center [234, 30] width 57 height 13
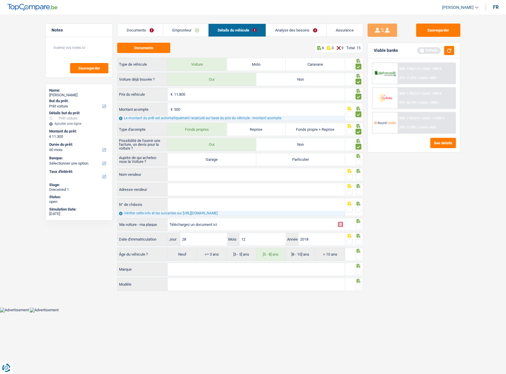
click at [231, 159] on label "Garage" at bounding box center [212, 159] width 89 height 13
click at [231, 159] on input "Garage" at bounding box center [212, 159] width 89 height 13
radio input "true"
click at [221, 175] on input "Nom vendeur" at bounding box center [256, 174] width 177 height 13
drag, startPoint x: 360, startPoint y: 159, endPoint x: 351, endPoint y: 166, distance: 11.7
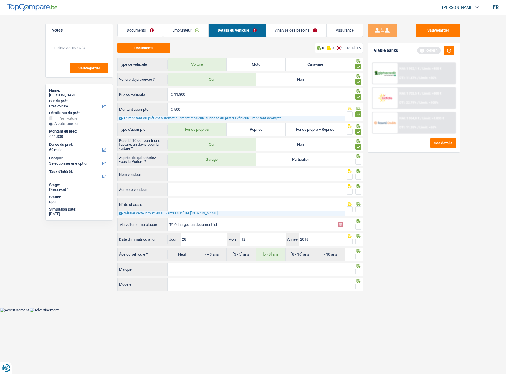
click at [360, 160] on span at bounding box center [359, 162] width 6 height 6
click at [0, 0] on input "radio" at bounding box center [0, 0] width 0 height 0
click at [246, 179] on input "Nom vendeur" at bounding box center [256, 174] width 177 height 13
type input "E&L cars"
drag, startPoint x: 358, startPoint y: 177, endPoint x: 270, endPoint y: 208, distance: 93.7
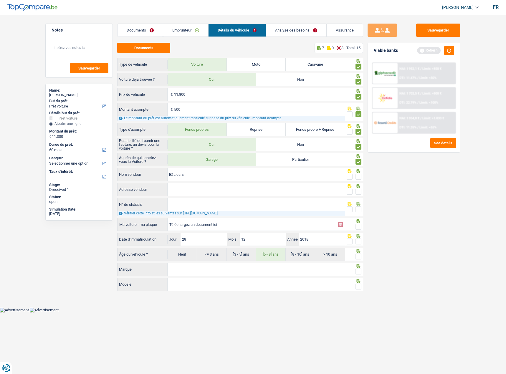
click at [355, 181] on div at bounding box center [354, 174] width 18 height 13
click at [255, 190] on input "Adresse vendeur" at bounding box center [256, 189] width 177 height 13
drag, startPoint x: 176, startPoint y: 185, endPoint x: 180, endPoint y: 185, distance: 4.1
click at [176, 185] on input "Adresse vendeur" at bounding box center [256, 189] width 177 height 13
paste input "Rue Émile Muraille 27 4040 Herstal"
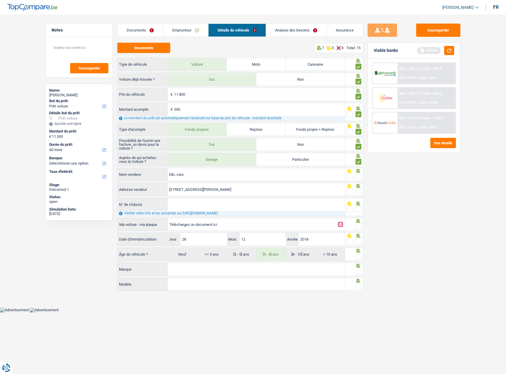
type input "Rue Emile Muraille; 27; 4040; Herstal; BE"
drag, startPoint x: 356, startPoint y: 191, endPoint x: 356, endPoint y: 180, distance: 11.2
click at [356, 187] on div at bounding box center [354, 189] width 18 height 13
click at [357, 177] on span at bounding box center [359, 177] width 6 height 6
click at [0, 0] on input "radio" at bounding box center [0, 0] width 0 height 0
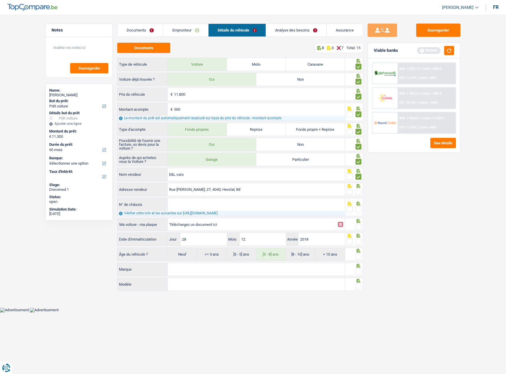
click at [358, 191] on span at bounding box center [359, 192] width 6 height 6
click at [0, 0] on input "radio" at bounding box center [0, 0] width 0 height 0
drag, startPoint x: 263, startPoint y: 207, endPoint x: 486, endPoint y: 207, distance: 223.0
click at [273, 204] on input "N° de châssis" at bounding box center [256, 204] width 177 height 13
click at [206, 204] on input "Téléchargez un document ici" at bounding box center [251, 224] width 165 height 9
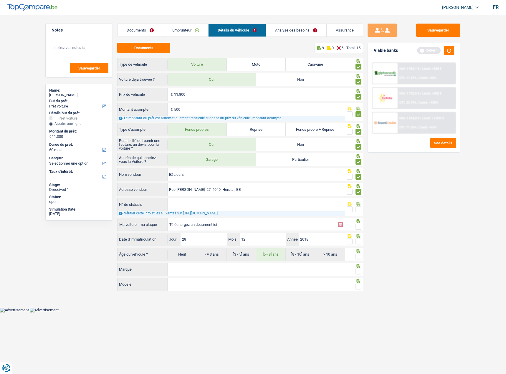
type input "C:\fakepath\ch.png"
click at [359, 204] on div at bounding box center [359, 226] width 6 height 7
click at [187, 203] on input "N° de châssis" at bounding box center [256, 204] width 177 height 13
paste input "ZFA3340000P73007"
type input "ZFA3340000P73007"
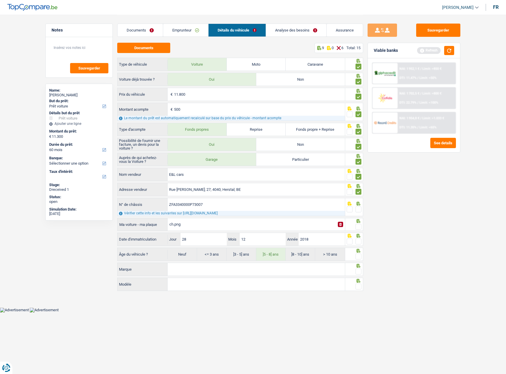
drag, startPoint x: 358, startPoint y: 211, endPoint x: 361, endPoint y: 226, distance: 16.0
click at [359, 204] on div at bounding box center [354, 207] width 18 height 18
click at [356, 204] on span at bounding box center [359, 227] width 6 height 6
click at [0, 0] on input "radio" at bounding box center [0, 0] width 0 height 0
drag, startPoint x: 360, startPoint y: 208, endPoint x: 343, endPoint y: 179, distance: 34.1
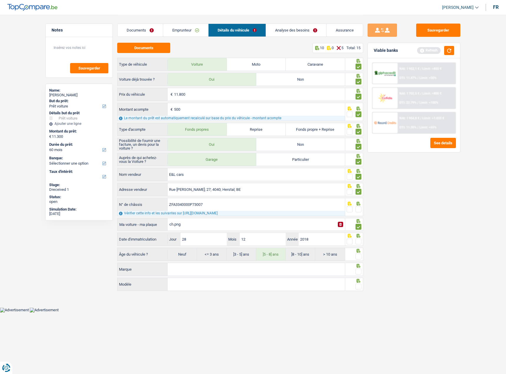
click at [360, 204] on span at bounding box center [359, 209] width 6 height 6
click at [0, 0] on input "radio" at bounding box center [0, 0] width 0 height 0
click at [359, 204] on span at bounding box center [359, 242] width 6 height 6
click at [0, 0] on input "radio" at bounding box center [0, 0] width 0 height 0
click at [358, 204] on span at bounding box center [359, 257] width 6 height 6
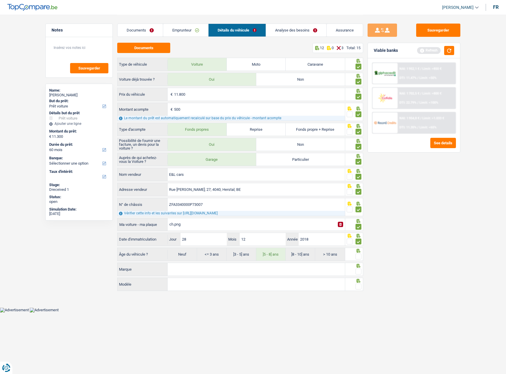
click at [0, 0] on input "radio" at bounding box center [0, 0] width 0 height 0
drag, startPoint x: 299, startPoint y: 267, endPoint x: 335, endPoint y: 267, distance: 35.9
click at [299, 204] on input "Marque" at bounding box center [256, 269] width 177 height 13
type input "fiat"
type input "500x"
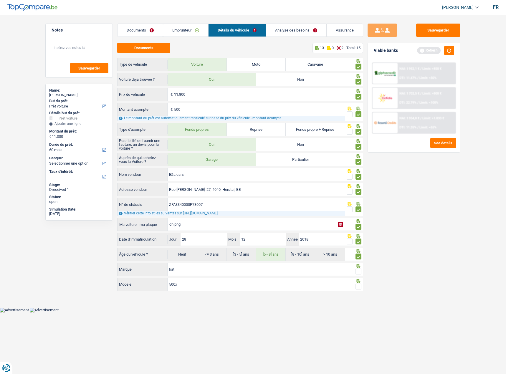
click at [363, 204] on div at bounding box center [354, 269] width 18 height 13
click at [361, 204] on span at bounding box center [359, 272] width 6 height 6
click at [0, 0] on input "radio" at bounding box center [0, 0] width 0 height 0
click at [357, 204] on span at bounding box center [359, 287] width 6 height 6
click at [0, 0] on input "radio" at bounding box center [0, 0] width 0 height 0
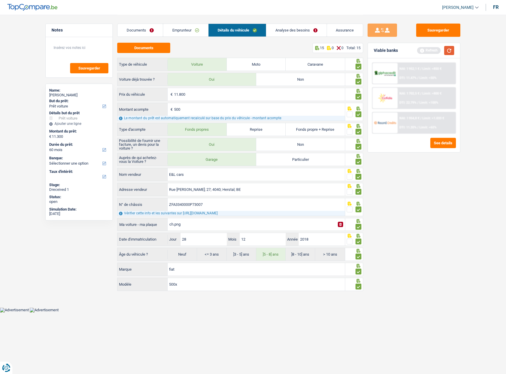
click at [449, 52] on button "button" at bounding box center [449, 50] width 10 height 9
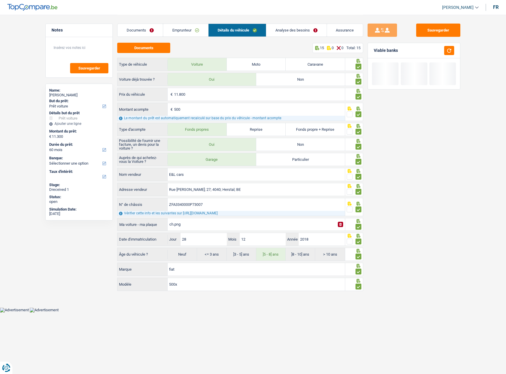
click at [296, 26] on link "Analyse des besoins" at bounding box center [296, 30] width 60 height 13
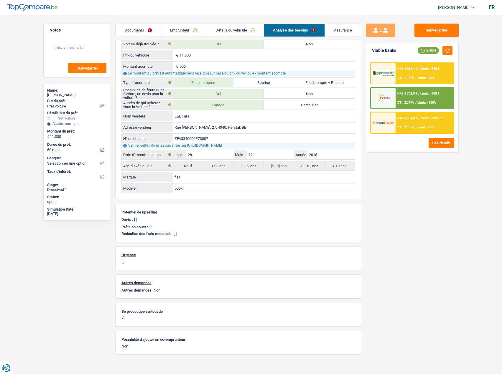
scroll to position [17, 0]
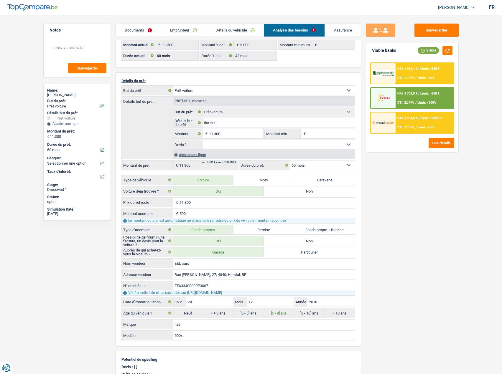
click at [426, 68] on span "Limit: >850 €" at bounding box center [429, 69] width 19 height 4
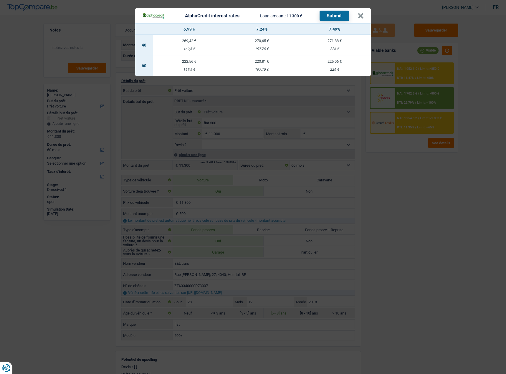
click at [325, 61] on div "225,06 €" at bounding box center [334, 62] width 73 height 4
select select "alphacredit"
type input "7,49"
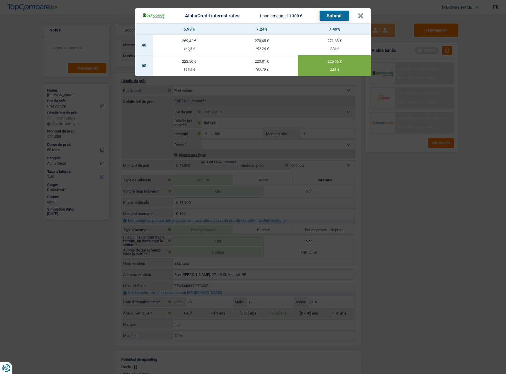
click at [339, 16] on button "Submit" at bounding box center [334, 16] width 29 height 10
click at [360, 15] on button "×" at bounding box center [361, 16] width 6 height 6
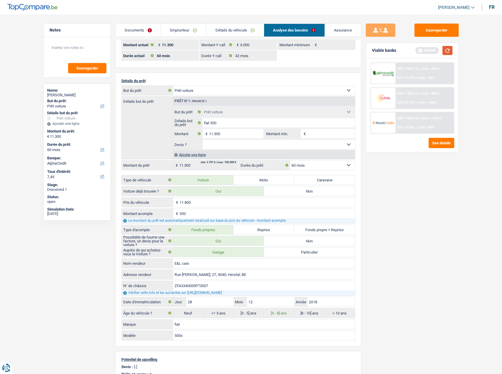
click at [446, 51] on button "button" at bounding box center [447, 50] width 10 height 9
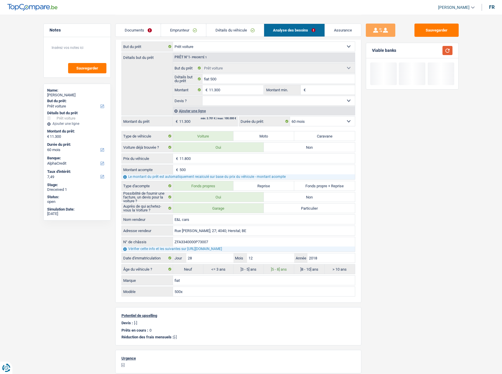
scroll to position [0, 0]
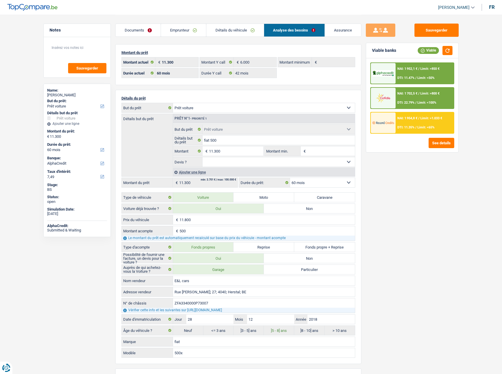
click at [331, 183] on select "12 mois 18 mois 24 mois 30 mois 36 mois 42 mois 48 mois 60 mois Sélectionner un…" at bounding box center [322, 182] width 65 height 9
select select "42"
click at [290, 178] on select "12 mois 18 mois 24 mois 30 mois 36 mois 42 mois 48 mois 60 mois Sélectionner un…" at bounding box center [322, 182] width 65 height 9
select select "42"
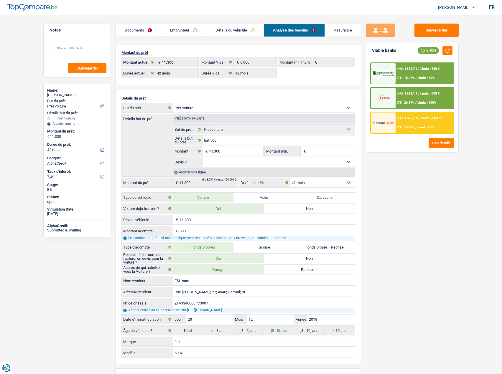
click at [414, 120] on div "NAI: 1 875,1 € / Limit: >1.033 € DTI: 14.96% / Limit: <65%" at bounding box center [424, 123] width 58 height 21
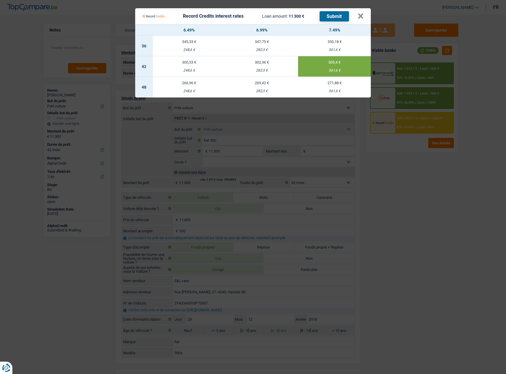
click at [364, 22] on Credits___BV_modal_header_ "Record Credits interest rates Loan amount: 11 300 € Submit ×" at bounding box center [253, 16] width 236 height 16
click at [361, 15] on button "×" at bounding box center [361, 16] width 6 height 6
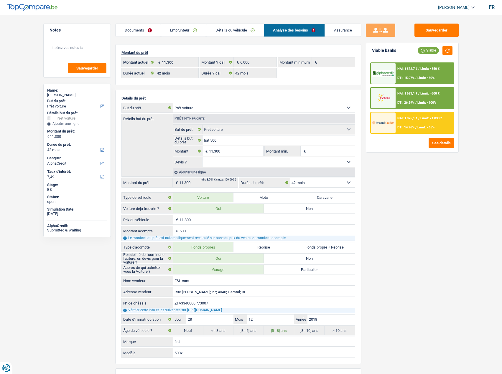
click at [252, 28] on link "Détails du véhicule" at bounding box center [234, 30] width 57 height 13
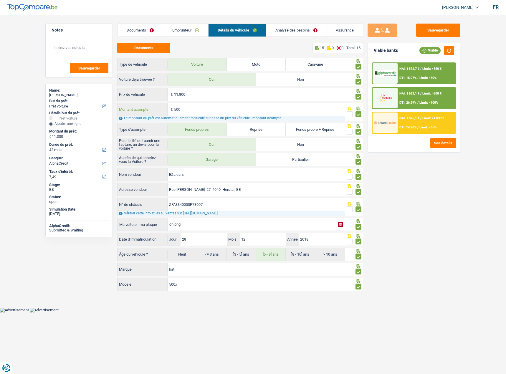
click at [178, 110] on input "500" at bounding box center [259, 109] width 171 height 13
click at [289, 33] on link "Analyse des besoins" at bounding box center [296, 30] width 60 height 13
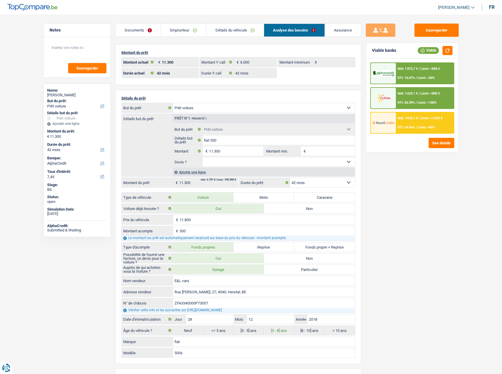
click at [230, 24] on link "Détails du véhicule" at bounding box center [234, 30] width 57 height 13
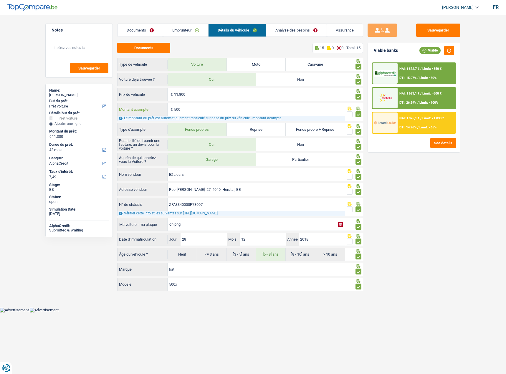
click at [174, 108] on input "500" at bounding box center [259, 109] width 171 height 13
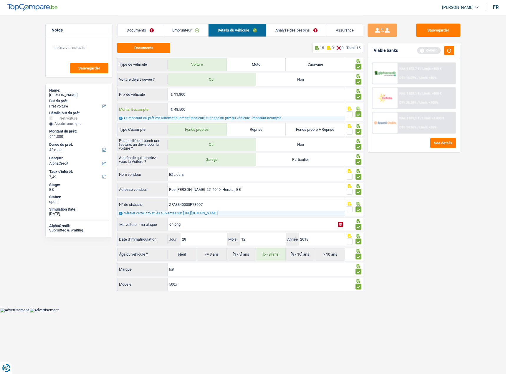
click at [188, 107] on input "48.500" at bounding box center [259, 109] width 171 height 13
type input "4.800"
type input "7.000"
click at [451, 50] on button "button" at bounding box center [449, 50] width 10 height 9
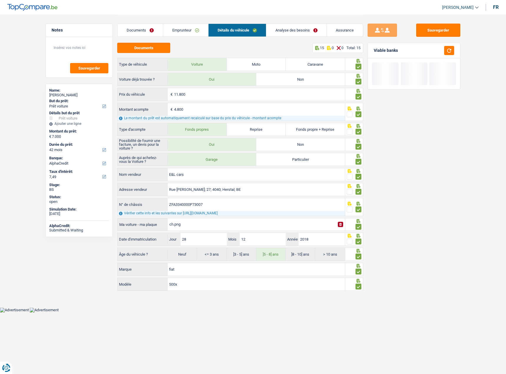
click at [308, 28] on link "Analyse des besoins" at bounding box center [296, 30] width 60 height 13
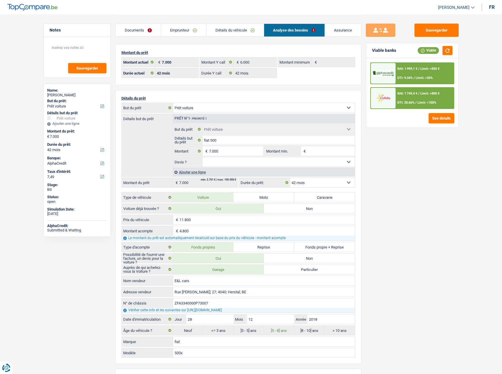
click at [242, 28] on link "Détails du véhicule" at bounding box center [234, 30] width 57 height 13
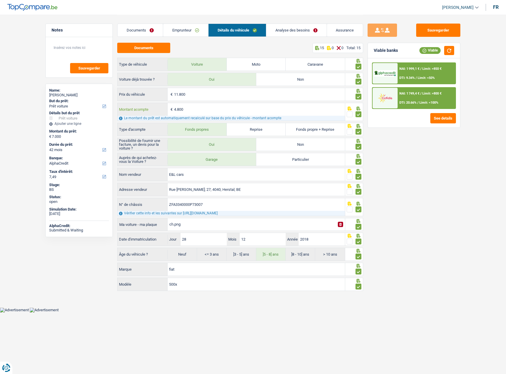
click at [175, 108] on input "4.800" at bounding box center [259, 109] width 171 height 13
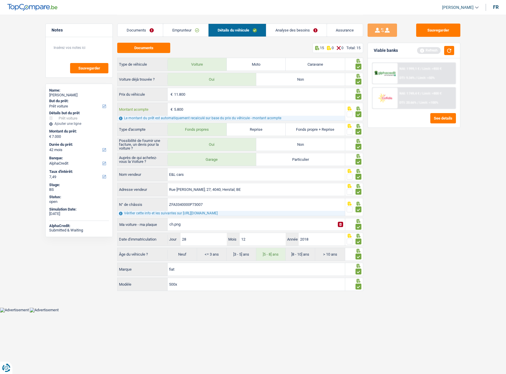
type input "5.800"
type input "6.000"
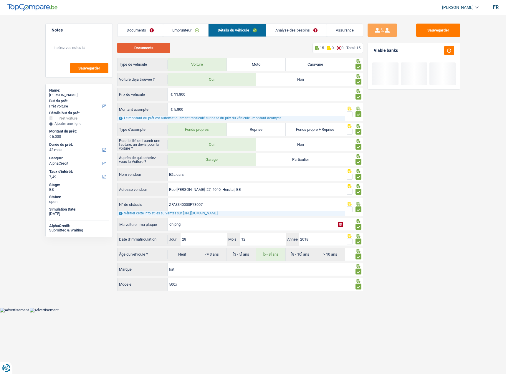
click at [133, 47] on button "Documents" at bounding box center [143, 48] width 53 height 10
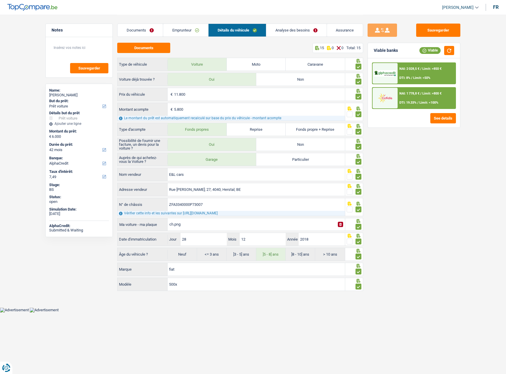
click at [278, 32] on link "Analyse des besoins" at bounding box center [296, 30] width 60 height 13
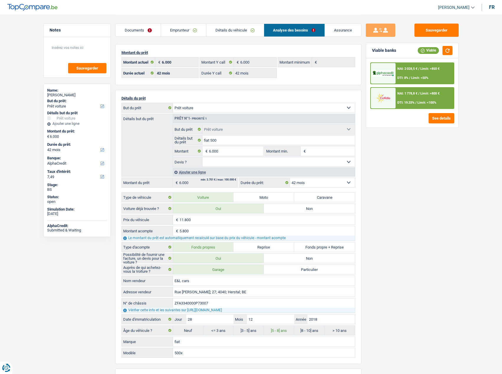
click at [251, 32] on link "Détails du véhicule" at bounding box center [234, 30] width 57 height 13
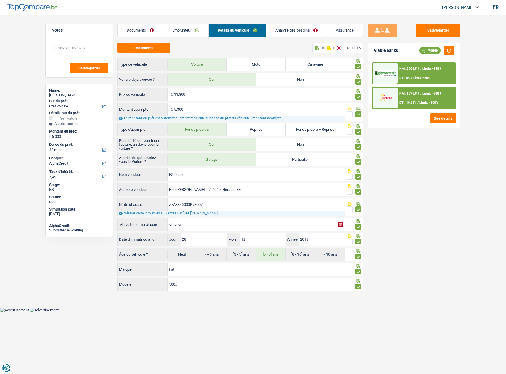
click at [280, 32] on link "Analyse des besoins" at bounding box center [296, 30] width 60 height 13
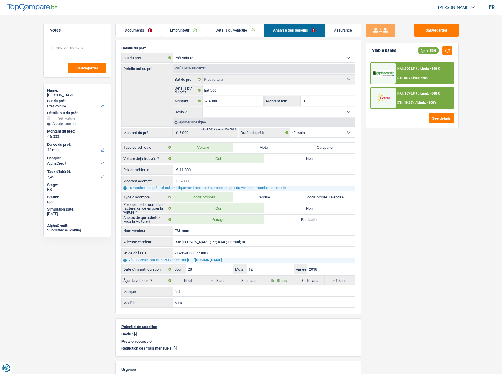
scroll to position [59, 0]
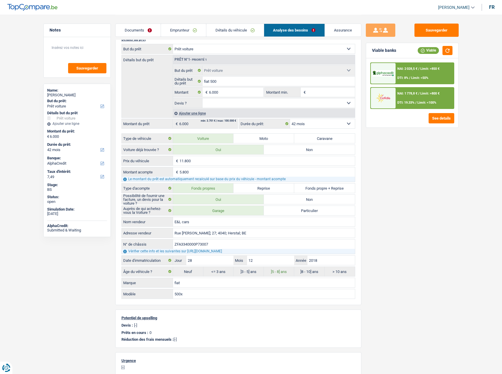
click at [405, 67] on div "NAI: 2 028,5 € / Limit: >850 € DTI: 8% / Limit: <50%" at bounding box center [424, 73] width 58 height 21
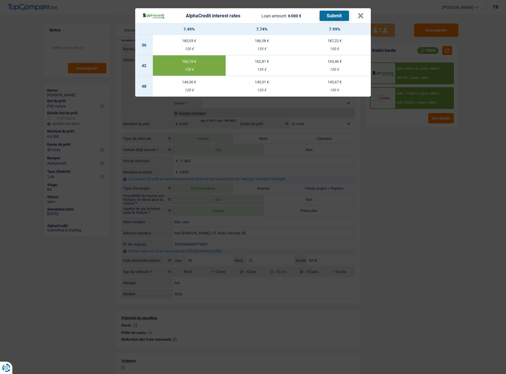
click at [338, 16] on button "Submit" at bounding box center [334, 16] width 29 height 10
click at [361, 15] on button "×" at bounding box center [361, 16] width 6 height 6
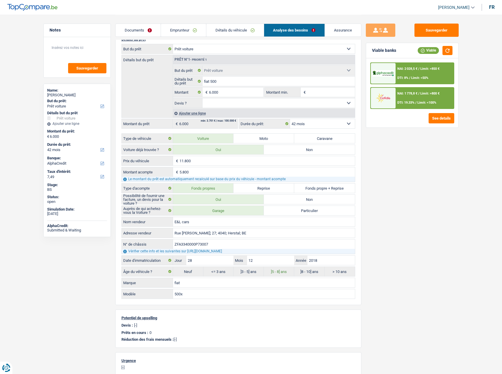
click at [401, 70] on span "NAI: 2 028,5 €" at bounding box center [407, 69] width 20 height 4
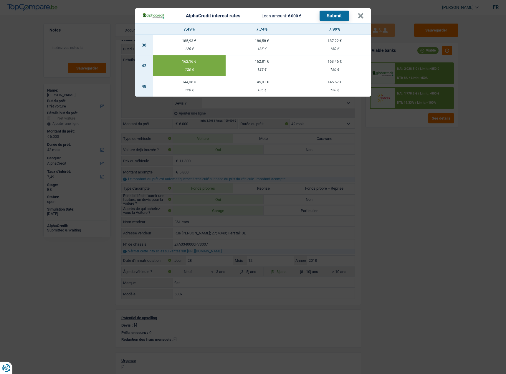
click at [332, 63] on div "163,46 €" at bounding box center [334, 62] width 73 height 4
type input "7,99"
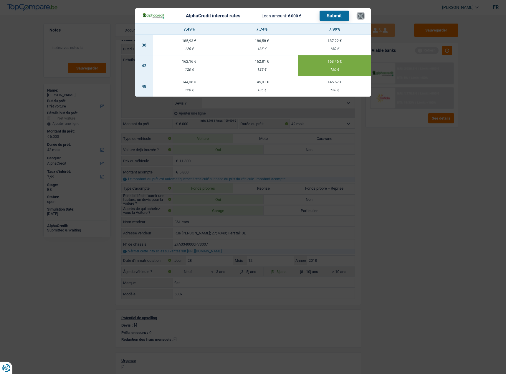
click at [362, 14] on button "×" at bounding box center [361, 16] width 6 height 6
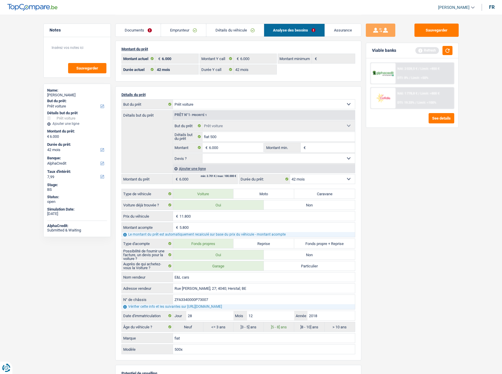
scroll to position [0, 0]
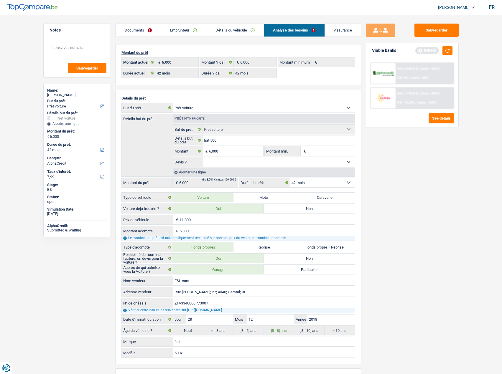
click at [190, 32] on link "Emprunteur" at bounding box center [183, 30] width 45 height 13
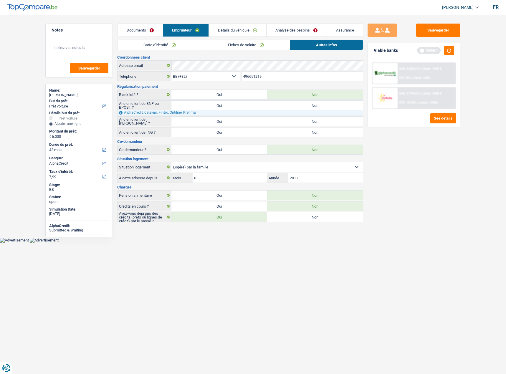
click at [259, 46] on link "Fiches de salaire" at bounding box center [246, 45] width 88 height 10
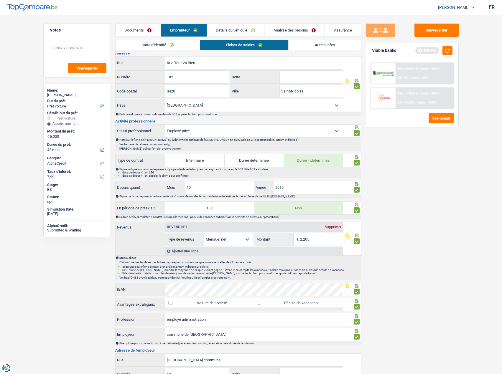
scroll to position [140, 0]
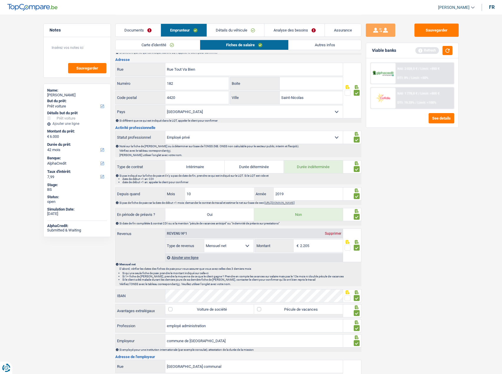
click at [406, 100] on div "NAI: 1 778,8 € / Limit: >800 € DTI: 19.33% / Limit: <100%" at bounding box center [424, 98] width 58 height 21
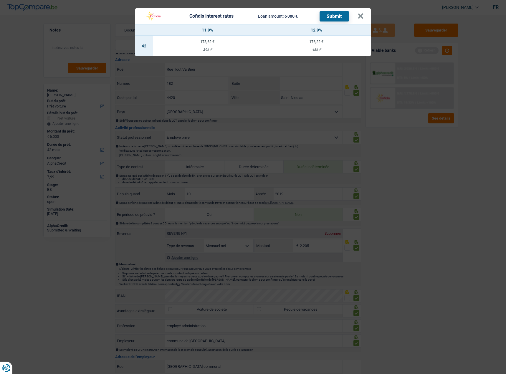
click at [300, 45] on td "176,22 € 456 €" at bounding box center [316, 46] width 109 height 21
select select "cofidis"
type input "12,90"
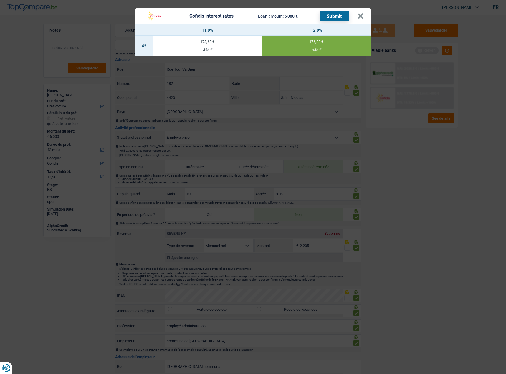
click at [328, 18] on button "Submit" at bounding box center [334, 16] width 29 height 10
click at [361, 14] on button "×" at bounding box center [361, 16] width 6 height 6
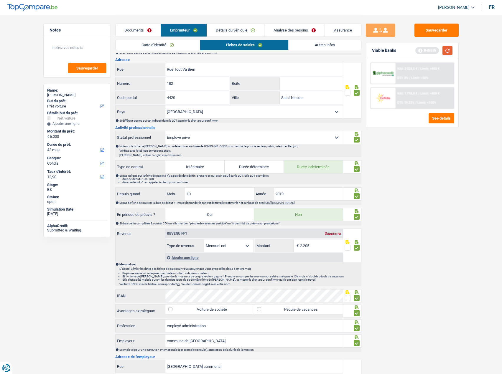
click at [447, 47] on button "button" at bounding box center [447, 50] width 10 height 9
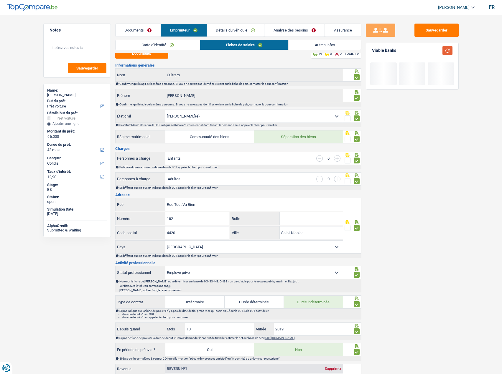
scroll to position [0, 0]
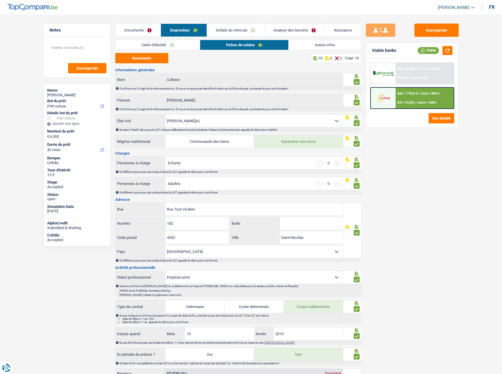
click at [141, 20] on div "Documents Emprunteur Détails du véhicule Analyse des besoins Assurance" at bounding box center [238, 27] width 246 height 25
click at [420, 74] on div "NAI: 2 028,5 € / Limit: >850 € DTI: 8% / Limit: <50%" at bounding box center [424, 73] width 58 height 21
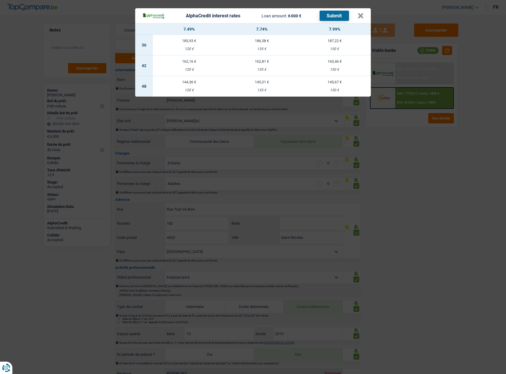
click at [323, 86] on td "145,67 € 150 €" at bounding box center [334, 86] width 73 height 21
select select
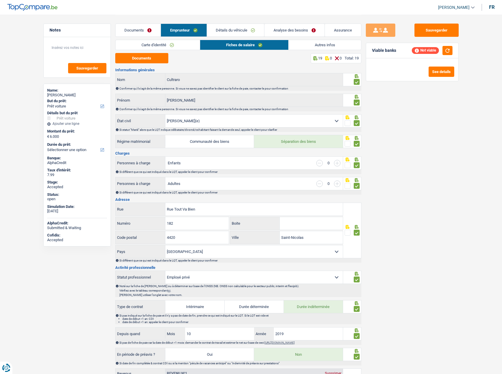
drag, startPoint x: 446, startPoint y: 55, endPoint x: 265, endPoint y: 39, distance: 181.6
click at [442, 54] on div "Viable banks Not viable" at bounding box center [412, 50] width 92 height 15
click at [282, 32] on link "Analyse des besoins" at bounding box center [294, 30] width 60 height 13
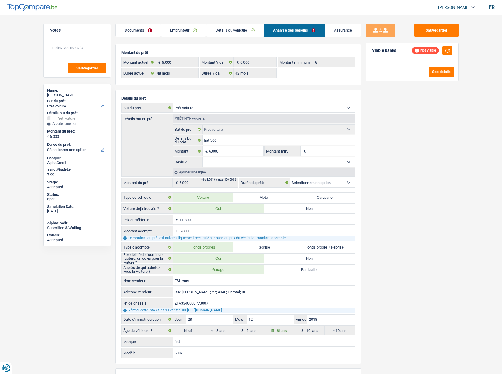
drag, startPoint x: 286, startPoint y: 163, endPoint x: 290, endPoint y: 166, distance: 5.2
click at [285, 163] on select "Oui Non Non répondu Sélectionner une option" at bounding box center [278, 161] width 152 height 9
drag, startPoint x: 405, startPoint y: 172, endPoint x: 344, endPoint y: 191, distance: 64.0
click at [403, 174] on div "Sauvegarder Viable banks Not viable See details" at bounding box center [412, 194] width 102 height 341
click at [325, 184] on select "12 mois 18 mois 24 mois 30 mois 36 mois 42 mois Sélectionner une option" at bounding box center [322, 182] width 65 height 9
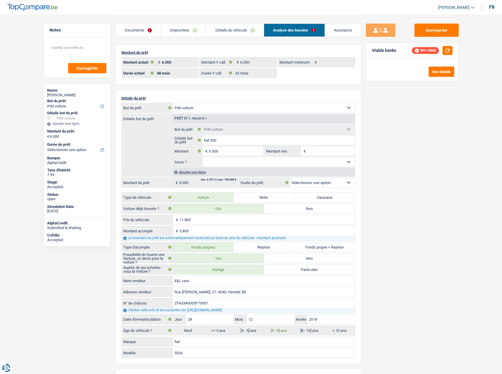
select select "42"
click at [290, 178] on select "12 mois 18 mois 24 mois 30 mois 36 mois 42 mois Sélectionner une option" at bounding box center [322, 182] width 65 height 9
select select "42"
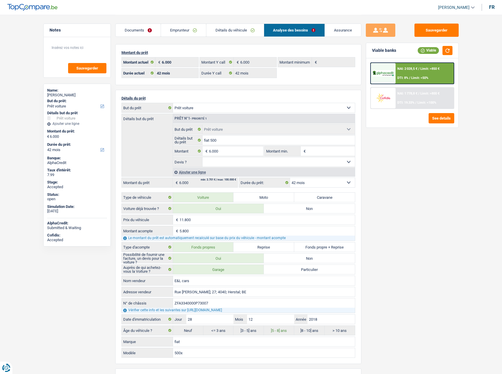
click at [400, 74] on div "NAI: 2 028,5 € / Limit: >850 € DTI: 8% / Limit: <50%" at bounding box center [424, 73] width 58 height 21
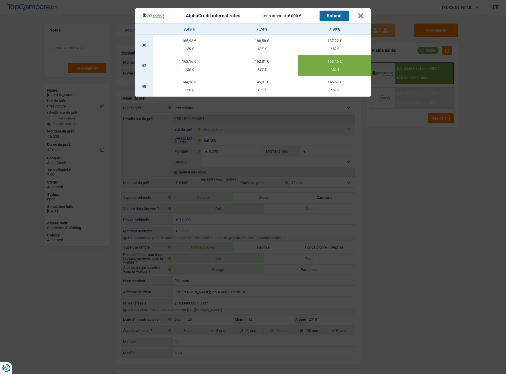
click at [329, 12] on button "Submit" at bounding box center [334, 16] width 29 height 10
drag, startPoint x: 361, startPoint y: 13, endPoint x: 376, endPoint y: 19, distance: 15.9
click at [361, 14] on button "×" at bounding box center [361, 16] width 6 height 6
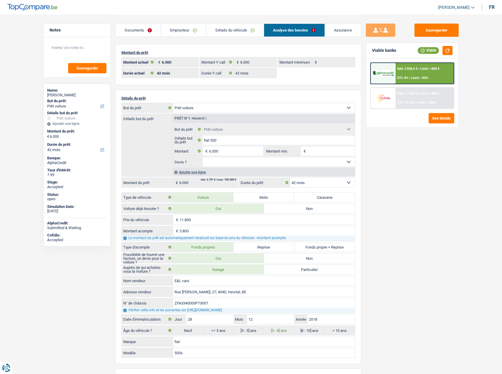
click at [180, 31] on link "Emprunteur" at bounding box center [183, 30] width 45 height 13
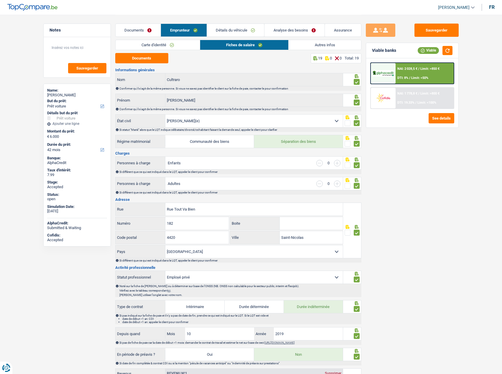
click at [308, 44] on link "Autres infos" at bounding box center [324, 45] width 72 height 10
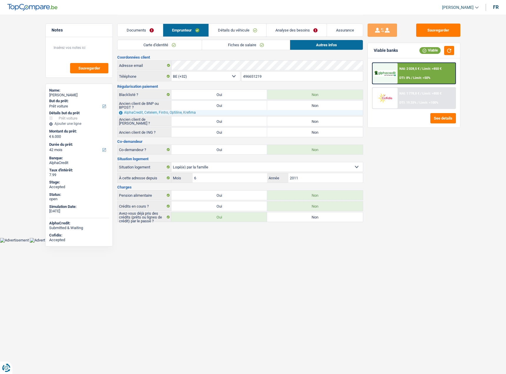
click at [255, 44] on link "Fiches de salaire" at bounding box center [246, 45] width 88 height 10
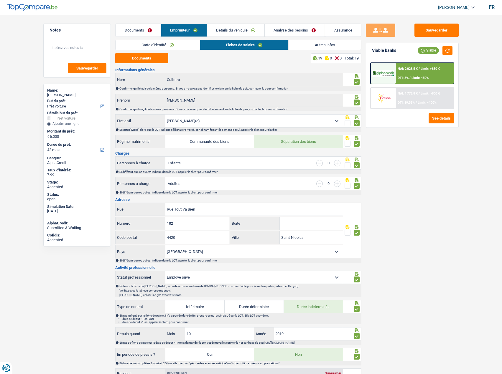
click at [245, 32] on link "Détails du véhicule" at bounding box center [235, 30] width 57 height 13
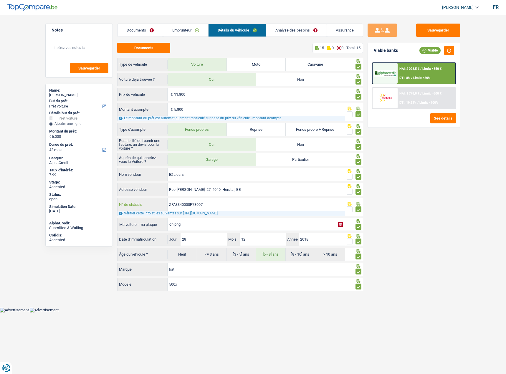
drag, startPoint x: 229, startPoint y: 208, endPoint x: 168, endPoint y: 209, distance: 61.0
click at [168, 204] on input "ZFA3340000P73007" at bounding box center [256, 204] width 177 height 13
click at [299, 27] on link "Analyse des besoins" at bounding box center [296, 30] width 60 height 13
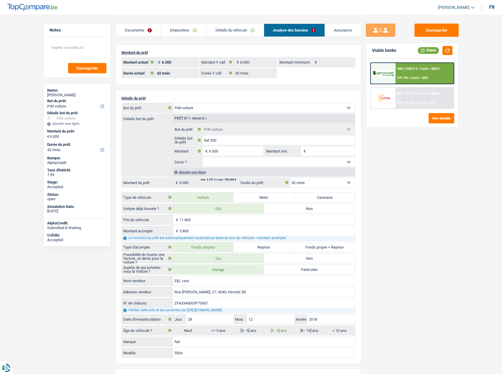
click at [187, 29] on link "Emprunteur" at bounding box center [183, 30] width 45 height 13
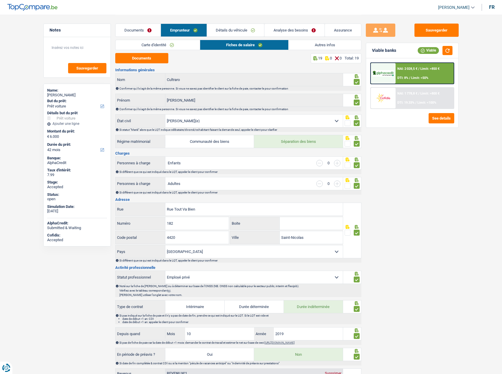
click at [184, 44] on link "Carte d'identité" at bounding box center [157, 45] width 84 height 10
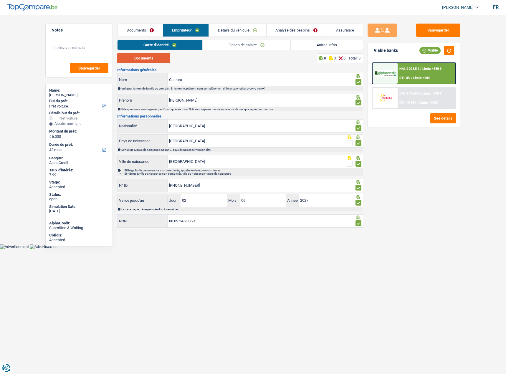
click at [147, 58] on button "Documents" at bounding box center [143, 58] width 53 height 10
click at [234, 34] on link "Détails du véhicule" at bounding box center [237, 30] width 57 height 13
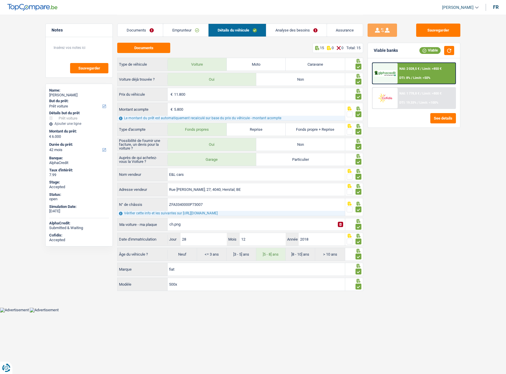
click at [286, 30] on link "Analyse des besoins" at bounding box center [296, 30] width 60 height 13
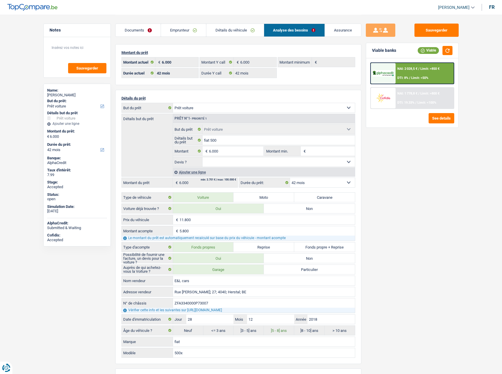
click at [238, 29] on link "Détails du véhicule" at bounding box center [234, 30] width 57 height 13
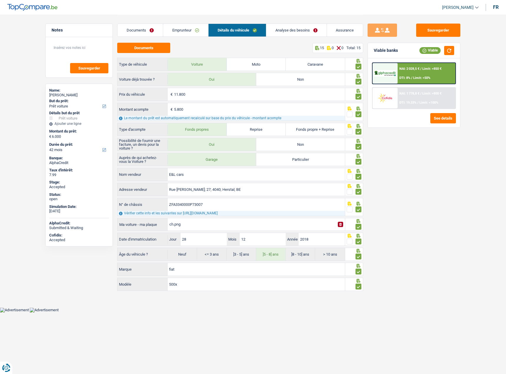
click at [183, 29] on link "Emprunteur" at bounding box center [185, 30] width 45 height 13
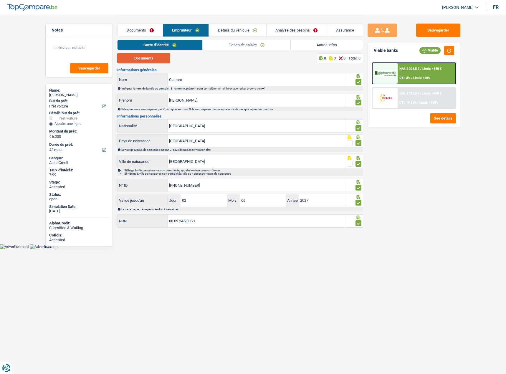
click at [155, 54] on button "Documents" at bounding box center [143, 58] width 53 height 10
click at [228, 46] on link "Fiches de salaire" at bounding box center [247, 45] width 88 height 10
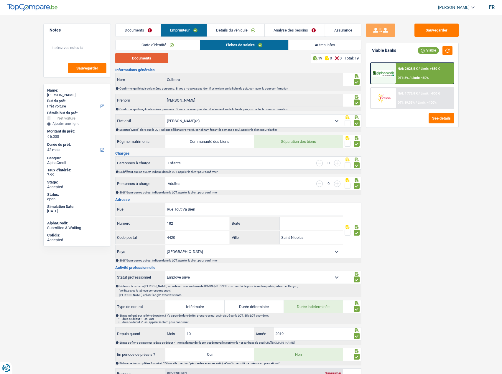
click at [140, 58] on button "Documents" at bounding box center [141, 58] width 53 height 10
click at [243, 23] on div "Documents Emprunteur Détails du véhicule Analyse des besoins Assurance" at bounding box center [238, 27] width 246 height 25
click at [241, 30] on link "Détails du véhicule" at bounding box center [235, 30] width 57 height 13
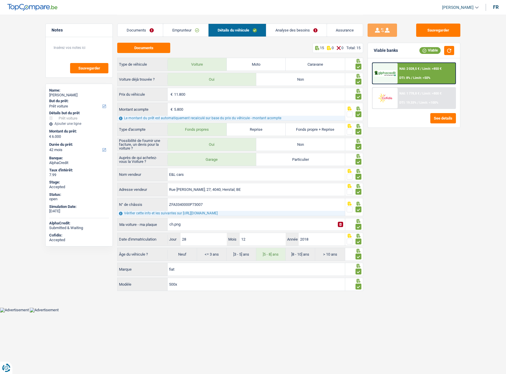
click at [183, 32] on link "Emprunteur" at bounding box center [185, 30] width 45 height 13
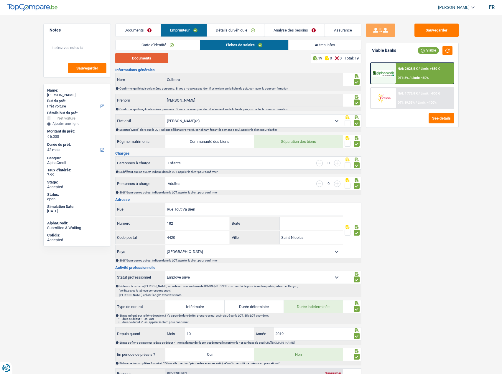
drag, startPoint x: 139, startPoint y: 62, endPoint x: 140, endPoint y: 60, distance: 3.0
click at [139, 60] on button "Documents" at bounding box center [141, 58] width 53 height 10
drag, startPoint x: 114, startPoint y: 32, endPoint x: 146, endPoint y: 31, distance: 32.4
click at [123, 31] on div "Notes Sauvegarder Name: Jessica Cultraro But du prêt: Confort maison: meubles, …" at bounding box center [251, 318] width 424 height 606
click at [146, 31] on link "Documents" at bounding box center [137, 30] width 45 height 13
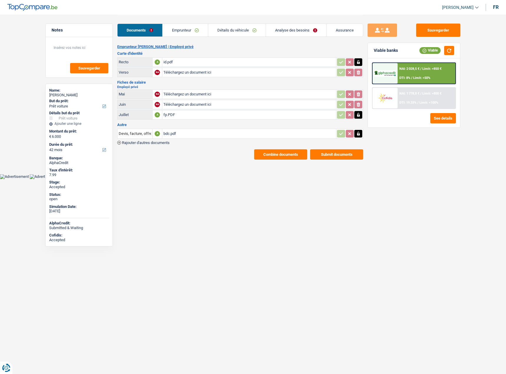
click at [332, 157] on button "Submit documents" at bounding box center [336, 154] width 53 height 10
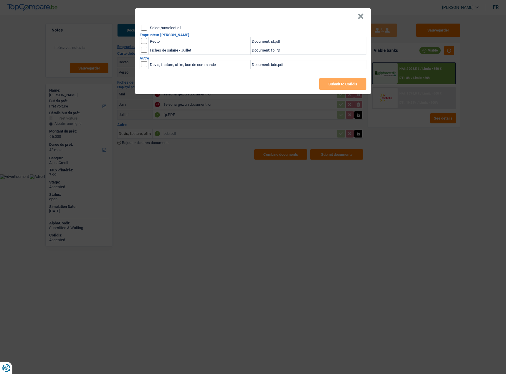
click at [145, 29] on input "Select/unselect all" at bounding box center [144, 28] width 6 height 6
checkbox input "true"
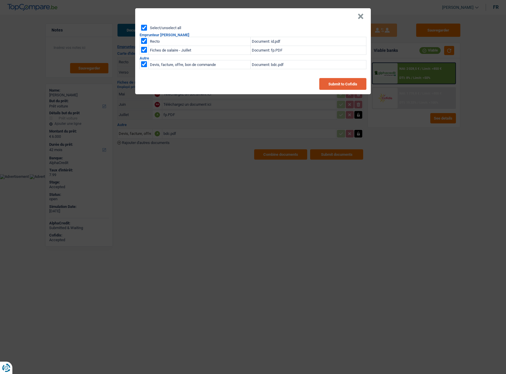
click at [342, 84] on button "Submit to Cofidis" at bounding box center [342, 84] width 47 height 12
drag, startPoint x: 360, startPoint y: 15, endPoint x: 358, endPoint y: 29, distance: 14.1
click at [360, 15] on button "×" at bounding box center [361, 17] width 6 height 6
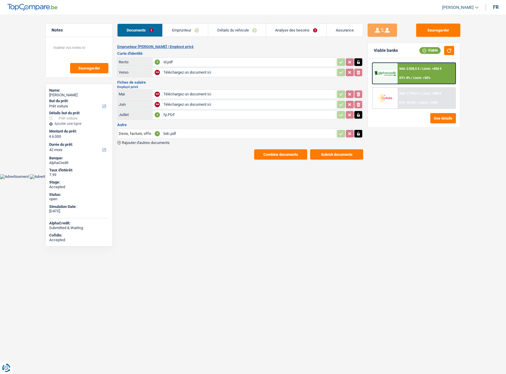
click at [281, 152] on button "Combine documents" at bounding box center [280, 154] width 53 height 10
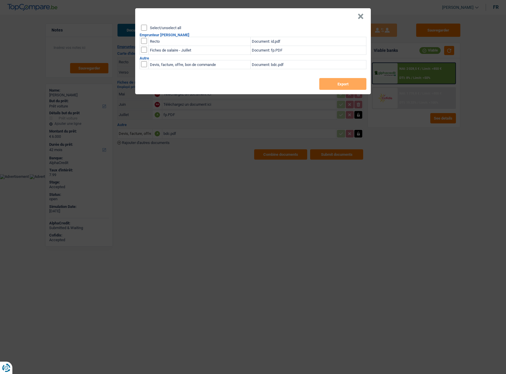
click at [143, 27] on input "Select/unselect all" at bounding box center [144, 28] width 6 height 6
checkbox input "true"
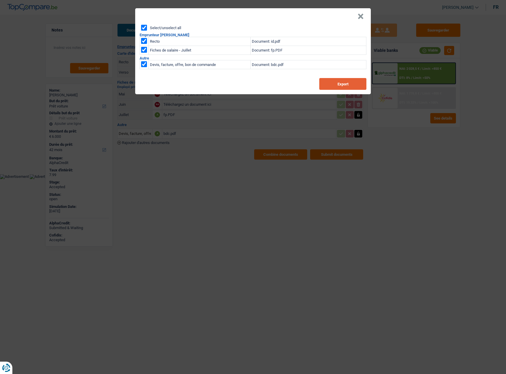
click at [346, 84] on button "Export" at bounding box center [342, 84] width 47 height 12
drag, startPoint x: 218, startPoint y: 205, endPoint x: 205, endPoint y: 206, distance: 12.7
click at [217, 204] on div "× Select/unselect all Emprunteur Jessica Cultraro Recto Document: id.pdf Fiches…" at bounding box center [253, 187] width 506 height 374
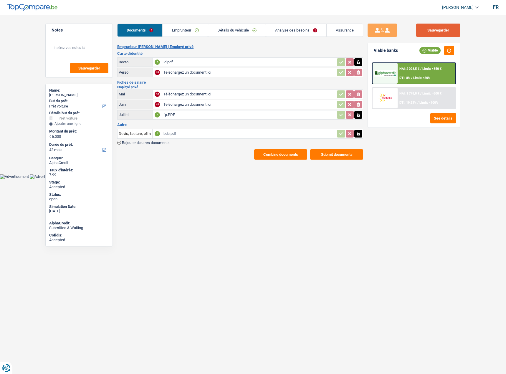
drag, startPoint x: 446, startPoint y: 32, endPoint x: 442, endPoint y: 34, distance: 4.0
click at [446, 32] on button "Sauvegarder" at bounding box center [438, 30] width 44 height 13
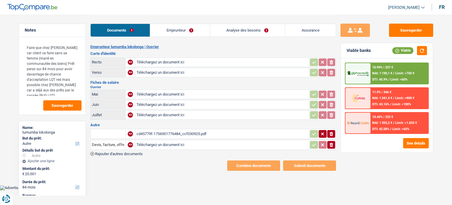
select select "other"
select select "84"
click at [157, 130] on div "cd45779f-1756901776484_ccf030925.pdf" at bounding box center [222, 133] width 171 height 9
click at [115, 130] on input "text" at bounding box center [108, 133] width 32 height 9
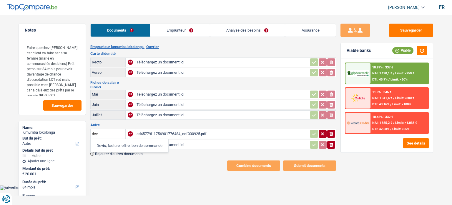
click at [121, 143] on li "Devis, facture, offre, bon de commande" at bounding box center [130, 145] width 72 height 7
type input "Devis, facture, offre, bon de commande"
click at [315, 131] on icon "button" at bounding box center [314, 134] width 5 height 6
click at [332, 145] on button "ionicons-v5-e" at bounding box center [332, 145] width 8 height 8
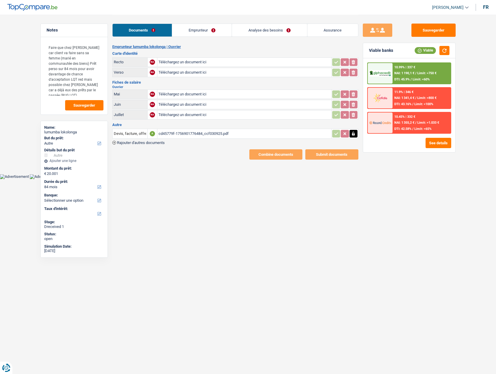
click at [186, 179] on html "Vous avez le contrôle de vos données Nous utilisons des cookies, tout comme nos…" at bounding box center [248, 89] width 496 height 179
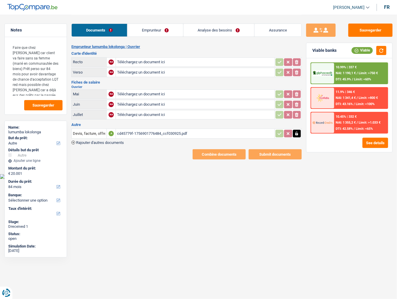
click at [222, 34] on link "Analyse des besoins" at bounding box center [218, 30] width 71 height 13
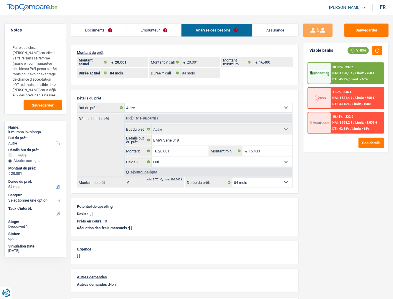
click at [156, 28] on link "Emprunteur" at bounding box center [153, 30] width 55 height 13
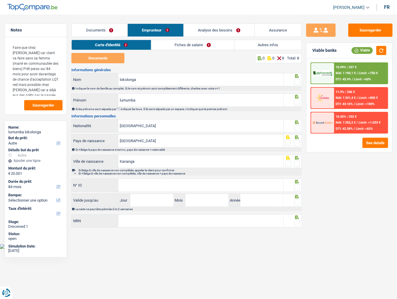
click at [266, 43] on link "Autres infos" at bounding box center [267, 45] width 67 height 10
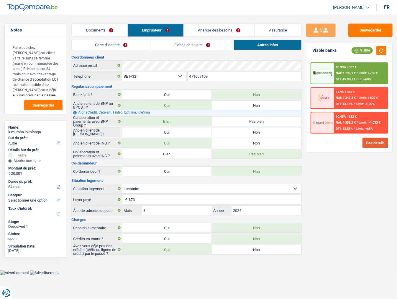
click at [376, 143] on button "See details" at bounding box center [375, 143] width 26 height 10
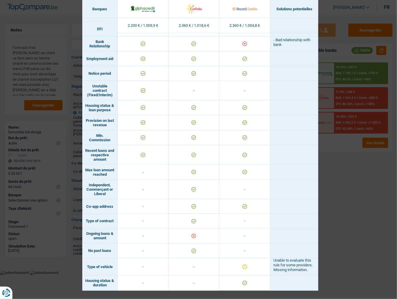
scroll to position [283, 0]
click at [348, 185] on div "Banks conditions × Banques Solutions potentielles Revenus / Charges 2.200 € / 1…" at bounding box center [198, 149] width 397 height 299
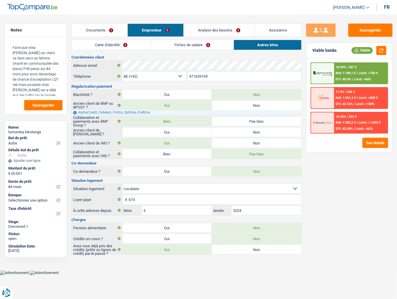
click at [209, 30] on link "Analyse des besoins" at bounding box center [219, 30] width 71 height 13
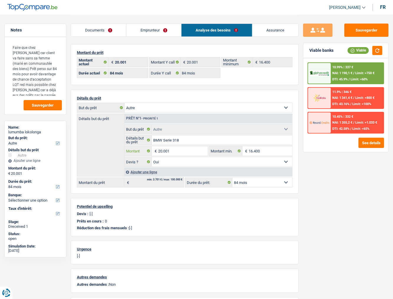
click at [160, 147] on input "20.001" at bounding box center [182, 150] width 49 height 9
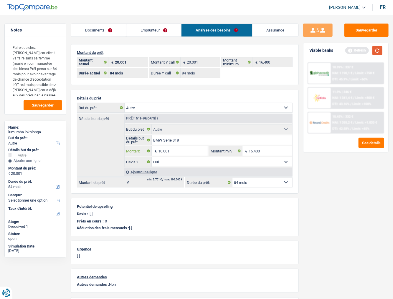
type input "10.001"
select select "60"
type input "10.001"
select select "60"
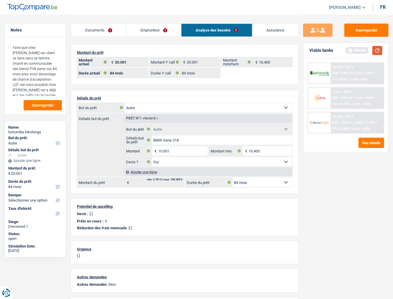
type input "10.001"
select select "60"
click at [378, 52] on button "button" at bounding box center [377, 50] width 10 height 9
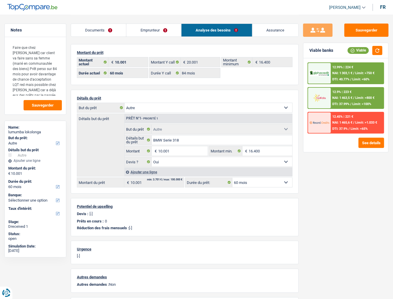
click at [326, 204] on div "Sauvegarder Viable banks Viable 12.99% | 224 € NAI: 1 303,1 € / Limit: >750 € D…" at bounding box center [346, 157] width 94 height 266
click at [161, 150] on input "10.001" at bounding box center [182, 150] width 49 height 9
click at [161, 151] on input "10.001" at bounding box center [182, 150] width 49 height 9
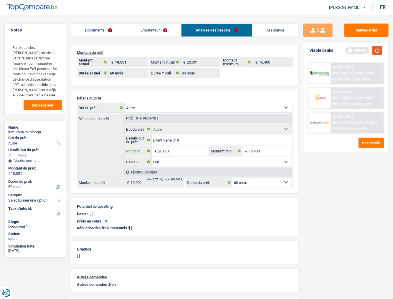
type input "20.001"
select select "120"
type input "20.001"
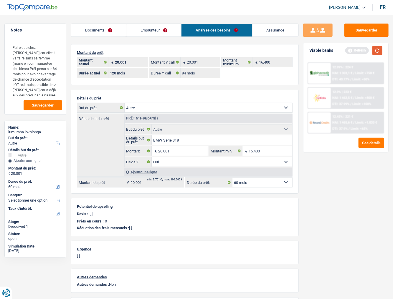
drag, startPoint x: 374, startPoint y: 50, endPoint x: 361, endPoint y: 54, distance: 14.0
click at [369, 52] on div "Refresh" at bounding box center [363, 50] width 37 height 9
select select "120"
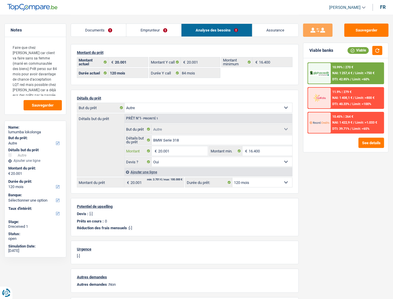
click at [160, 148] on input "20.001" at bounding box center [182, 150] width 49 height 9
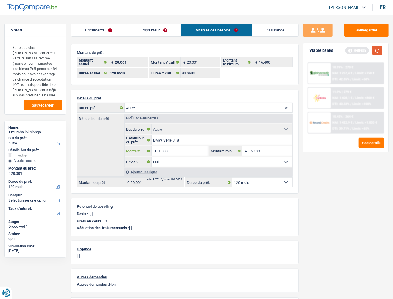
type input "15.000"
select select "60"
type input "15.000"
select select "60"
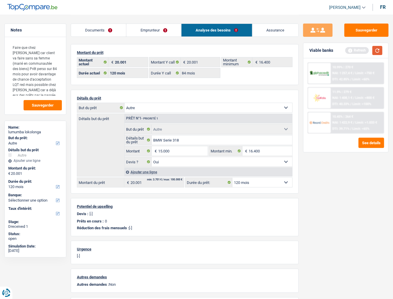
type input "15.000"
select select "60"
click at [378, 49] on button "button" at bounding box center [377, 50] width 10 height 9
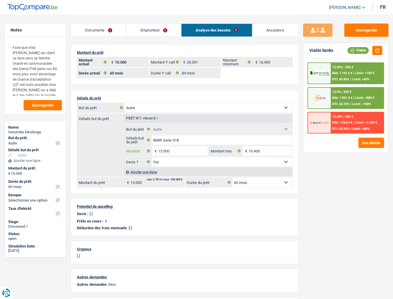
click at [163, 150] on input "15.000" at bounding box center [182, 150] width 49 height 9
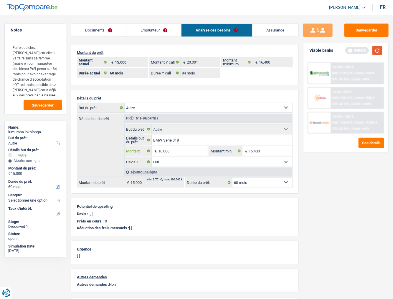
type input "16.000"
select select "84"
type input "16.000"
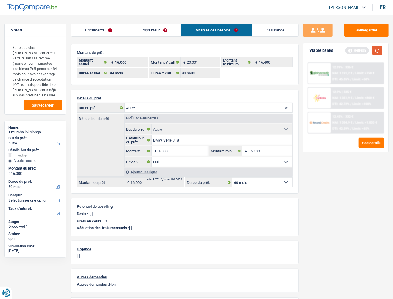
click at [378, 49] on button "button" at bounding box center [377, 50] width 10 height 9
select select "84"
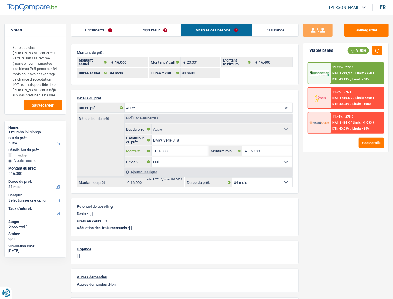
click at [163, 150] on input "16.000" at bounding box center [182, 150] width 49 height 9
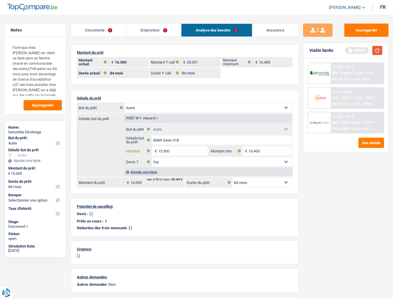
type input "15.500"
click at [379, 49] on button "button" at bounding box center [377, 50] width 10 height 9
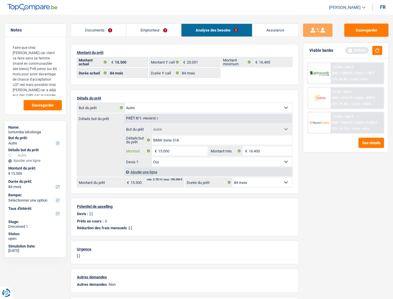
type input "15.000"
select select "60"
type input "15.000"
select select "60"
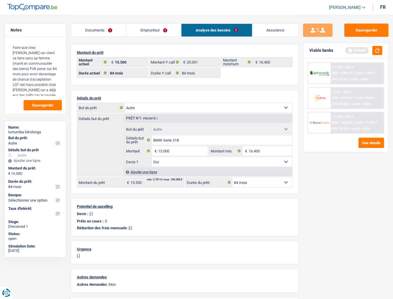
type input "15.000"
select select "60"
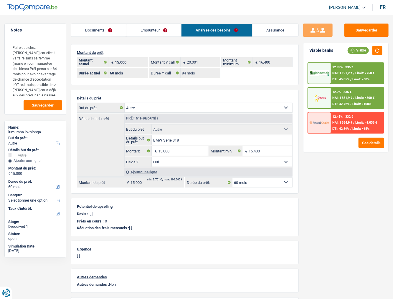
click at [138, 28] on link "Emprunteur" at bounding box center [153, 30] width 55 height 13
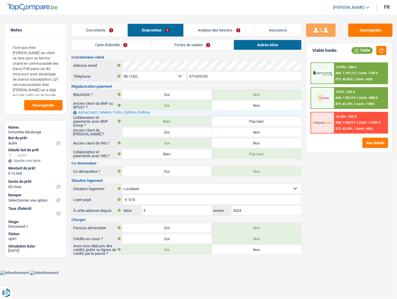
click at [124, 40] on link "Carte d'identité" at bounding box center [111, 45] width 79 height 10
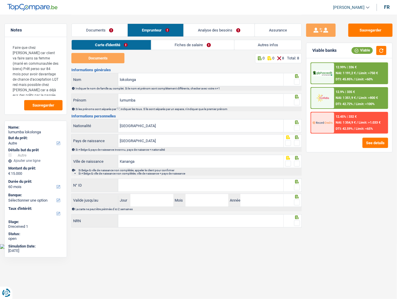
click at [100, 32] on link "Documents" at bounding box center [100, 30] width 56 height 13
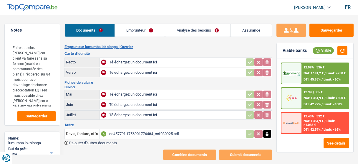
select select "other"
select select "60"
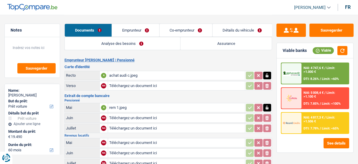
select select "car"
select select "60"
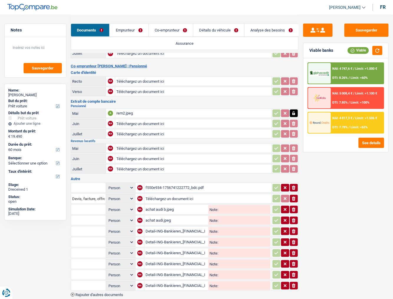
scroll to position [118, 0]
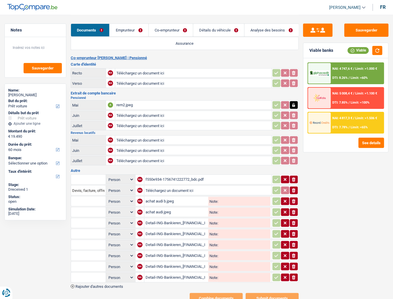
click at [190, 163] on div "f550e934-1756741222772_bdc.pdf" at bounding box center [208, 179] width 125 height 9
click at [82, 163] on input "text" at bounding box center [88, 179] width 32 height 9
click at [95, 163] on li "Devis, facture, offre, bon de commande" at bounding box center [110, 191] width 72 height 7
type input "Devis, facture, offre, bon de commande"
drag, startPoint x: 273, startPoint y: 173, endPoint x: 295, endPoint y: 181, distance: 22.9
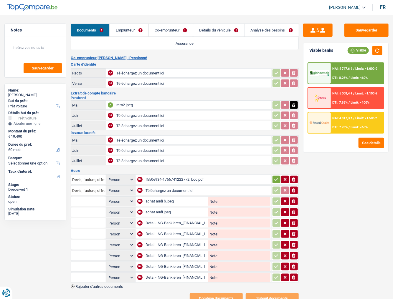
click at [275, 163] on icon "button" at bounding box center [276, 180] width 5 height 6
click at [294, 163] on icon "button" at bounding box center [294, 191] width 4 height 4
click at [167, 163] on div "achat audi b.jpeg" at bounding box center [177, 201] width 62 height 9
click at [173, 163] on div "Detail-ING-Bankieren_[FINANCIAL_ID]_[DATE]_jab5uz2ppc.pdf" at bounding box center [177, 223] width 62 height 9
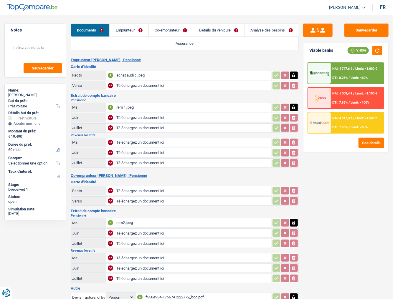
click at [144, 78] on div "achat audi c.jpeg" at bounding box center [193, 75] width 154 height 9
click at [126, 107] on div "rem 1.jpeg" at bounding box center [193, 107] width 154 height 9
click at [137, 163] on div "rem2.jpeg" at bounding box center [193, 223] width 154 height 9
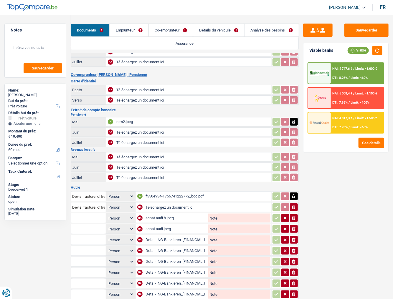
scroll to position [128, 0]
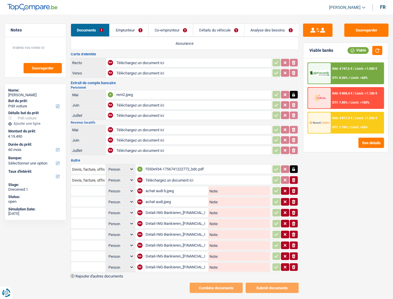
click at [164, 163] on div "Detail-ING-Bankieren_[FINANCIAL_ID]_[DATE]_jab5uz2ppc.pdf" at bounding box center [177, 213] width 62 height 9
click at [167, 163] on div "Detail-ING-Bankieren_[FINANCIAL_ID]_[DATE]_0te9i3xwmo.pdf" at bounding box center [177, 223] width 62 height 9
click at [189, 163] on div "Detail-ING-Bankieren_[FINANCIAL_ID]_[DATE]_vz6ucu3b74.pdf" at bounding box center [177, 234] width 62 height 9
click at [184, 163] on div "Detail-ING-Bankieren_[FINANCIAL_ID]_[DATE]_clc292en28.pdf" at bounding box center [177, 256] width 62 height 9
click at [176, 163] on div "Detail-ING-Bankieren_[FINANCIAL_ID]_[DATE]_clc292en28.pdf" at bounding box center [177, 256] width 62 height 9
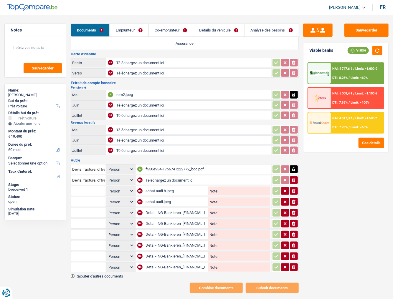
click at [158, 163] on div "Detail-ING-Bankieren_[FINANCIAL_ID]_[DATE]_1jx6f298vk.pdf" at bounding box center [177, 267] width 62 height 9
click at [167, 163] on div "Detail-ING-Bankieren_[FINANCIAL_ID]_[DATE]_1yyz6iw0s0.pdf" at bounding box center [177, 245] width 62 height 9
click at [169, 163] on div "Detail-ING-Bankieren_[FINANCIAL_ID]_[DATE]_0te9i3xwmo.pdf" at bounding box center [177, 223] width 62 height 9
click at [163, 163] on div "Detail-ING-Bankieren_[FINANCIAL_ID]_[DATE]_vz6ucu3b74.pdf" at bounding box center [177, 234] width 62 height 9
click at [174, 163] on div "achat audi.jpeg" at bounding box center [177, 202] width 62 height 9
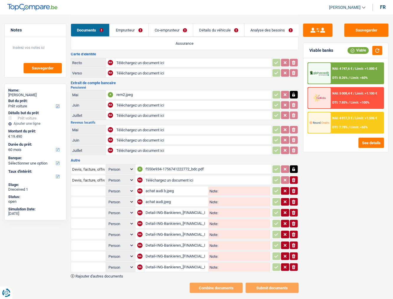
click at [156, 163] on div "achat audi b.jpeg" at bounding box center [177, 191] width 62 height 9
click at [168, 163] on div "achat audi b.jpeg" at bounding box center [177, 191] width 62 height 9
click at [158, 163] on div "achat audi.jpeg" at bounding box center [177, 202] width 62 height 9
click at [253, 58] on input "Téléchargez un document ici" at bounding box center [193, 62] width 154 height 9
click at [178, 163] on div "Detail-ING-Bankieren_[FINANCIAL_ID]_[DATE]_0te9i3xwmo.pdf" at bounding box center [177, 223] width 62 height 9
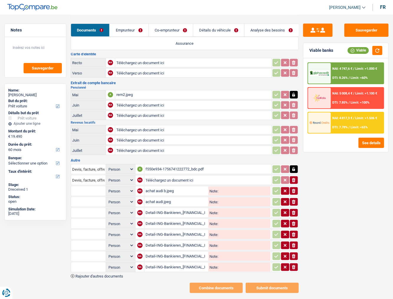
click at [158, 163] on div "Detail-ING-Bankieren_[FINANCIAL_ID]_[DATE]_jab5uz2ppc.pdf" at bounding box center [177, 213] width 62 height 9
click at [173, 163] on td "Detail-ING-Bankieren_[FINANCIAL_ID]_[DATE]_vz6ucu3b74.pdf Note:" at bounding box center [208, 235] width 128 height 10
click at [174, 163] on div "Detail-ING-Bankieren_[FINANCIAL_ID]_[DATE]_vz6ucu3b74.pdf" at bounding box center [177, 234] width 62 height 9
drag, startPoint x: 294, startPoint y: 186, endPoint x: 298, endPoint y: 206, distance: 20.5
click at [296, 163] on table "Devis, facture, offre, bon de commande Person Emprunteur Co-emprunteur A f550e9…" at bounding box center [185, 218] width 228 height 110
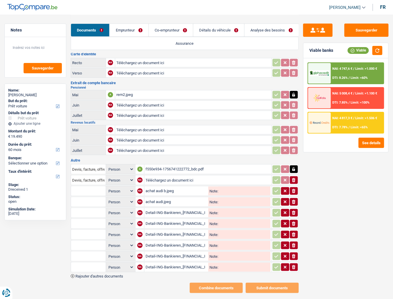
click at [297, 163] on button "ionicons-v5-e" at bounding box center [294, 202] width 8 height 8
drag, startPoint x: 295, startPoint y: 194, endPoint x: 295, endPoint y: 185, distance: 8.2
click at [295, 163] on icon "ionicons-v5-e" at bounding box center [293, 202] width 5 height 6
click at [295, 163] on td "ionicons-v5-e" at bounding box center [285, 191] width 27 height 10
click at [292, 163] on icon "ionicons-v5-e" at bounding box center [293, 191] width 5 height 6
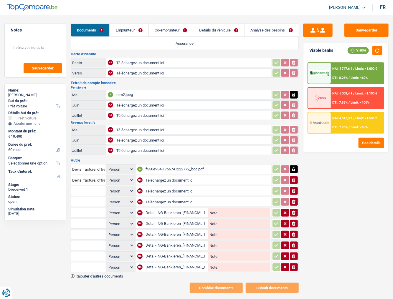
click at [294, 163] on icon "ionicons-v5-e" at bounding box center [293, 213] width 5 height 6
click at [295, 163] on td "ionicons-v5-e" at bounding box center [285, 224] width 27 height 10
click at [293, 163] on icon "ionicons-v5-e" at bounding box center [293, 235] width 5 height 6
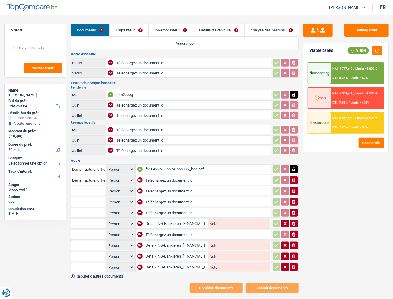
click at [294, 163] on icon "ionicons-v5-e" at bounding box center [293, 224] width 5 height 6
drag, startPoint x: 293, startPoint y: 239, endPoint x: 294, endPoint y: 247, distance: 8.0
click at [294, 163] on table "Devis, facture, offre, bon de commande Person Emprunteur Co-emprunteur A f550e9…" at bounding box center [185, 218] width 228 height 110
drag, startPoint x: 294, startPoint y: 248, endPoint x: 295, endPoint y: 255, distance: 7.1
click at [294, 163] on icon "ionicons-v5-e" at bounding box center [293, 257] width 5 height 6
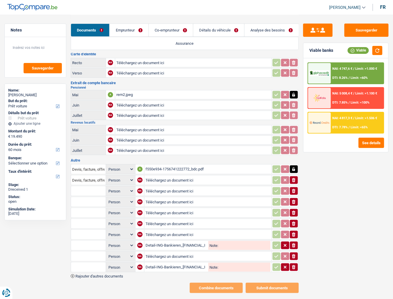
click at [295, 163] on icon "ionicons-v5-e" at bounding box center [293, 268] width 5 height 6
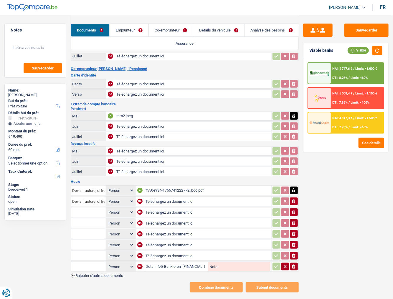
drag, startPoint x: 293, startPoint y: 260, endPoint x: 223, endPoint y: 237, distance: 74.3
click at [293, 163] on icon "button" at bounding box center [294, 267] width 4 height 4
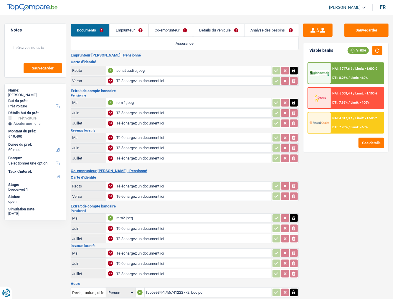
scroll to position [0, 0]
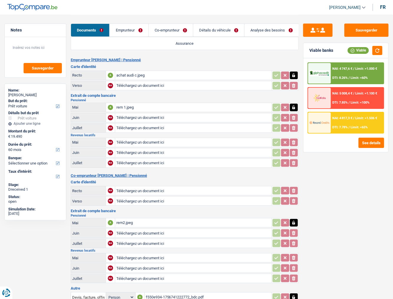
click at [147, 108] on div "rem 1.jpeg" at bounding box center [193, 107] width 154 height 9
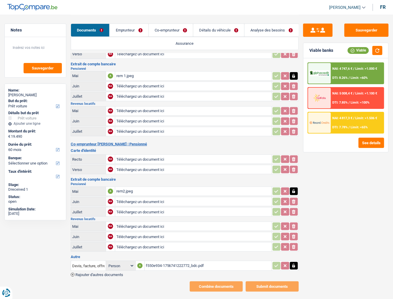
scroll to position [33, 0]
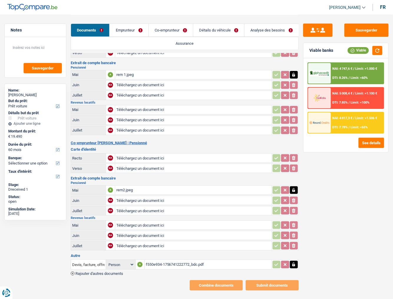
click at [125, 163] on input "Téléchargez un document ici" at bounding box center [193, 225] width 154 height 9
type input "C:\fakepath\loyers.pdf"
click at [137, 163] on div "loyers.pdf" at bounding box center [193, 225] width 154 height 9
click at [160, 163] on div "f550e934-1756741222772_bdc.pdf" at bounding box center [208, 264] width 125 height 9
click at [296, 163] on button "button" at bounding box center [294, 226] width 8 height 8
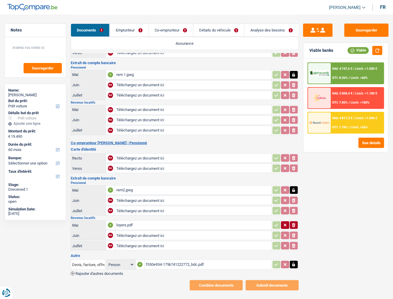
click at [296, 163] on icon "ionicons-v5-e" at bounding box center [293, 225] width 5 height 6
click at [150, 126] on input "Téléchargez un document ici" at bounding box center [193, 130] width 154 height 9
type input "C:\fakepath\loyers.pdf"
click at [138, 163] on div "rem2.jpeg" at bounding box center [193, 190] width 154 height 9
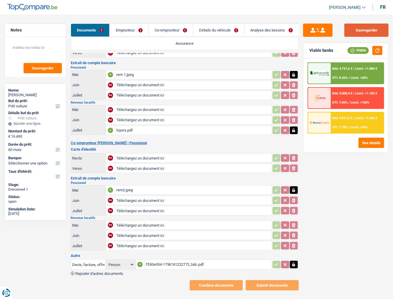
click at [358, 31] on button "Sauvegarder" at bounding box center [366, 30] width 44 height 13
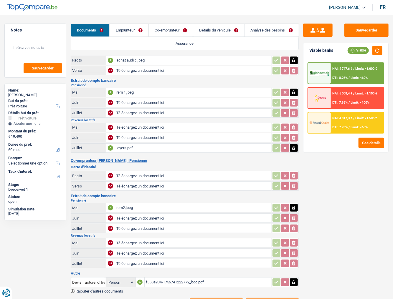
scroll to position [0, 0]
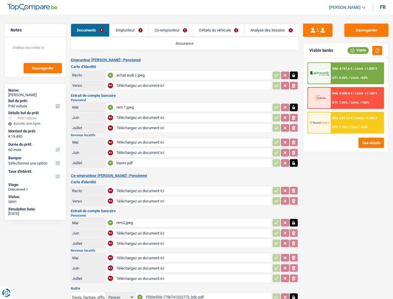
click at [129, 105] on div "rem 1.jpeg" at bounding box center [193, 107] width 154 height 9
click at [126, 30] on link "Emprunteur" at bounding box center [129, 30] width 39 height 13
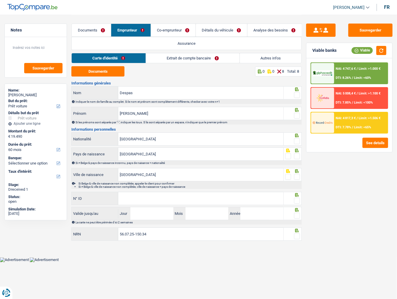
click at [176, 60] on link "Extrait de compte bancaire" at bounding box center [192, 58] width 93 height 10
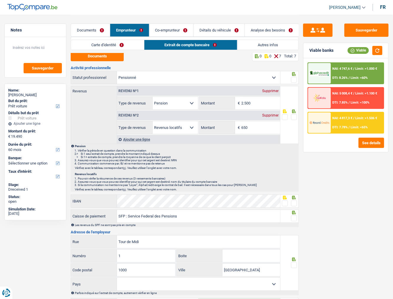
scroll to position [24, 0]
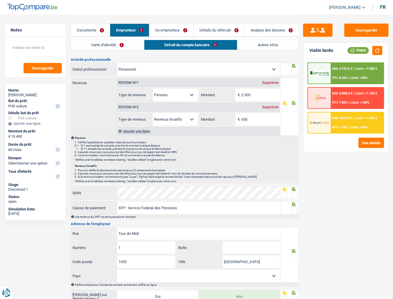
click at [127, 40] on link "Carte d'identité" at bounding box center [107, 45] width 73 height 10
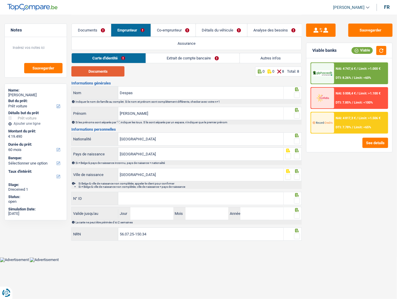
click at [92, 73] on button "Documents" at bounding box center [97, 71] width 53 height 10
click at [103, 74] on button "Documents" at bounding box center [97, 71] width 53 height 10
click at [105, 67] on button "Documents" at bounding box center [97, 71] width 53 height 10
click at [298, 93] on span at bounding box center [297, 95] width 6 height 6
click at [0, 0] on input "radio" at bounding box center [0, 0] width 0 height 0
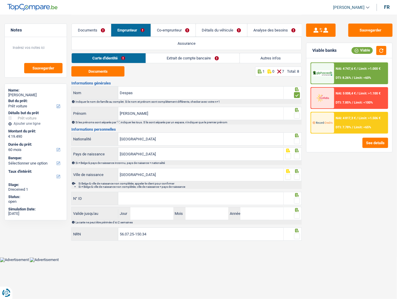
drag, startPoint x: 297, startPoint y: 113, endPoint x: 9, endPoint y: 156, distance: 291.5
click at [297, 113] on span at bounding box center [297, 116] width 6 height 6
click at [0, 0] on input "radio" at bounding box center [0, 0] width 0 height 0
click at [297, 140] on span at bounding box center [297, 141] width 6 height 6
click at [0, 0] on input "radio" at bounding box center [0, 0] width 0 height 0
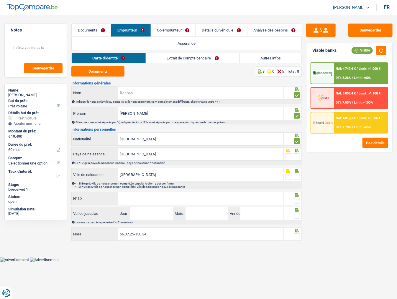
click at [297, 156] on span at bounding box center [297, 156] width 6 height 6
click at [0, 0] on input "radio" at bounding box center [0, 0] width 0 height 0
click at [296, 163] on span at bounding box center [297, 177] width 6 height 6
click at [0, 0] on input "radio" at bounding box center [0, 0] width 0 height 0
click at [150, 163] on input "N° ID" at bounding box center [200, 198] width 165 height 13
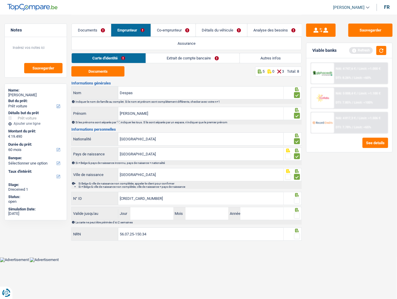
type input "[CREDIT_CARD_NUMBER]"
drag, startPoint x: 296, startPoint y: 199, endPoint x: 331, endPoint y: 153, distance: 58.0
click at [297, 163] on span at bounding box center [297, 201] width 6 height 6
click at [0, 0] on input "radio" at bounding box center [0, 0] width 0 height 0
click at [358, 49] on button "button" at bounding box center [381, 50] width 10 height 9
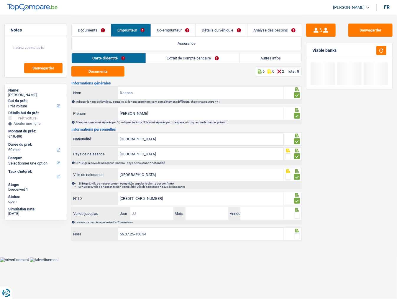
drag, startPoint x: 151, startPoint y: 214, endPoint x: 368, endPoint y: 199, distance: 217.3
click at [153, 163] on input "Jour" at bounding box center [151, 213] width 43 height 13
type input "10"
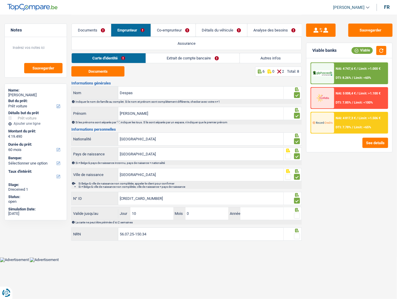
type input "05"
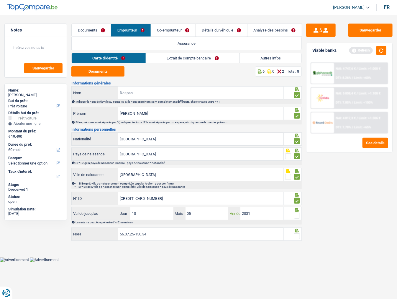
type input "2031"
click at [299, 163] on span at bounding box center [297, 216] width 6 height 6
click at [0, 0] on input "radio" at bounding box center [0, 0] width 0 height 0
click at [358, 49] on button "button" at bounding box center [381, 50] width 10 height 9
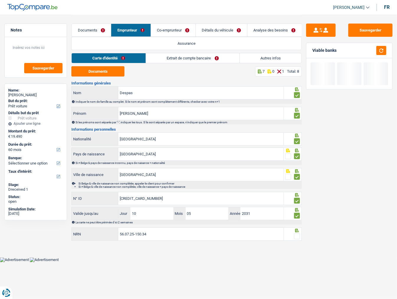
click at [295, 163] on span at bounding box center [297, 237] width 6 height 6
click at [0, 0] on input "radio" at bounding box center [0, 0] width 0 height 0
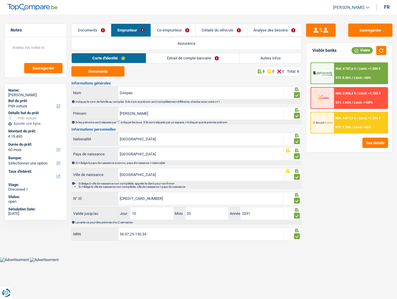
click at [184, 57] on link "Extrait de compte bancaire" at bounding box center [192, 58] width 93 height 10
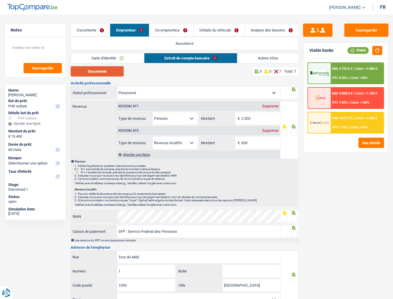
click at [106, 68] on button "Documents" at bounding box center [97, 71] width 53 height 10
drag, startPoint x: 255, startPoint y: 118, endPoint x: 239, endPoint y: 120, distance: 16.3
click at [239, 120] on div "2.500 € Montant" at bounding box center [239, 118] width 81 height 13
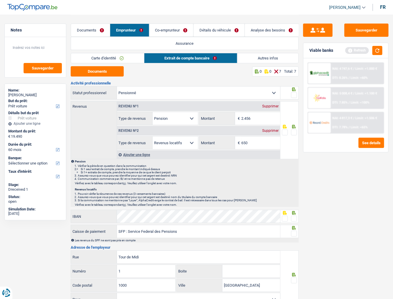
type input "2.456"
click at [293, 94] on span at bounding box center [294, 95] width 6 height 6
click at [0, 0] on input "radio" at bounding box center [0, 0] width 0 height 0
drag, startPoint x: 293, startPoint y: 131, endPoint x: 333, endPoint y: 57, distance: 84.2
click at [293, 123] on div at bounding box center [289, 130] width 18 height 58
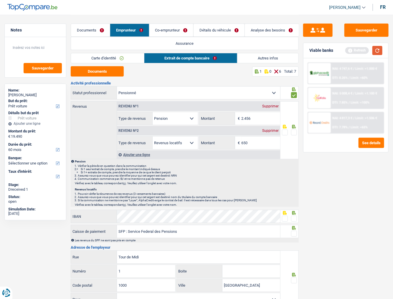
click at [358, 52] on button "button" at bounding box center [377, 50] width 10 height 9
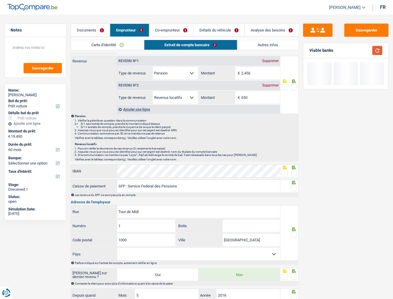
scroll to position [47, 0]
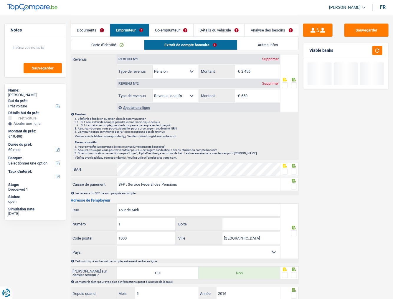
click at [297, 84] on span at bounding box center [294, 85] width 6 height 6
click at [0, 0] on input "radio" at bounding box center [0, 0] width 0 height 0
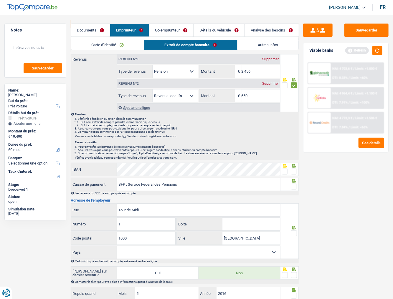
drag, startPoint x: 293, startPoint y: 172, endPoint x: 292, endPoint y: 183, distance: 10.9
click at [293, 163] on span at bounding box center [294, 172] width 6 height 6
click at [0, 0] on input "radio" at bounding box center [0, 0] width 0 height 0
click at [292, 163] on span at bounding box center [294, 187] width 6 height 6
click at [0, 0] on input "radio" at bounding box center [0, 0] width 0 height 0
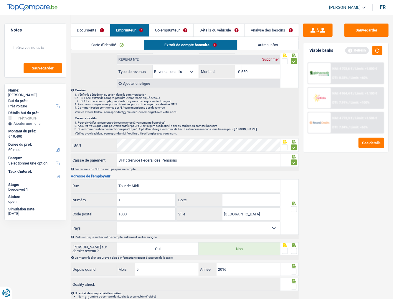
scroll to position [94, 0]
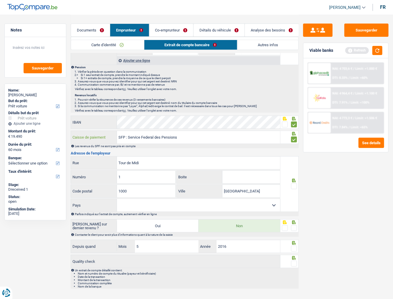
click at [192, 139] on input "SFP : Service Federal des Pensions" at bounding box center [198, 137] width 163 height 13
drag, startPoint x: 219, startPoint y: 138, endPoint x: 72, endPoint y: 138, distance: 147.6
click at [72, 138] on div "SFP : Service Federal des Pensions Caisse de paiement" at bounding box center [175, 137] width 209 height 13
type input "ETHIAS"
drag, startPoint x: 379, startPoint y: 48, endPoint x: 299, endPoint y: 134, distance: 117.0
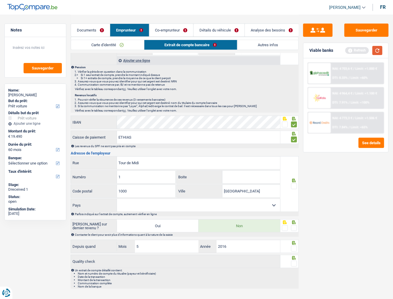
click at [358, 64] on div "Viable banks Refresh NAI: 4 703,6 € / Limit: >1.000 € DTI: 8.33% / Limit: <60% …" at bounding box center [345, 98] width 85 height 110
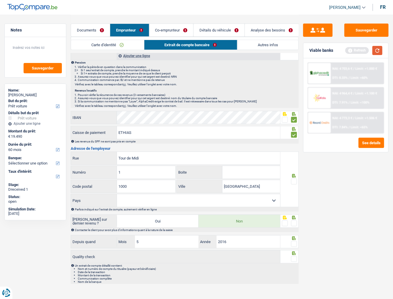
scroll to position [100, 0]
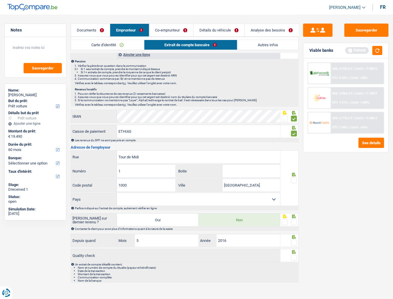
click at [268, 43] on link "Autres infos" at bounding box center [267, 45] width 61 height 10
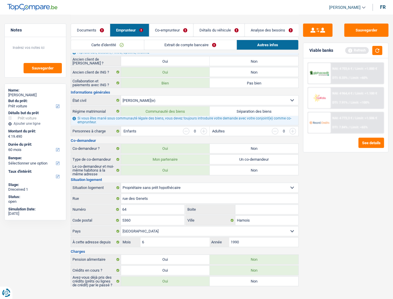
click at [151, 44] on link "Extrait de compte bancaire" at bounding box center [190, 45] width 92 height 10
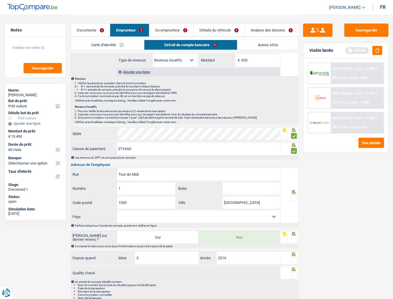
scroll to position [97, 0]
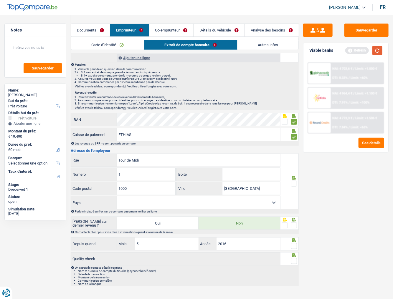
click at [358, 50] on button "button" at bounding box center [377, 50] width 10 height 9
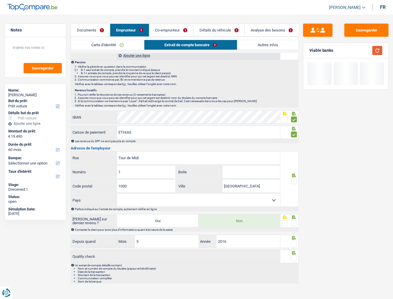
scroll to position [100, 0]
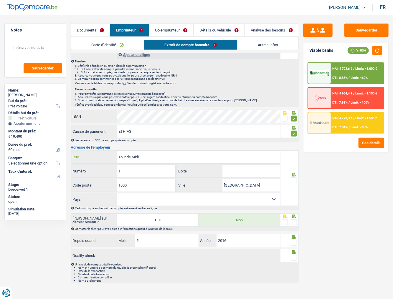
click at [114, 154] on div "Tour de Midi Rue" at bounding box center [175, 157] width 209 height 13
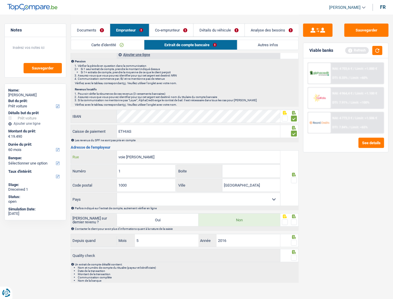
type input "voie [PERSON_NAME]"
type input "10"
type input "4000"
type input "liege"
click at [138, 163] on select "Belgique [GEOGRAPHIC_DATA] Sélectionner une option" at bounding box center [198, 199] width 163 height 13
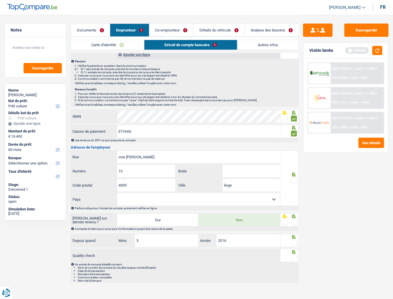
select select "BE"
click at [117, 163] on select "Belgique [GEOGRAPHIC_DATA] Sélectionner une option" at bounding box center [198, 199] width 163 height 13
click at [298, 163] on div at bounding box center [289, 179] width 18 height 56
click at [358, 53] on button "button" at bounding box center [377, 50] width 10 height 9
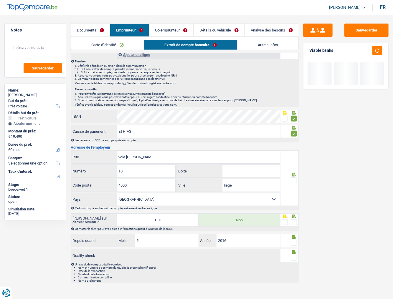
drag, startPoint x: 295, startPoint y: 178, endPoint x: 290, endPoint y: 184, distance: 7.5
click at [295, 163] on span at bounding box center [294, 181] width 6 height 6
click at [0, 0] on input "radio" at bounding box center [0, 0] width 0 height 0
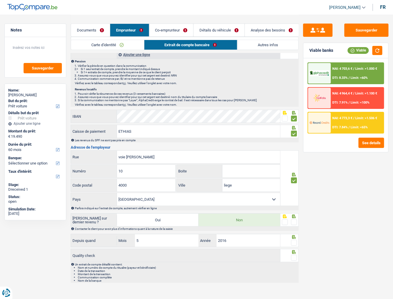
click at [294, 163] on span at bounding box center [294, 222] width 6 height 6
click at [0, 0] on input "radio" at bounding box center [0, 0] width 0 height 0
click at [293, 163] on span at bounding box center [294, 243] width 6 height 6
click at [0, 0] on input "radio" at bounding box center [0, 0] width 0 height 0
drag, startPoint x: 293, startPoint y: 253, endPoint x: 367, endPoint y: 240, distance: 74.8
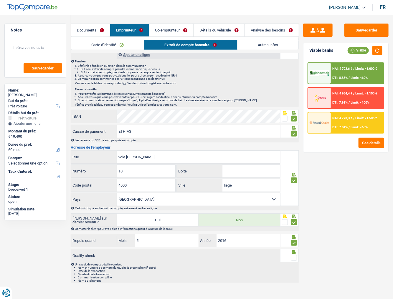
click at [298, 163] on div at bounding box center [289, 255] width 18 height 13
click at [295, 163] on span at bounding box center [294, 258] width 6 height 6
click at [0, 0] on input "radio" at bounding box center [0, 0] width 0 height 0
click at [358, 52] on button "button" at bounding box center [377, 50] width 10 height 9
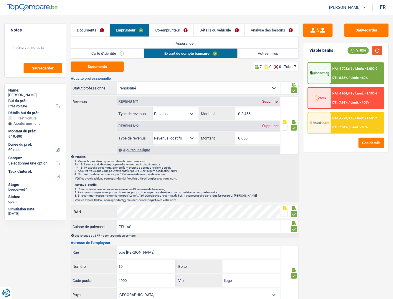
scroll to position [0, 0]
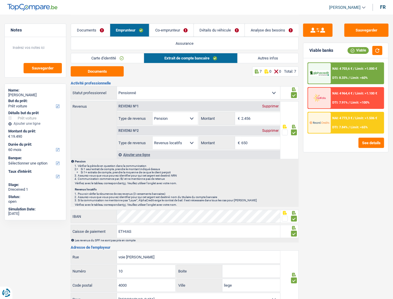
click at [172, 29] on link "Co-emprunteur" at bounding box center [171, 30] width 44 height 13
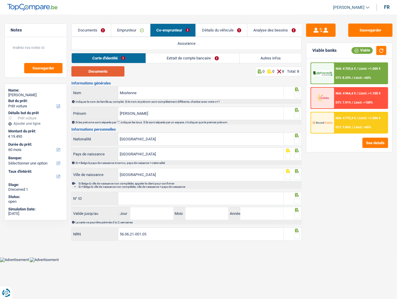
drag, startPoint x: 100, startPoint y: 73, endPoint x: 95, endPoint y: 59, distance: 14.7
click at [99, 70] on button "Documents" at bounding box center [97, 71] width 53 height 10
click at [297, 94] on span at bounding box center [297, 95] width 6 height 6
click at [0, 0] on input "radio" at bounding box center [0, 0] width 0 height 0
click at [124, 114] on input "[PERSON_NAME]" at bounding box center [200, 113] width 165 height 13
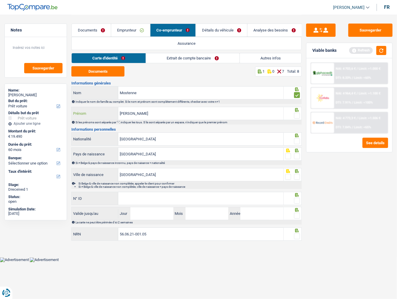
type input "[PERSON_NAME]"
drag, startPoint x: 295, startPoint y: 114, endPoint x: 343, endPoint y: 80, distance: 58.7
click at [297, 113] on span at bounding box center [297, 116] width 6 height 6
click at [0, 0] on input "radio" at bounding box center [0, 0] width 0 height 0
click at [358, 47] on button "button" at bounding box center [381, 50] width 10 height 9
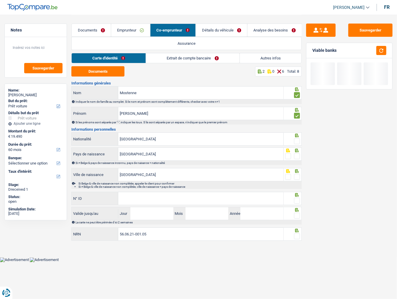
click at [297, 138] on div at bounding box center [297, 141] width 6 height 7
click at [297, 155] on span at bounding box center [297, 156] width 6 height 6
click at [0, 0] on input "radio" at bounding box center [0, 0] width 0 height 0
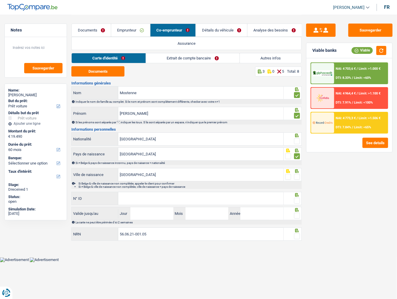
click at [295, 142] on span at bounding box center [297, 141] width 6 height 6
click at [0, 0] on input "radio" at bounding box center [0, 0] width 0 height 0
click at [296, 163] on span at bounding box center [297, 177] width 6 height 6
click at [0, 0] on input "radio" at bounding box center [0, 0] width 0 height 0
click at [126, 163] on input "N° ID" at bounding box center [200, 198] width 165 height 13
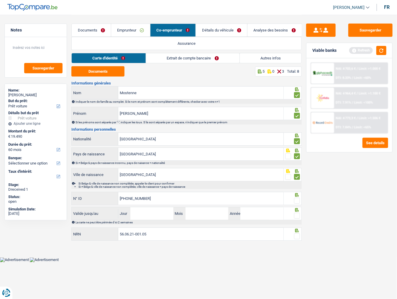
type input "[PHONE_NUMBER]"
click at [298, 163] on span at bounding box center [297, 201] width 6 height 6
click at [0, 0] on input "radio" at bounding box center [0, 0] width 0 height 0
drag, startPoint x: 147, startPoint y: 216, endPoint x: 207, endPoint y: 215, distance: 59.5
click at [148, 163] on input "Jour" at bounding box center [151, 213] width 43 height 13
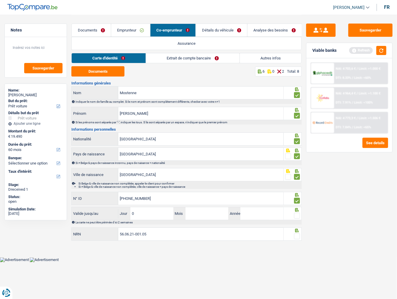
type input "01"
drag, startPoint x: 191, startPoint y: 215, endPoint x: 179, endPoint y: 214, distance: 13.0
click at [179, 163] on div "31 Mois" at bounding box center [200, 213] width 55 height 13
type input "10"
type input "2026"
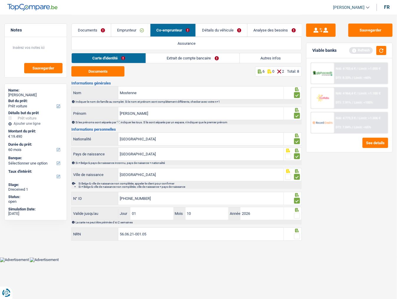
click at [296, 163] on span at bounding box center [297, 216] width 6 height 6
click at [0, 0] on input "radio" at bounding box center [0, 0] width 0 height 0
click at [358, 51] on button "button" at bounding box center [381, 50] width 10 height 9
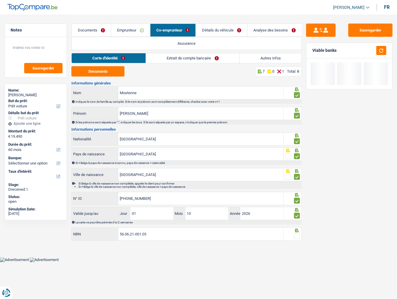
click at [297, 163] on span at bounding box center [297, 237] width 6 height 6
click at [0, 0] on input "radio" at bounding box center [0, 0] width 0 height 0
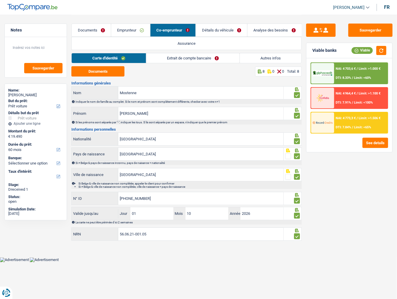
drag, startPoint x: 193, startPoint y: 59, endPoint x: 183, endPoint y: 61, distance: 9.8
click at [193, 59] on link "Extrait de compte bancaire" at bounding box center [192, 58] width 93 height 10
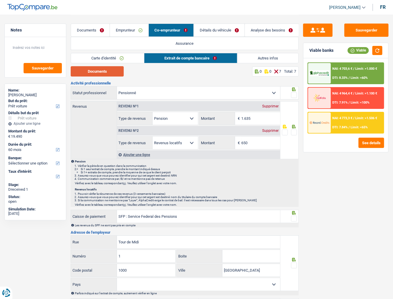
click at [107, 73] on button "Documents" at bounding box center [97, 71] width 53 height 10
click at [124, 51] on div "Documents Emprunteur Co-emprunteur Détails du véhicule Analyse des besoins Assu…" at bounding box center [185, 34] width 228 height 38
click at [121, 57] on link "Carte d'identité" at bounding box center [107, 58] width 73 height 10
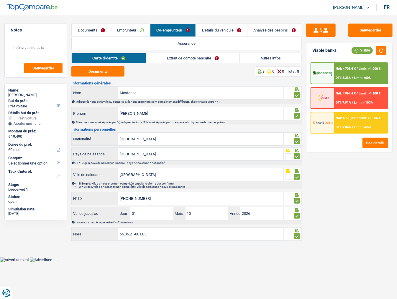
click at [198, 54] on link "Extrait de compte bancaire" at bounding box center [192, 58] width 93 height 10
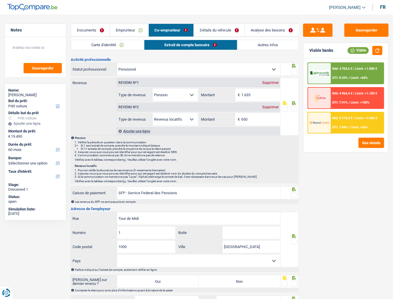
scroll to position [24, 0]
click at [293, 70] on span at bounding box center [294, 72] width 6 height 6
click at [0, 0] on input "radio" at bounding box center [0, 0] width 0 height 0
click at [254, 92] on input "1.635" at bounding box center [261, 95] width 39 height 13
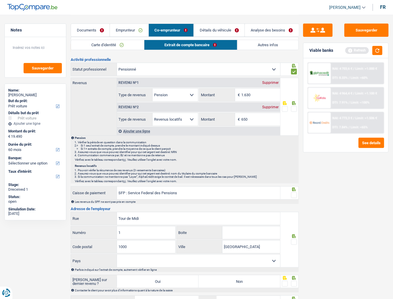
type input "1.630"
drag, startPoint x: 294, startPoint y: 110, endPoint x: 389, endPoint y: 67, distance: 104.1
click at [295, 110] on span at bounding box center [294, 109] width 6 height 6
click at [0, 0] on input "radio" at bounding box center [0, 0] width 0 height 0
click at [358, 53] on button "button" at bounding box center [377, 50] width 10 height 9
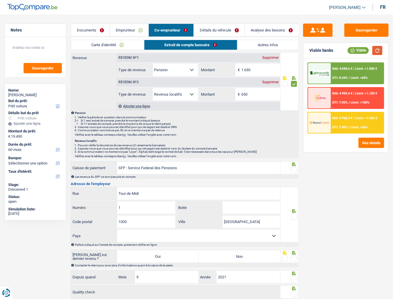
scroll to position [85, 0]
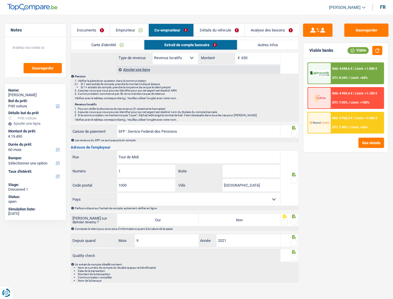
click at [294, 134] on span at bounding box center [294, 134] width 6 height 6
click at [0, 0] on input "radio" at bounding box center [0, 0] width 0 height 0
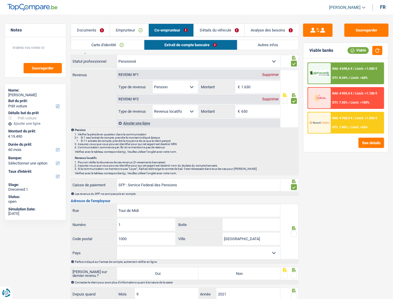
scroll to position [14, 0]
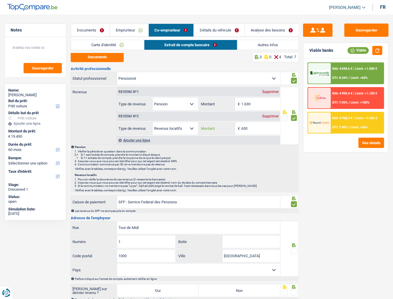
click at [255, 127] on input "650" at bounding box center [261, 128] width 39 height 13
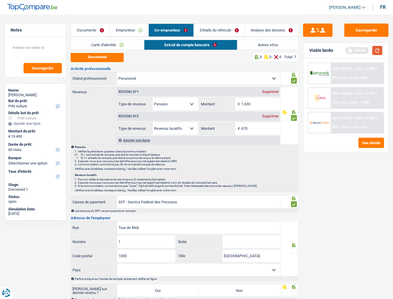
type input "670"
click at [358, 51] on button "button" at bounding box center [377, 50] width 10 height 9
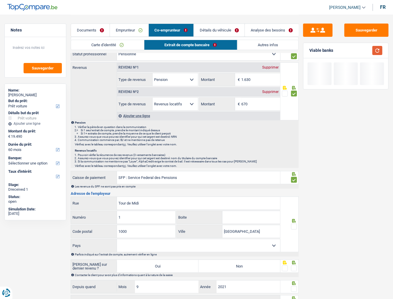
scroll to position [62, 0]
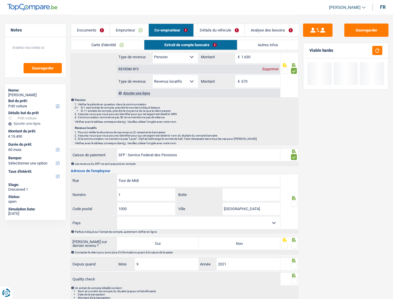
click at [295, 163] on span at bounding box center [294, 204] width 6 height 6
click at [0, 0] on input "radio" at bounding box center [0, 0] width 0 height 0
click at [294, 163] on span at bounding box center [294, 246] width 6 height 6
click at [0, 0] on input "radio" at bounding box center [0, 0] width 0 height 0
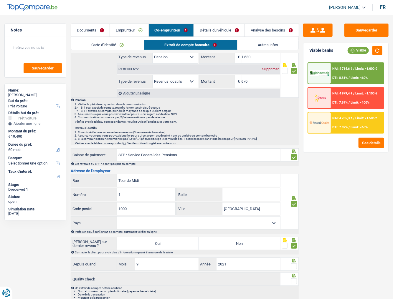
drag, startPoint x: 238, startPoint y: 246, endPoint x: 296, endPoint y: 250, distance: 58.1
click at [239, 163] on label "Non" at bounding box center [240, 243] width 82 height 13
click at [239, 163] on input "Non" at bounding box center [240, 243] width 82 height 13
radio input "true"
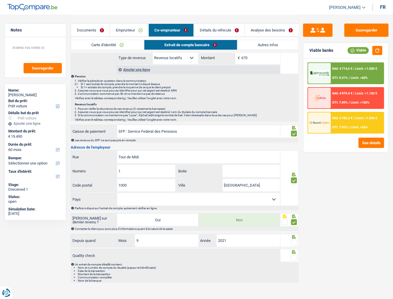
drag, startPoint x: 295, startPoint y: 243, endPoint x: 298, endPoint y: 260, distance: 17.0
click at [295, 163] on div "Activité professionnelle Ouvrier Employé privé Employé public Invalide Indépend…" at bounding box center [185, 139] width 228 height 287
click at [297, 163] on div "Un extrait de compte détaillé contient: Nom et numéro de compte du titualire (p…" at bounding box center [186, 272] width 223 height 19
click at [296, 163] on span at bounding box center [294, 258] width 6 height 6
click at [0, 0] on input "radio" at bounding box center [0, 0] width 0 height 0
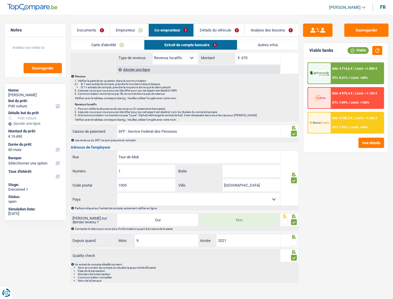
click at [297, 163] on div at bounding box center [289, 240] width 18 height 13
click at [293, 163] on span at bounding box center [294, 243] width 6 height 6
click at [0, 0] on input "radio" at bounding box center [0, 0] width 0 height 0
drag, startPoint x: 376, startPoint y: 45, endPoint x: 364, endPoint y: 70, distance: 28.3
click at [358, 46] on div "Viable banks Viable" at bounding box center [345, 50] width 85 height 15
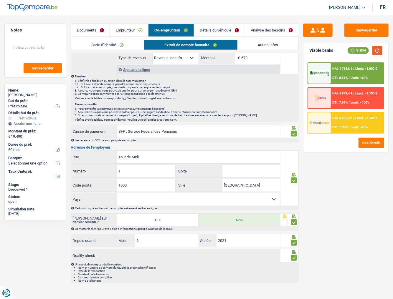
drag, startPoint x: 376, startPoint y: 53, endPoint x: 362, endPoint y: 57, distance: 14.5
click at [358, 53] on button "button" at bounding box center [377, 50] width 10 height 9
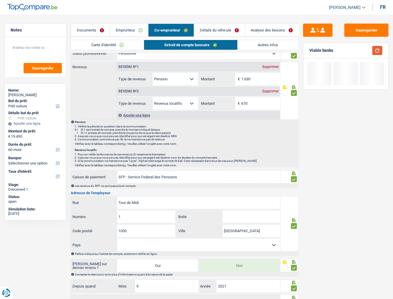
scroll to position [0, 0]
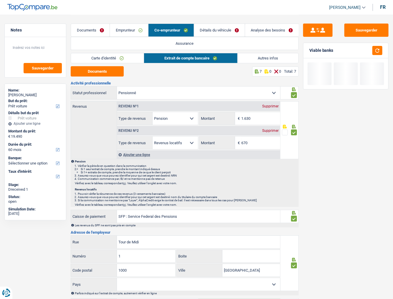
click at [264, 60] on link "Autres infos" at bounding box center [268, 58] width 61 height 10
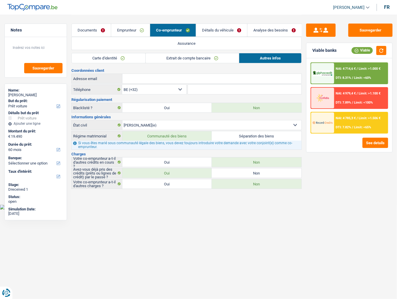
click at [219, 59] on link "Extrait de compte bancaire" at bounding box center [192, 58] width 93 height 10
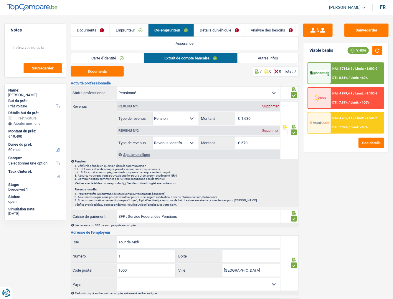
click at [130, 29] on link "Emprunteur" at bounding box center [129, 30] width 38 height 13
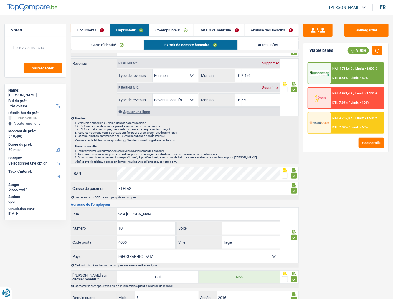
scroll to position [94, 0]
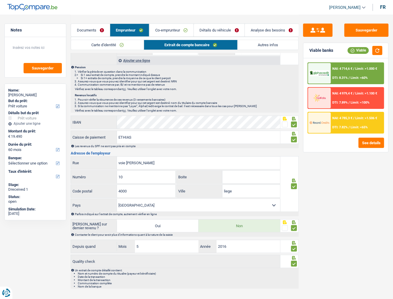
click at [251, 44] on link "Autres infos" at bounding box center [268, 45] width 61 height 10
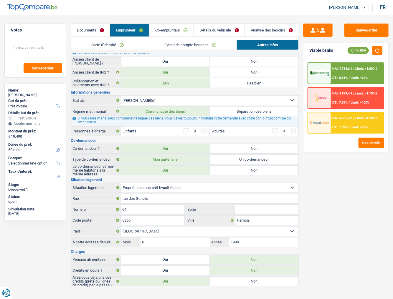
click at [179, 29] on link "Co-emprunteur" at bounding box center [171, 30] width 44 height 13
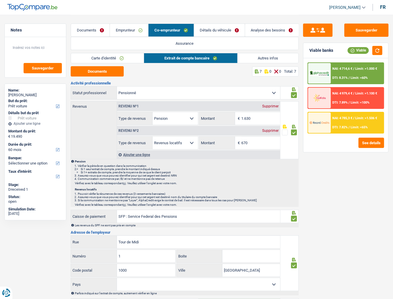
scroll to position [0, 0]
click at [252, 56] on link "Autres infos" at bounding box center [268, 58] width 61 height 10
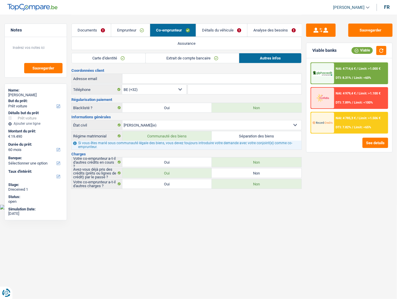
click at [231, 27] on link "Détails du véhicule" at bounding box center [221, 30] width 51 height 13
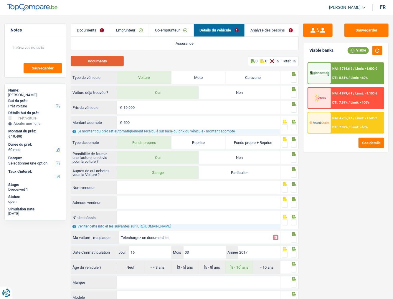
drag, startPoint x: 108, startPoint y: 61, endPoint x: 108, endPoint y: 43, distance: 17.7
click at [108, 61] on button "Documents" at bounding box center [97, 61] width 53 height 10
click at [293, 78] on span at bounding box center [294, 80] width 6 height 6
click at [0, 0] on input "radio" at bounding box center [0, 0] width 0 height 0
drag, startPoint x: 295, startPoint y: 93, endPoint x: 293, endPoint y: 96, distance: 3.2
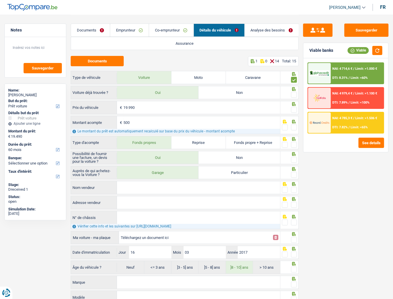
click at [294, 93] on span at bounding box center [294, 95] width 6 height 6
click at [0, 0] on input "radio" at bounding box center [0, 0] width 0 height 0
click at [292, 108] on span at bounding box center [294, 110] width 6 height 6
click at [0, 0] on input "radio" at bounding box center [0, 0] width 0 height 0
click at [292, 126] on span at bounding box center [294, 128] width 6 height 6
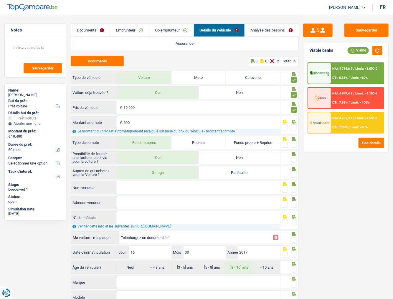
click at [0, 0] on input "radio" at bounding box center [0, 0] width 0 height 0
click at [183, 108] on input "19.990" at bounding box center [201, 107] width 157 height 13
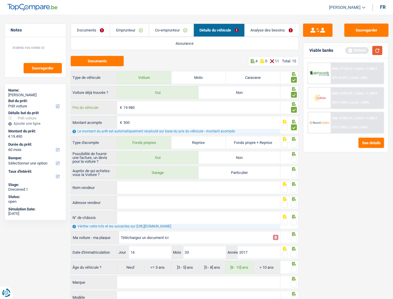
type input "19.980"
type input "19.480"
click at [358, 51] on button "button" at bounding box center [377, 50] width 10 height 9
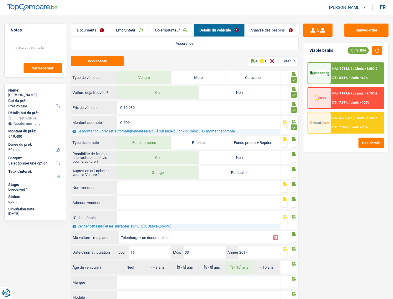
click at [293, 144] on span at bounding box center [294, 145] width 6 height 6
click at [0, 0] on input "radio" at bounding box center [0, 0] width 0 height 0
click at [293, 156] on div at bounding box center [294, 159] width 6 height 7
drag, startPoint x: 293, startPoint y: 157, endPoint x: 292, endPoint y: 177, distance: 19.8
click at [293, 158] on span at bounding box center [294, 160] width 6 height 6
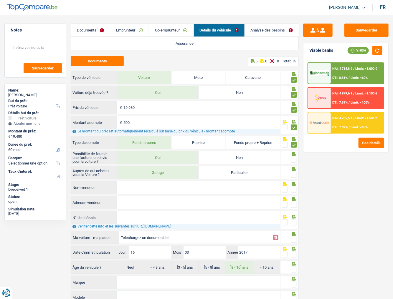
click at [0, 0] on input "radio" at bounding box center [0, 0] width 0 height 0
drag, startPoint x: 295, startPoint y: 173, endPoint x: 268, endPoint y: 185, distance: 29.7
click at [292, 163] on span at bounding box center [294, 175] width 6 height 6
click at [0, 0] on input "radio" at bounding box center [0, 0] width 0 height 0
click at [211, 163] on input "Nom vendeur" at bounding box center [198, 187] width 163 height 13
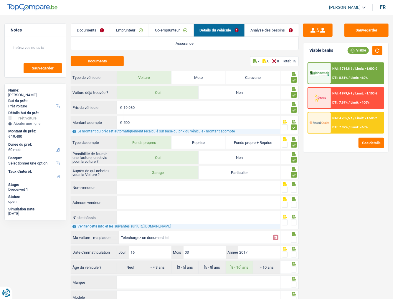
click at [257, 30] on link "Analyse des besoins" at bounding box center [272, 30] width 54 height 13
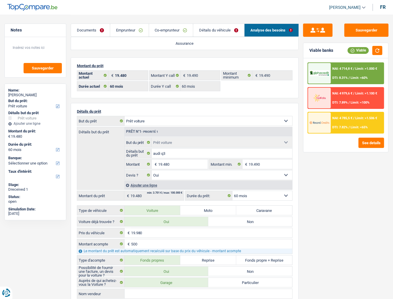
click at [234, 29] on link "Détails du véhicule" at bounding box center [218, 30] width 51 height 13
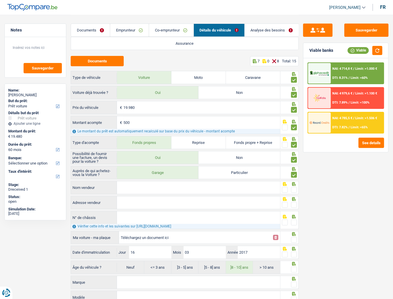
click at [157, 163] on input "Nom vendeur" at bounding box center [198, 187] width 163 height 13
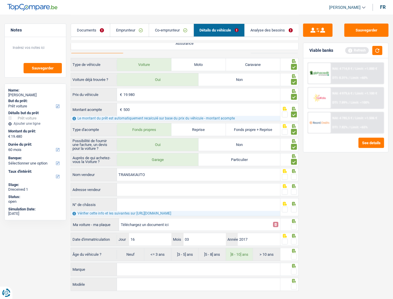
scroll to position [20, 0]
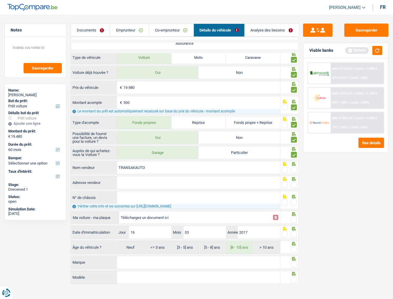
type input "TRANSAKAUTO"
click at [293, 163] on span at bounding box center [294, 170] width 6 height 6
click at [0, 0] on input "radio" at bounding box center [0, 0] width 0 height 0
click at [137, 163] on input "Adresse vendeur" at bounding box center [198, 182] width 163 height 13
drag, startPoint x: 172, startPoint y: 168, endPoint x: 177, endPoint y: 166, distance: 4.7
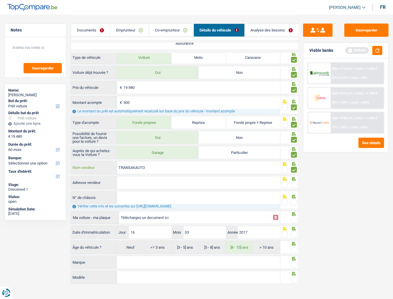
click at [172, 163] on input "TRANSAKAUTO" at bounding box center [198, 167] width 163 height 13
click at [175, 163] on input "Adresse vendeur" at bounding box center [198, 182] width 163 height 13
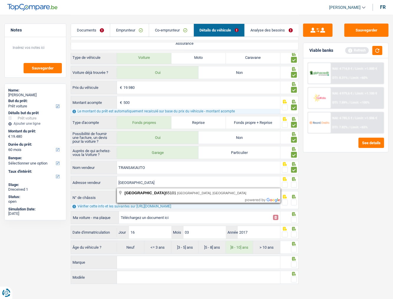
click at [156, 163] on input "[GEOGRAPHIC_DATA]" at bounding box center [198, 182] width 163 height 13
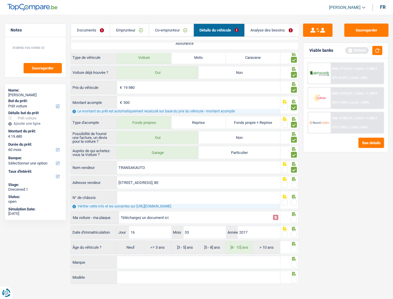
click at [290, 163] on fieldset at bounding box center [289, 184] width 15 height 7
drag, startPoint x: 293, startPoint y: 181, endPoint x: 158, endPoint y: 189, distance: 135.1
click at [292, 163] on span at bounding box center [294, 185] width 6 height 6
click at [0, 0] on input "radio" at bounding box center [0, 0] width 0 height 0
click at [170, 163] on input "[STREET_ADDRESS]; BE" at bounding box center [198, 182] width 163 height 13
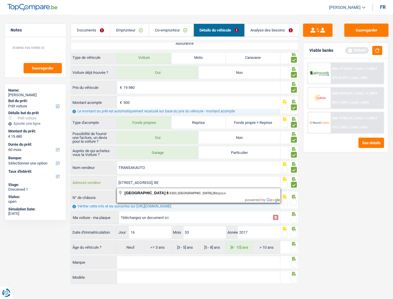
click at [170, 163] on input "[STREET_ADDRESS]; BE" at bounding box center [198, 182] width 163 height 13
type input "[STREET_ADDRESS]; BE"
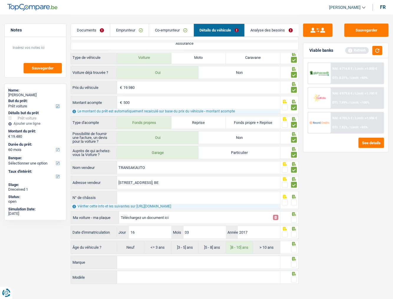
click at [177, 163] on input "N° de châssis" at bounding box center [198, 197] width 163 height 13
click at [137, 163] on input "N° de châssis" at bounding box center [198, 197] width 163 height 13
click at [149, 163] on input "Téléchargez un document ici" at bounding box center [195, 217] width 149 height 9
click at [146, 163] on input "Téléchargez un document ici" at bounding box center [195, 217] width 149 height 9
type input "C:\fakepath\ch.png"
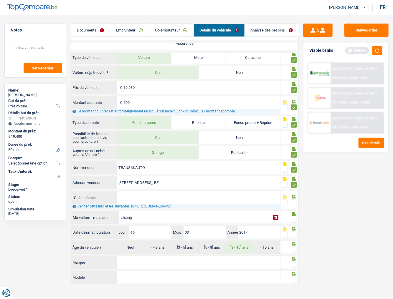
click at [152, 163] on div "ch.png" at bounding box center [195, 217] width 149 height 9
click at [135, 163] on input "N° de châssis" at bounding box center [198, 197] width 163 height 13
paste input "wAUzzz8U4HR069125"
type input "wAUzzz8U4HR069125"
drag, startPoint x: 294, startPoint y: 201, endPoint x: 296, endPoint y: 213, distance: 12.3
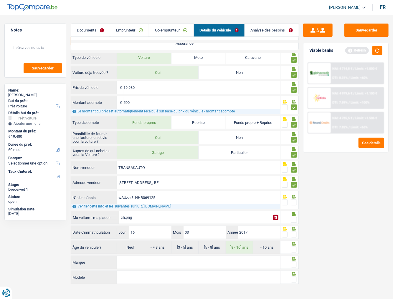
click at [294, 163] on span at bounding box center [294, 203] width 6 height 6
click at [0, 0] on input "radio" at bounding box center [0, 0] width 0 height 0
click at [295, 163] on span at bounding box center [294, 220] width 6 height 6
click at [0, 0] on input "radio" at bounding box center [0, 0] width 0 height 0
click at [293, 163] on span at bounding box center [294, 235] width 6 height 6
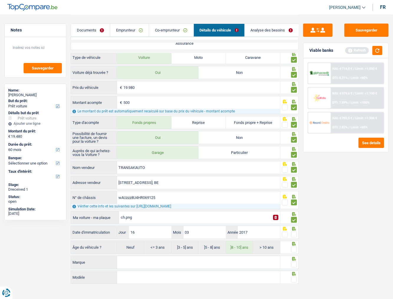
click at [0, 0] on input "radio" at bounding box center [0, 0] width 0 height 0
click at [292, 163] on span at bounding box center [294, 250] width 6 height 6
click at [0, 0] on input "radio" at bounding box center [0, 0] width 0 height 0
drag, startPoint x: 148, startPoint y: 262, endPoint x: 152, endPoint y: 262, distance: 3.8
click at [150, 163] on input "Marque" at bounding box center [198, 262] width 163 height 13
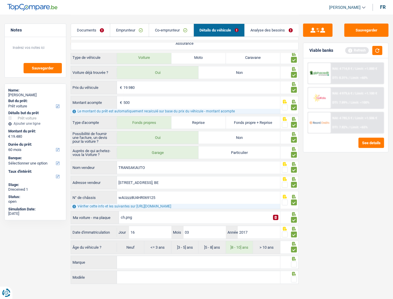
click at [143, 163] on input "Marque" at bounding box center [198, 262] width 163 height 13
type input "audi"
type input "q3"
drag, startPoint x: 294, startPoint y: 262, endPoint x: 294, endPoint y: 276, distance: 13.6
click at [294, 163] on span at bounding box center [294, 265] width 6 height 6
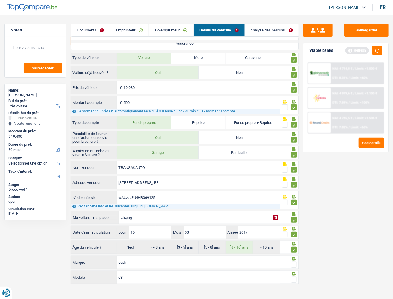
click at [0, 0] on input "radio" at bounding box center [0, 0] width 0 height 0
drag, startPoint x: 294, startPoint y: 276, endPoint x: 317, endPoint y: 190, distance: 89.1
click at [296, 163] on div at bounding box center [289, 277] width 18 height 13
click at [358, 51] on button "button" at bounding box center [377, 50] width 10 height 9
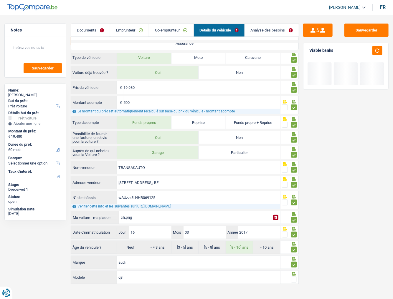
click at [296, 163] on span at bounding box center [294, 280] width 6 height 6
click at [0, 0] on input "radio" at bounding box center [0, 0] width 0 height 0
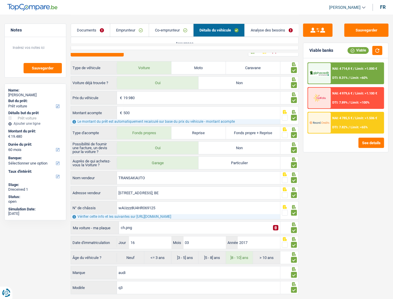
scroll to position [0, 0]
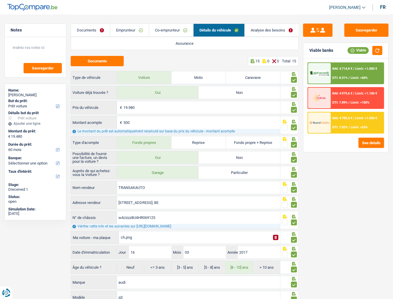
click at [272, 32] on link "Analyse des besoins" at bounding box center [272, 30] width 54 height 13
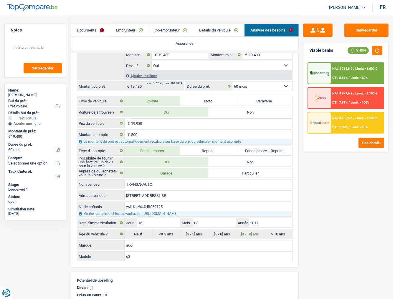
scroll to position [118, 0]
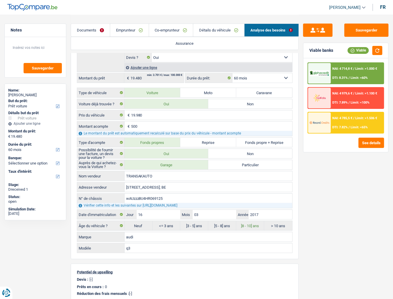
click at [351, 65] on div "NAI: 4 714,8 € / Limit: >1.000 € DTI: 8.31% / Limit: <60%" at bounding box center [357, 73] width 53 height 21
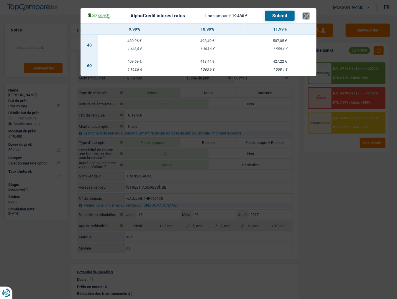
click at [308, 15] on button "×" at bounding box center [306, 16] width 6 height 6
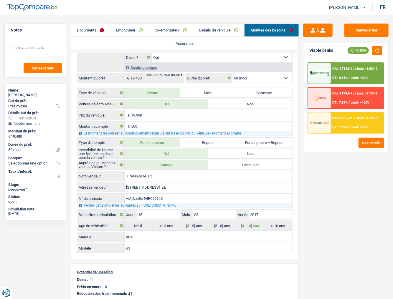
click at [314, 70] on div at bounding box center [319, 73] width 23 height 21
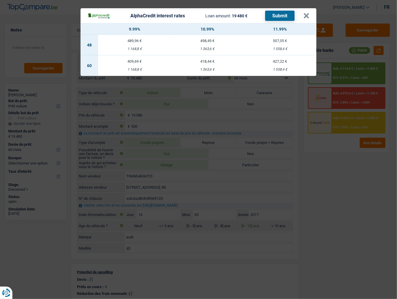
click at [153, 65] on td "409,69 € 1 168,8 €" at bounding box center [134, 65] width 73 height 21
select select "alphacredit"
type input "9,99"
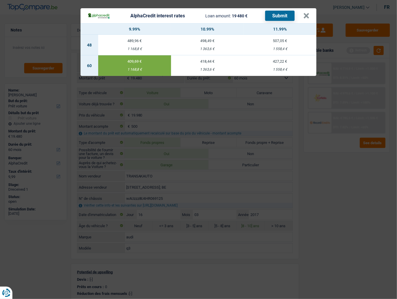
click at [274, 14] on button "Submit" at bounding box center [279, 16] width 29 height 10
click at [307, 17] on button "×" at bounding box center [306, 16] width 6 height 6
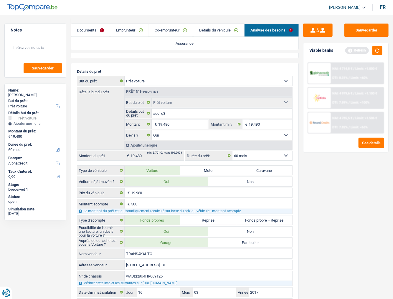
scroll to position [0, 0]
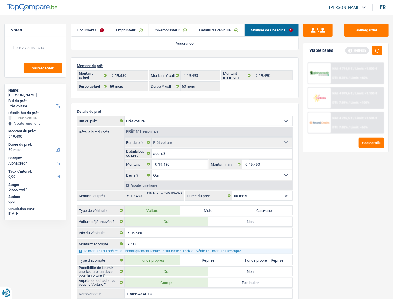
click at [125, 34] on link "Emprunteur" at bounding box center [129, 30] width 39 height 13
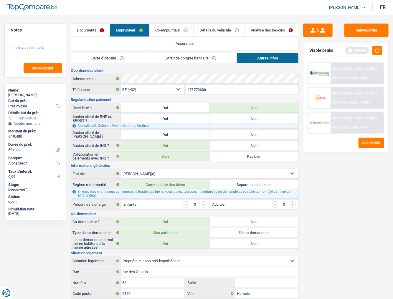
click at [96, 29] on link "Documents" at bounding box center [90, 30] width 39 height 13
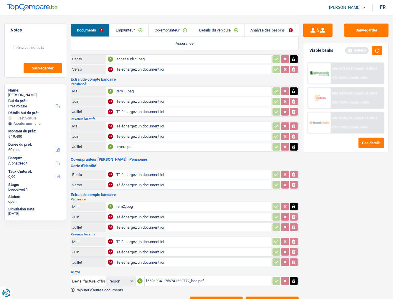
scroll to position [33, 0]
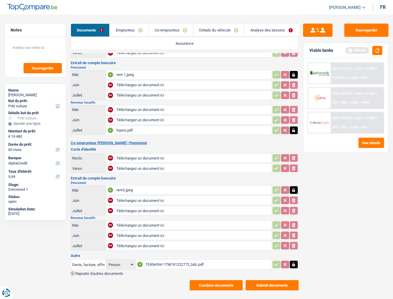
click at [131, 33] on link "Emprunteur" at bounding box center [129, 30] width 39 height 13
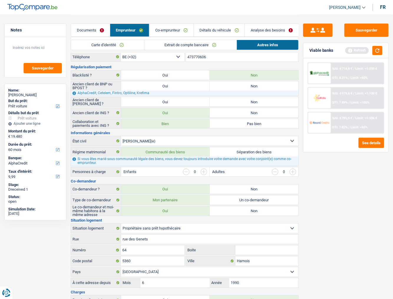
click at [231, 33] on link "Détails du véhicule" at bounding box center [219, 30] width 51 height 13
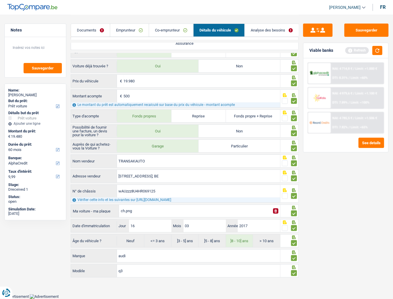
scroll to position [20, 0]
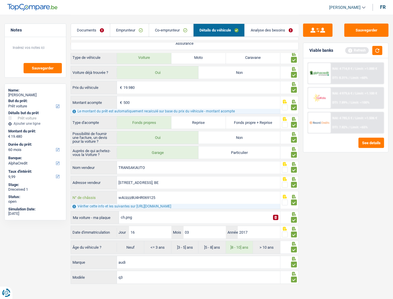
drag, startPoint x: 178, startPoint y: 194, endPoint x: 88, endPoint y: 200, distance: 90.0
click at [88, 163] on div "wAUzzz8U4HR069125 N° de châssis" at bounding box center [175, 197] width 209 height 13
click at [358, 49] on button "button" at bounding box center [377, 50] width 10 height 9
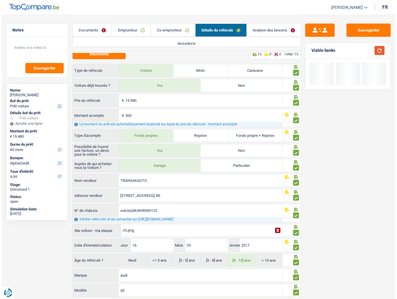
scroll to position [0, 0]
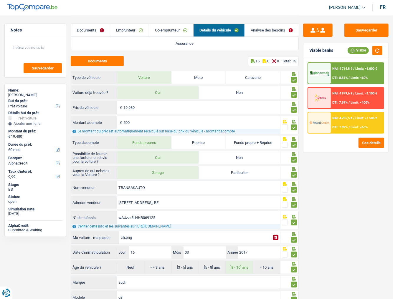
click at [265, 29] on link "Analyse des besoins" at bounding box center [272, 30] width 54 height 13
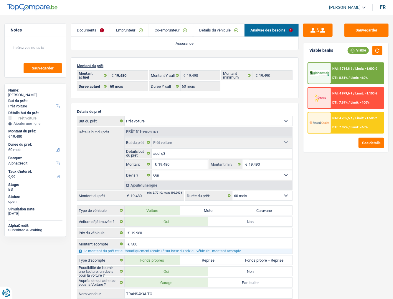
click at [341, 72] on div "NAI: 4 714,8 € / Limit: >1.000 € DTI: 8.31% / Limit: <60%" at bounding box center [357, 73] width 53 height 21
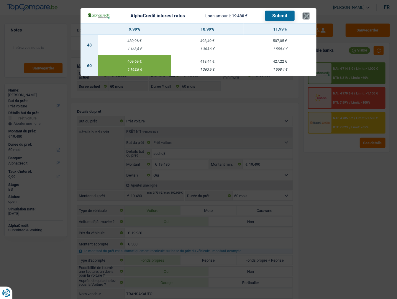
click at [303, 14] on button "×" at bounding box center [306, 16] width 6 height 6
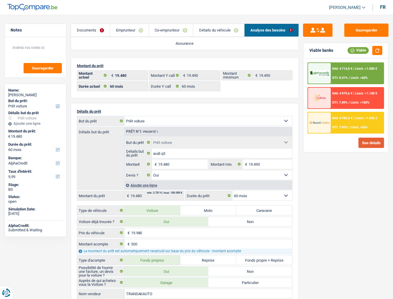
click at [358, 141] on button "See details" at bounding box center [371, 143] width 26 height 10
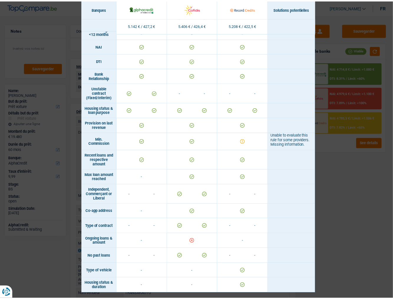
scroll to position [295, 0]
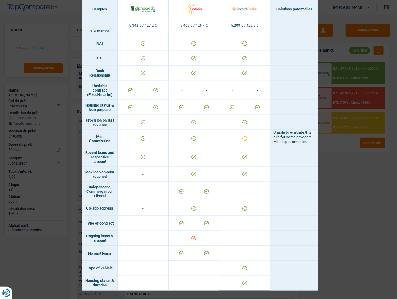
click at [358, 163] on div "Banks conditions × Banques Solutions potentielles Revenus / Charges 5.142 € / 4…" at bounding box center [198, 149] width 397 height 299
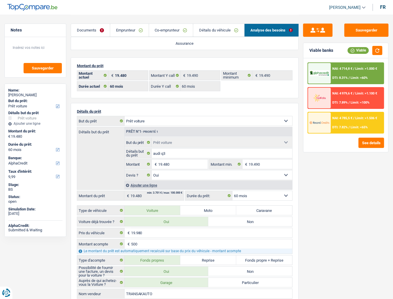
click at [238, 27] on link "Détails du véhicule" at bounding box center [218, 30] width 51 height 13
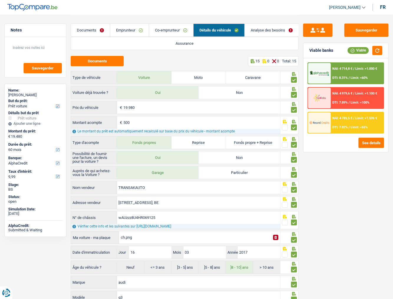
click at [271, 27] on link "Analyse des besoins" at bounding box center [272, 30] width 54 height 13
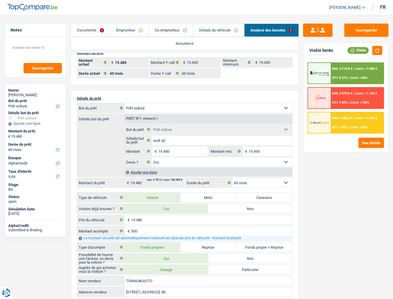
scroll to position [24, 0]
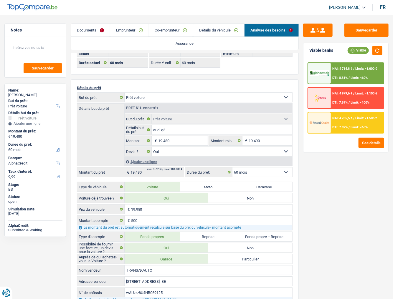
click at [250, 163] on select "12 mois 18 mois 24 mois 30 mois 36 mois 42 mois 48 mois 60 mois Sélectionner un…" at bounding box center [262, 172] width 60 height 9
click at [256, 163] on select "12 mois 18 mois 24 mois 30 mois 36 mois 42 mois 48 mois 60 mois Sélectionner un…" at bounding box center [262, 172] width 60 height 9
select select "48"
click at [232, 163] on select "12 mois 18 mois 24 mois 30 mois 36 mois 42 mois 48 mois 60 mois Sélectionner un…" at bounding box center [262, 172] width 60 height 9
select select "48"
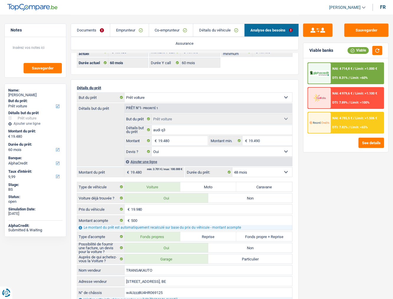
select select "48"
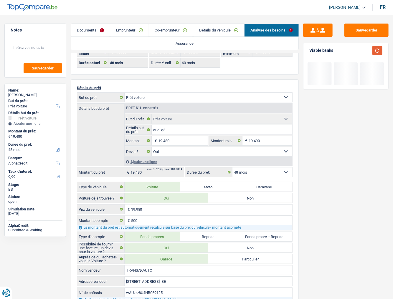
click at [358, 52] on button "button" at bounding box center [377, 50] width 10 height 9
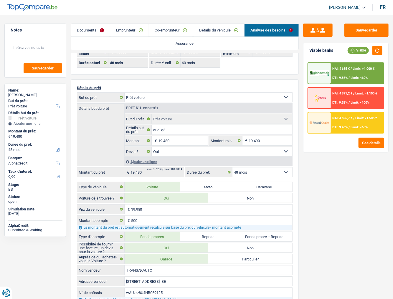
click at [279, 163] on select "12 mois 18 mois 24 mois 30 mois 36 mois 42 mois 48 mois 60 mois Sélectionner un…" at bounding box center [262, 172] width 60 height 9
select select "42"
click at [232, 163] on select "12 mois 18 mois 24 mois 30 mois 36 mois 42 mois 48 mois 60 mois Sélectionner un…" at bounding box center [262, 172] width 60 height 9
select select "42"
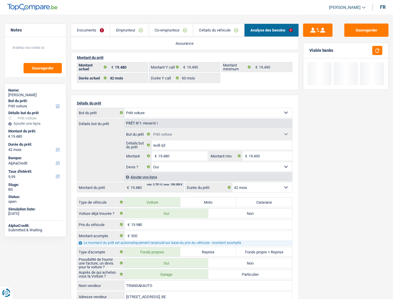
scroll to position [0, 0]
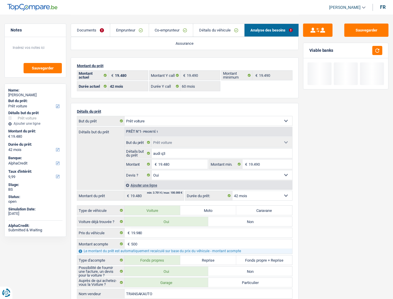
drag, startPoint x: 134, startPoint y: 27, endPoint x: 253, endPoint y: 32, distance: 119.1
click at [134, 27] on link "Emprunteur" at bounding box center [129, 30] width 39 height 13
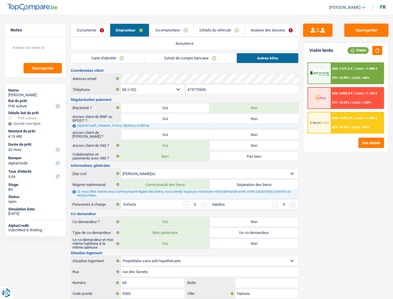
click at [268, 32] on link "Analyse des besoins" at bounding box center [272, 30] width 54 height 13
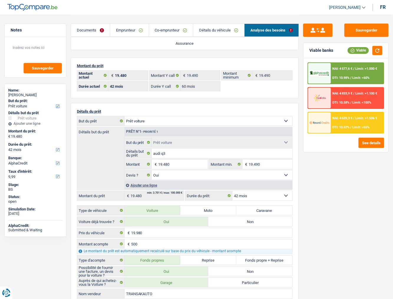
click at [226, 29] on link "Détails du véhicule" at bounding box center [218, 30] width 51 height 13
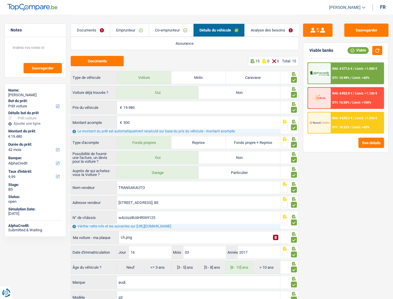
click at [276, 32] on link "Analyse des besoins" at bounding box center [272, 30] width 54 height 13
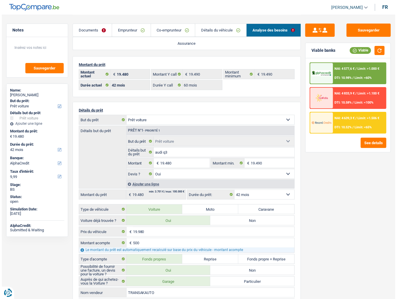
scroll to position [24, 0]
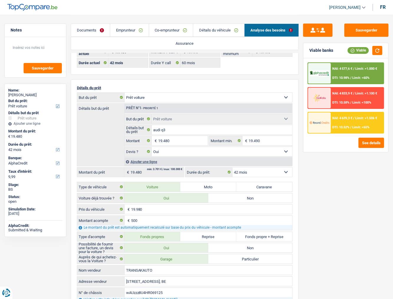
click at [267, 163] on select "12 mois 18 mois 24 mois 30 mois 36 mois 42 mois 48 mois 60 mois Sélectionner un…" at bounding box center [262, 172] width 60 height 9
drag, startPoint x: 263, startPoint y: 171, endPoint x: 263, endPoint y: 174, distance: 3.0
click at [263, 163] on select "12 mois 18 mois 24 mois 30 mois 36 mois 42 mois 48 mois 60 mois Sélectionner un…" at bounding box center [262, 172] width 60 height 9
select select "60"
click at [232, 163] on select "12 mois 18 mois 24 mois 30 mois 36 mois 42 mois 48 mois 60 mois Sélectionner un…" at bounding box center [262, 172] width 60 height 9
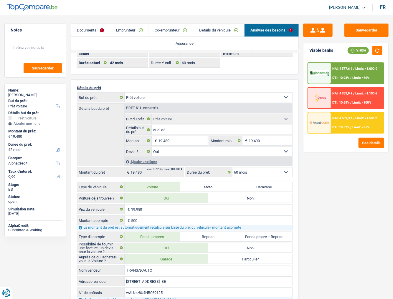
select select "60"
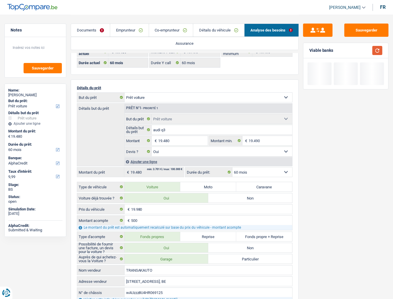
drag, startPoint x: 378, startPoint y: 49, endPoint x: 389, endPoint y: 50, distance: 10.9
click at [358, 49] on button "button" at bounding box center [377, 50] width 10 height 9
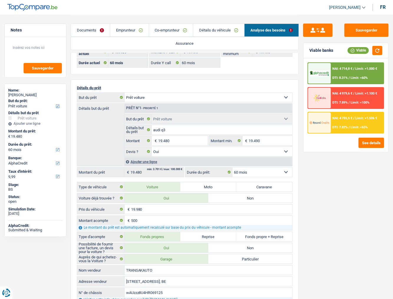
click at [338, 124] on div "NAI: 4 785,5 € / Limit: >1.506 € DTI: 7.82% / Limit: <65%" at bounding box center [357, 123] width 53 height 21
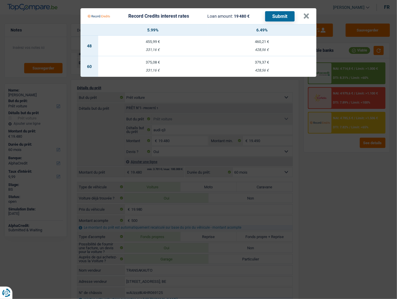
click at [265, 70] on div "428,56 €" at bounding box center [261, 71] width 109 height 4
select select "record credits"
type input "6,49"
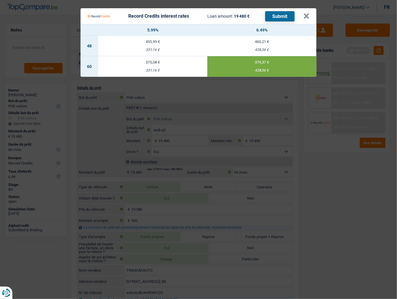
click at [286, 9] on Credits___BV_modal_header_ "Record Credits interest rates Loan amount: 19 480 € Submit ×" at bounding box center [198, 16] width 236 height 16
click at [283, 14] on button "Submit" at bounding box center [279, 16] width 29 height 10
drag, startPoint x: 307, startPoint y: 14, endPoint x: 260, endPoint y: 35, distance: 51.4
click at [307, 14] on button "×" at bounding box center [306, 16] width 6 height 6
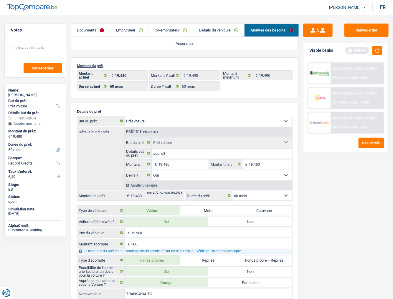
scroll to position [0, 0]
drag, startPoint x: 91, startPoint y: 30, endPoint x: 93, endPoint y: 35, distance: 5.1
click at [91, 30] on link "Documents" at bounding box center [90, 30] width 39 height 13
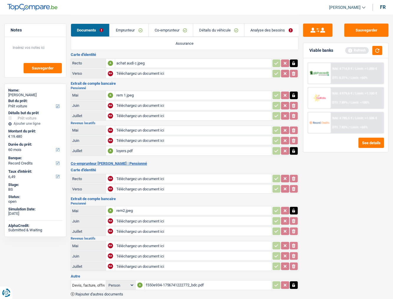
scroll to position [24, 0]
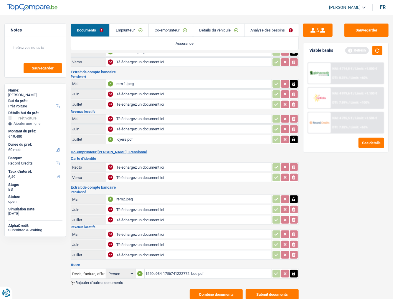
click at [131, 82] on div "rem 1.jpeg" at bounding box center [193, 84] width 154 height 9
click at [130, 163] on div "rem2.jpeg" at bounding box center [193, 199] width 154 height 9
drag, startPoint x: 373, startPoint y: 49, endPoint x: 371, endPoint y: 53, distance: 4.1
click at [358, 50] on button "button" at bounding box center [377, 50] width 10 height 9
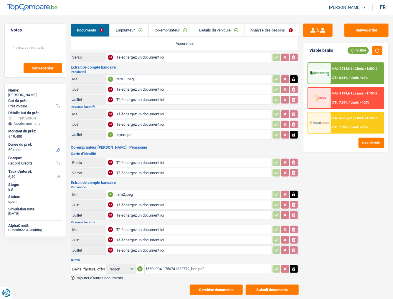
scroll to position [33, 0]
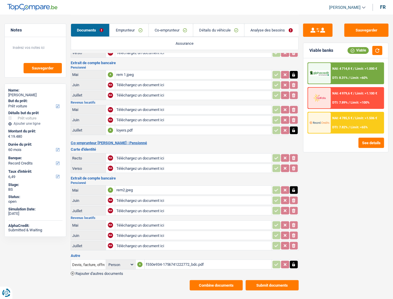
click at [212, 163] on button "Combine documents" at bounding box center [216, 285] width 53 height 10
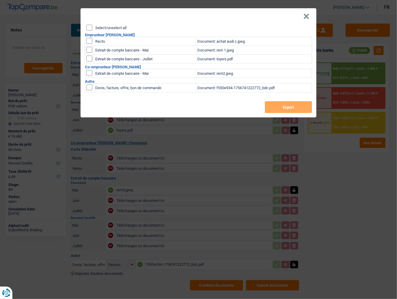
drag, startPoint x: 91, startPoint y: 25, endPoint x: 112, endPoint y: 38, distance: 24.8
click at [91, 27] on input "Select/unselect all" at bounding box center [89, 28] width 6 height 6
checkbox input "true"
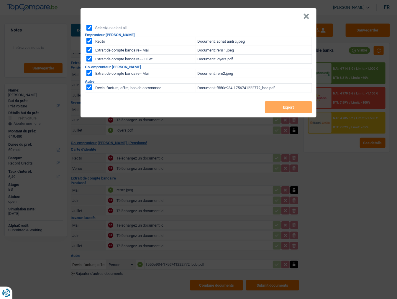
checkbox input "true"
click at [279, 105] on button "Export" at bounding box center [288, 107] width 47 height 12
click at [305, 14] on button "×" at bounding box center [306, 17] width 6 height 6
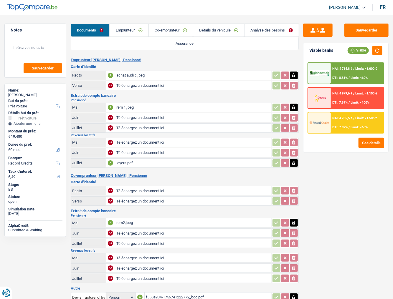
scroll to position [0, 0]
click at [130, 27] on link "Emprunteur" at bounding box center [129, 30] width 39 height 13
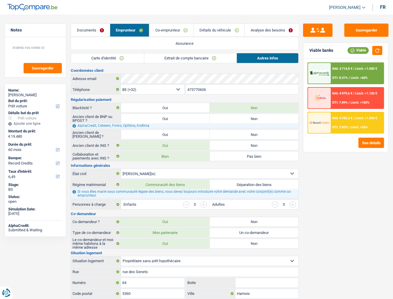
click at [347, 79] on span "DTI: 8.31%" at bounding box center [340, 78] width 15 height 4
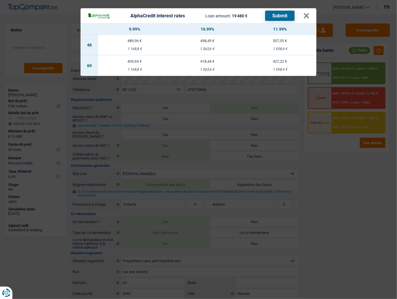
click at [358, 163] on div "AlphaCredit interest rates Loan amount: 19 480 € Submit × 9.99% 10.99% 11.99% 4…" at bounding box center [198, 149] width 397 height 299
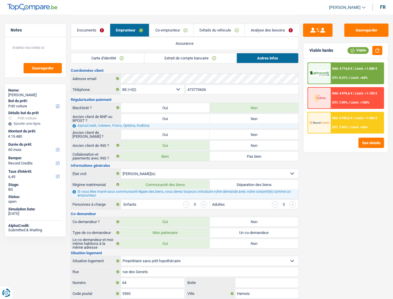
click at [338, 119] on span "NAI: 4 785,5 €" at bounding box center [343, 118] width 20 height 4
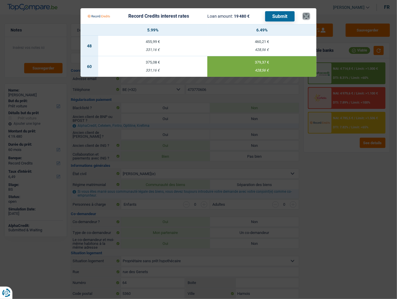
click at [307, 17] on button "×" at bounding box center [306, 16] width 6 height 6
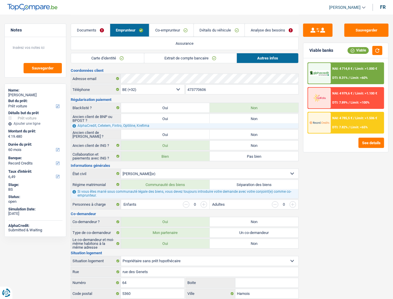
click at [219, 29] on link "Détails du véhicule" at bounding box center [219, 30] width 51 height 13
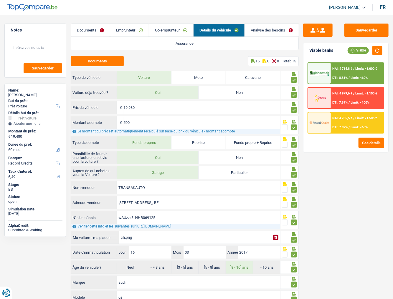
drag, startPoint x: 115, startPoint y: 32, endPoint x: 115, endPoint y: 8, distance: 23.3
click at [115, 31] on link "Emprunteur" at bounding box center [129, 30] width 39 height 13
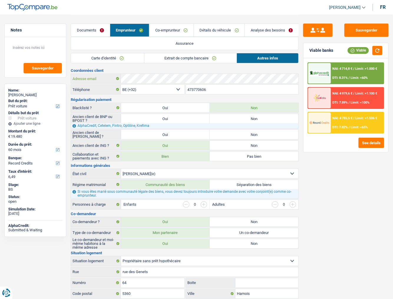
click at [113, 81] on div "Adresse email" at bounding box center [184, 78] width 227 height 9
click at [174, 28] on link "Co-emprunteur" at bounding box center [171, 30] width 44 height 13
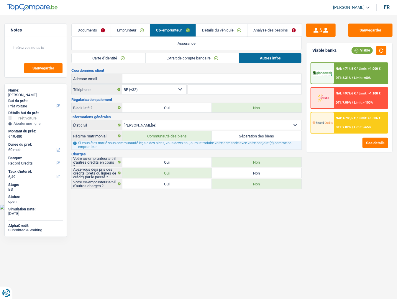
click at [187, 58] on link "Extrait de compte bancaire" at bounding box center [192, 58] width 93 height 10
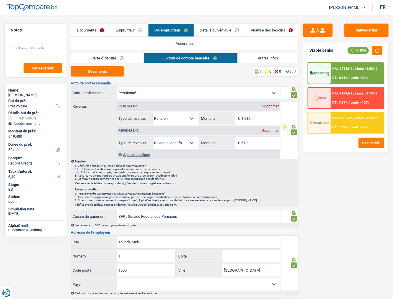
drag, startPoint x: 223, startPoint y: 25, endPoint x: 223, endPoint y: 29, distance: 3.3
click at [223, 25] on link "Détails du véhicule" at bounding box center [219, 30] width 51 height 13
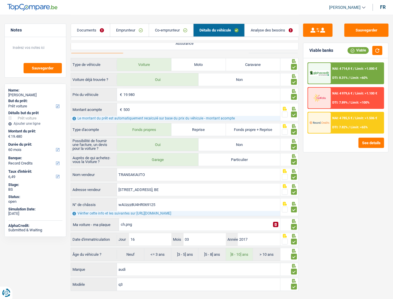
scroll to position [20, 0]
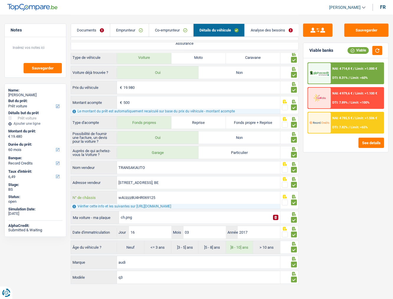
drag, startPoint x: 174, startPoint y: 198, endPoint x: 109, endPoint y: 199, distance: 64.8
click at [109, 163] on div "wAUzzz8U4HR069125 N° de châssis" at bounding box center [175, 197] width 209 height 13
